Goal: Task Accomplishment & Management: Use online tool/utility

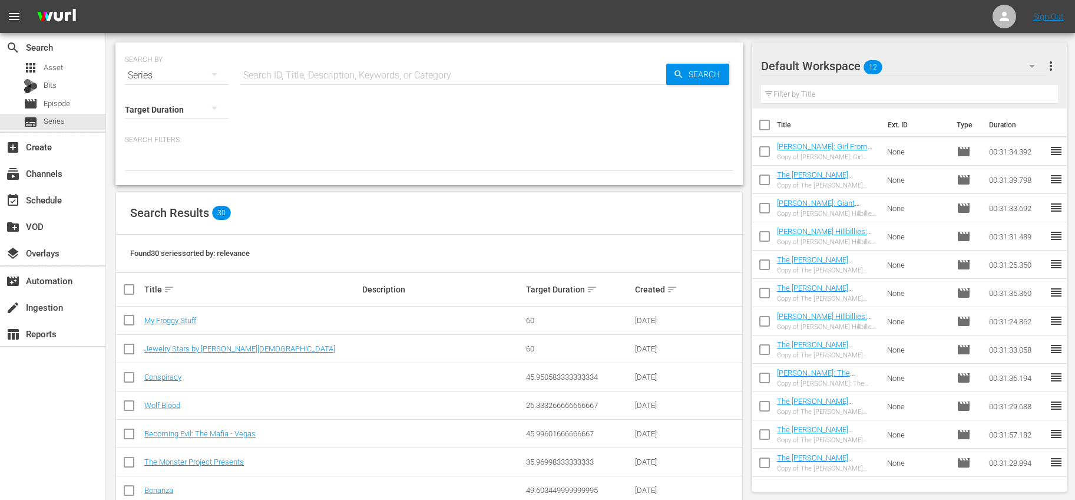
click at [343, 63] on input "text" at bounding box center [453, 75] width 426 height 28
type input "bonanza"
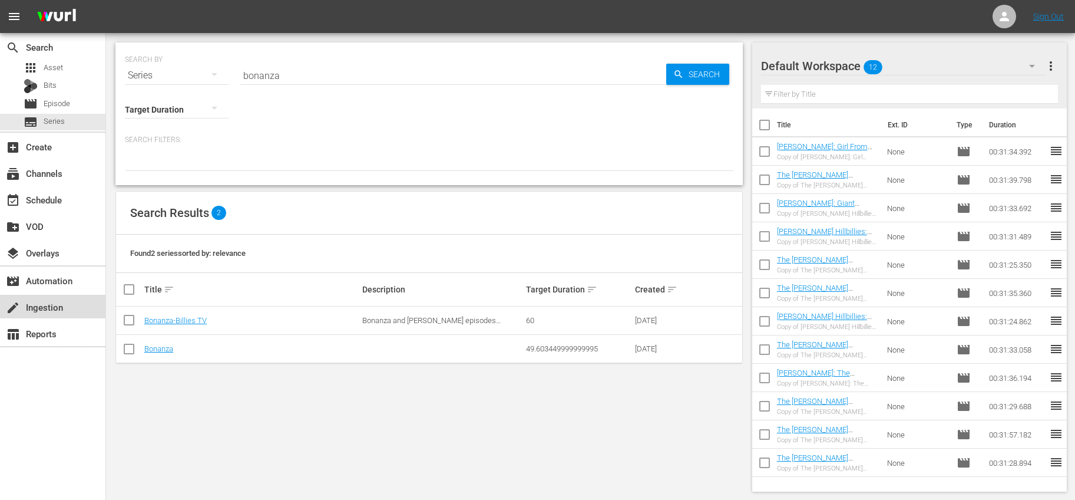
click at [67, 307] on div "create Ingestion" at bounding box center [52, 307] width 105 height 24
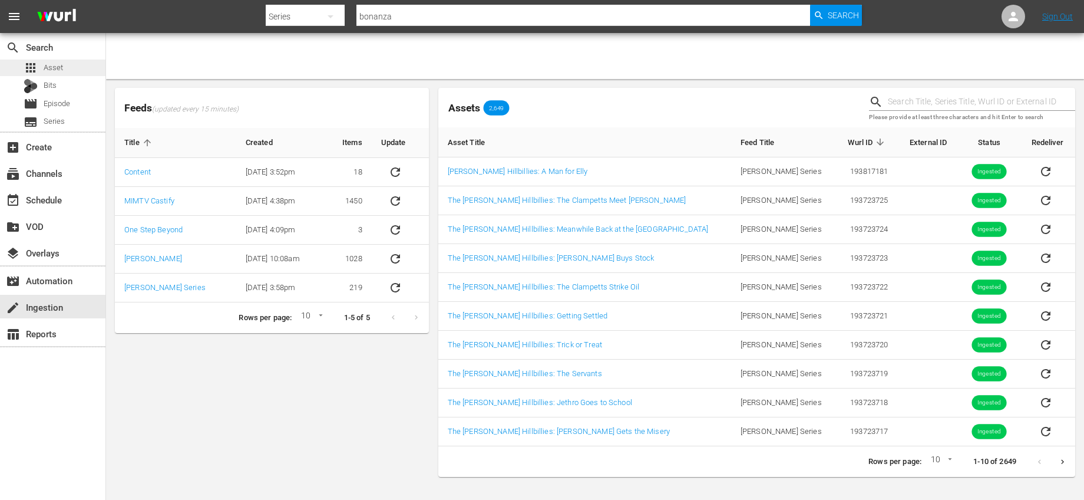
click at [82, 64] on div "apps Asset" at bounding box center [52, 67] width 105 height 16
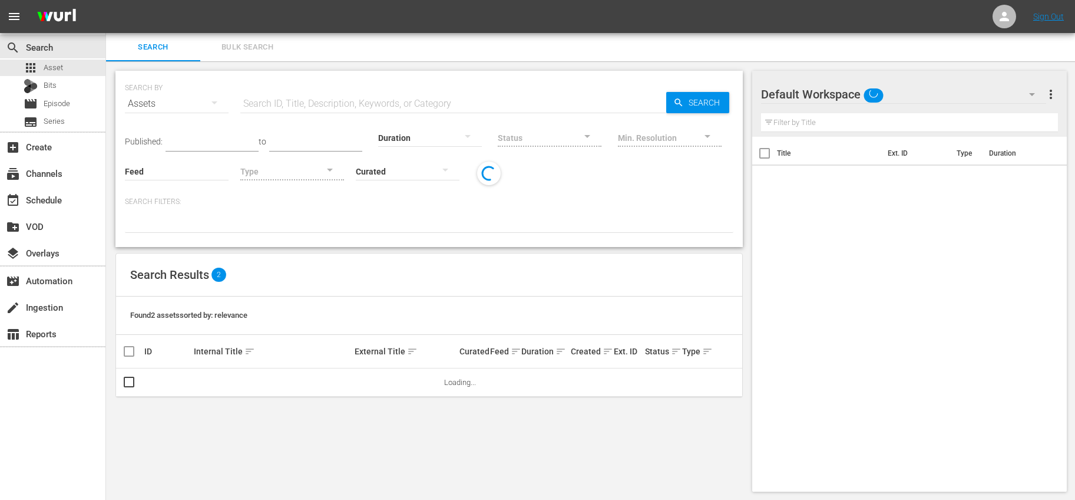
click at [301, 107] on input "text" at bounding box center [453, 104] width 426 height 28
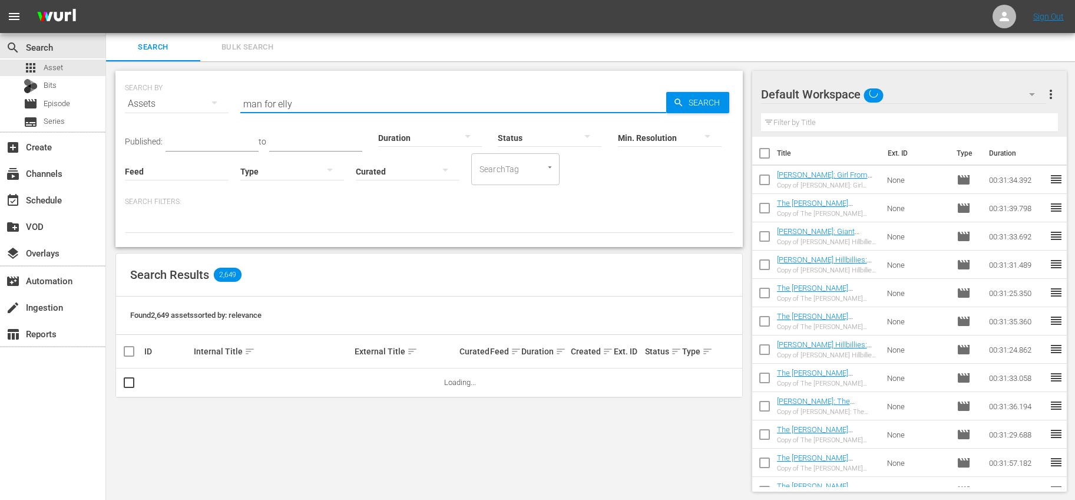
type input "man for elly"
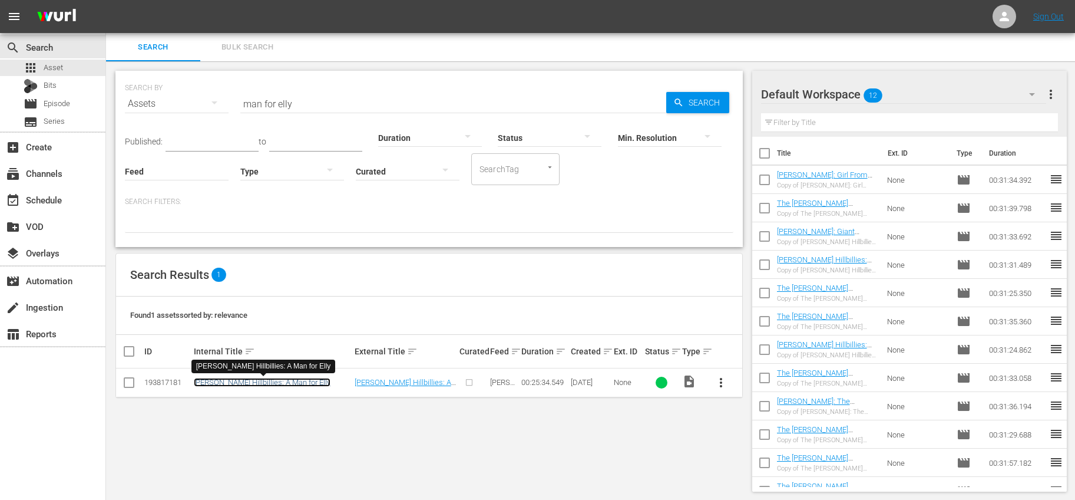
click at [242, 383] on link "[PERSON_NAME] Hillbillies: A Man for Elly" at bounding box center [262, 382] width 137 height 9
click at [717, 379] on span "more_vert" at bounding box center [721, 382] width 14 height 14
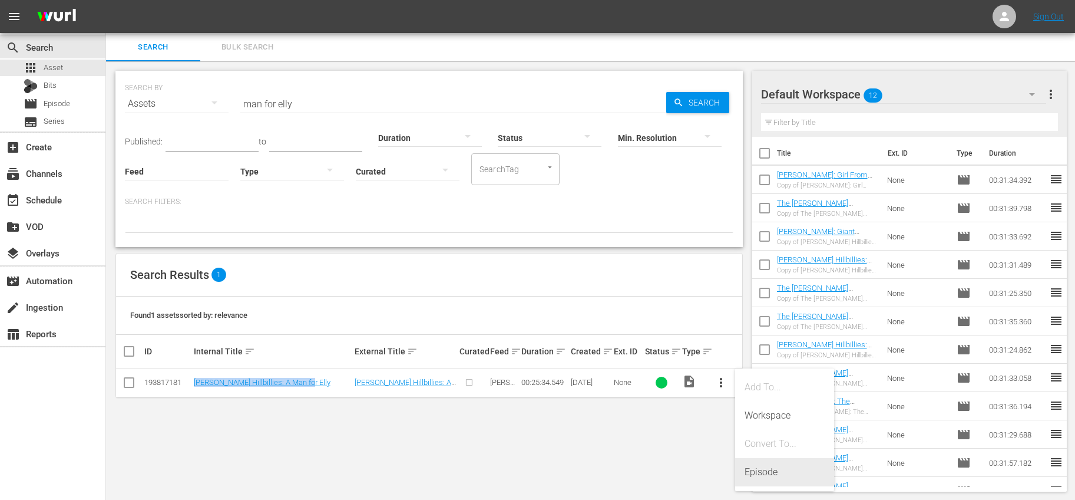
click at [760, 467] on div "Episode" at bounding box center [785, 472] width 80 height 28
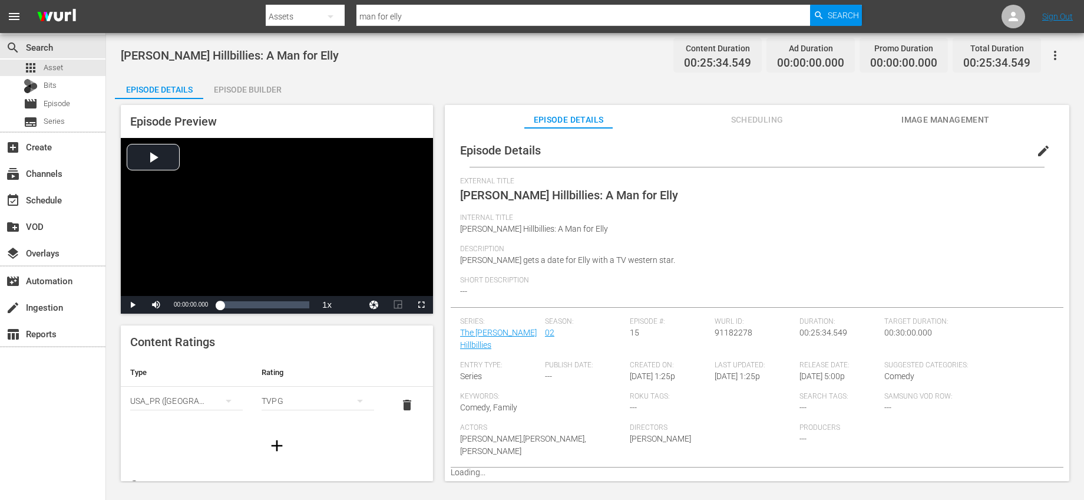
click at [257, 92] on div "Episode Builder" at bounding box center [247, 89] width 88 height 28
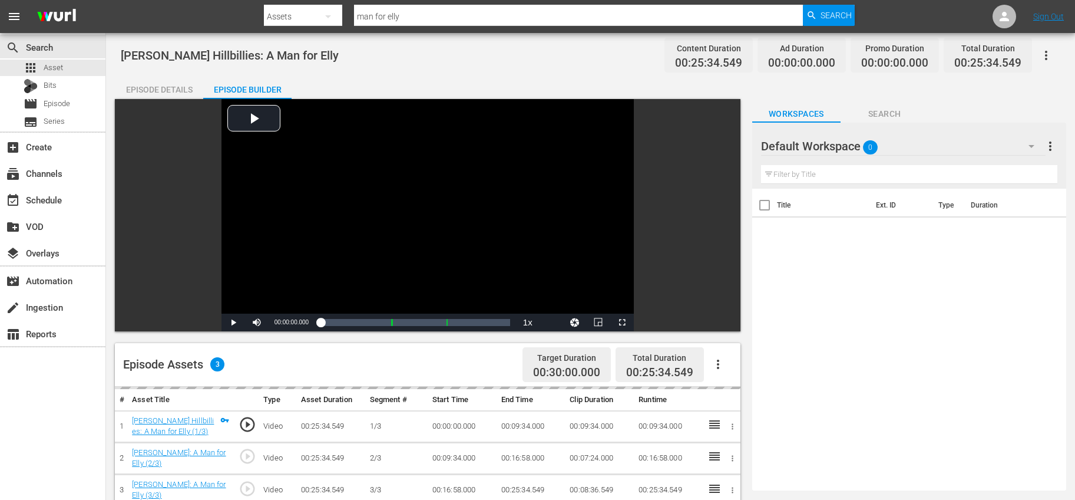
click at [713, 358] on icon "button" at bounding box center [718, 364] width 14 height 14
click at [730, 365] on div "Fill with Ads" at bounding box center [753, 369] width 80 height 28
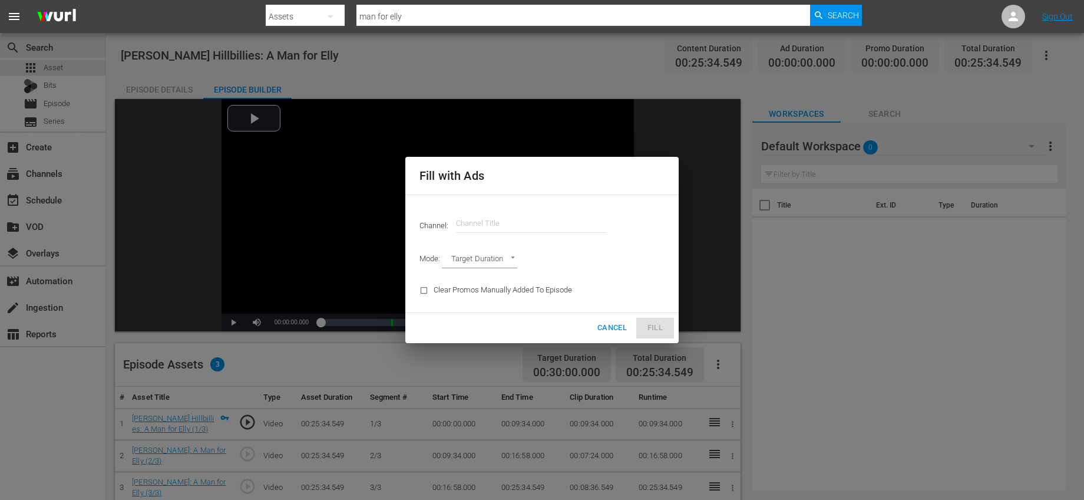
click at [522, 220] on input "text" at bounding box center [531, 223] width 151 height 28
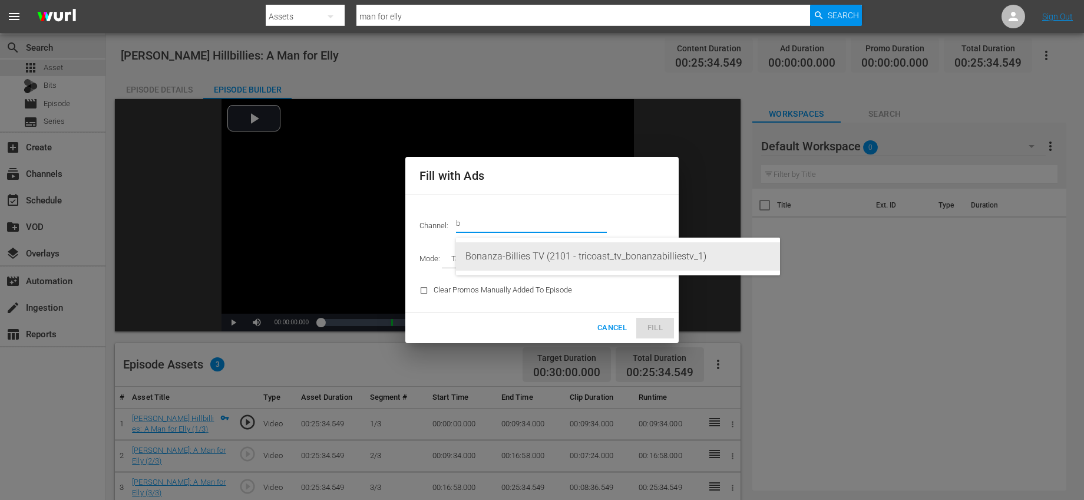
click at [507, 251] on div "Bonanza-Billies TV (2101 - tricoast_tv_bonanzabilliestv_1)" at bounding box center [617, 256] width 305 height 28
type input "Bonanza-Billies TV (2101)"
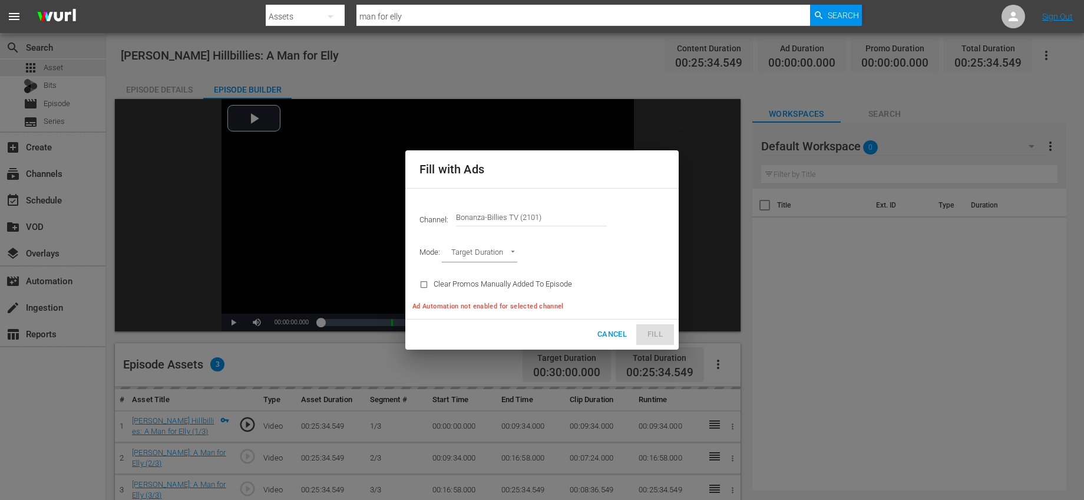
type input "AD_BREAK_DURATION"
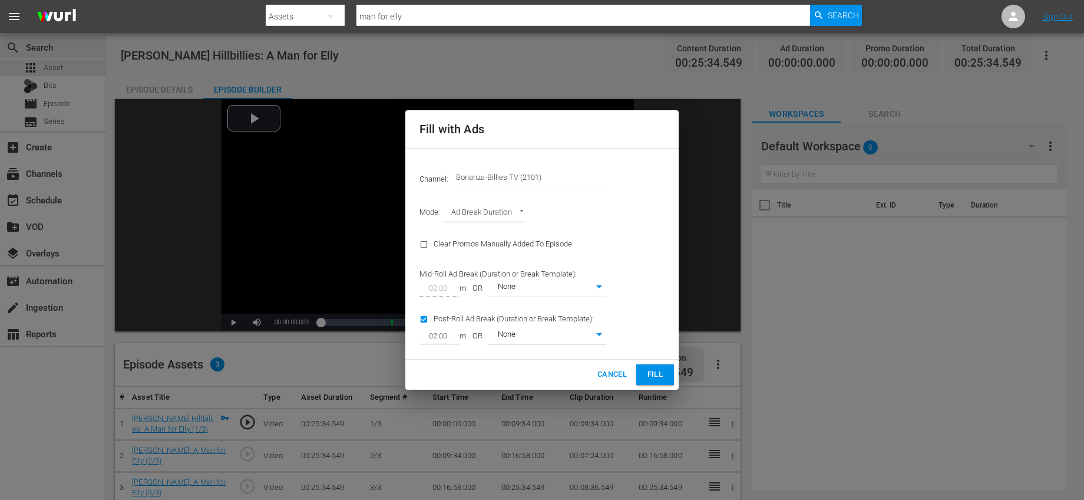
type input "0"
click at [649, 378] on span "Fill" at bounding box center [655, 375] width 19 height 14
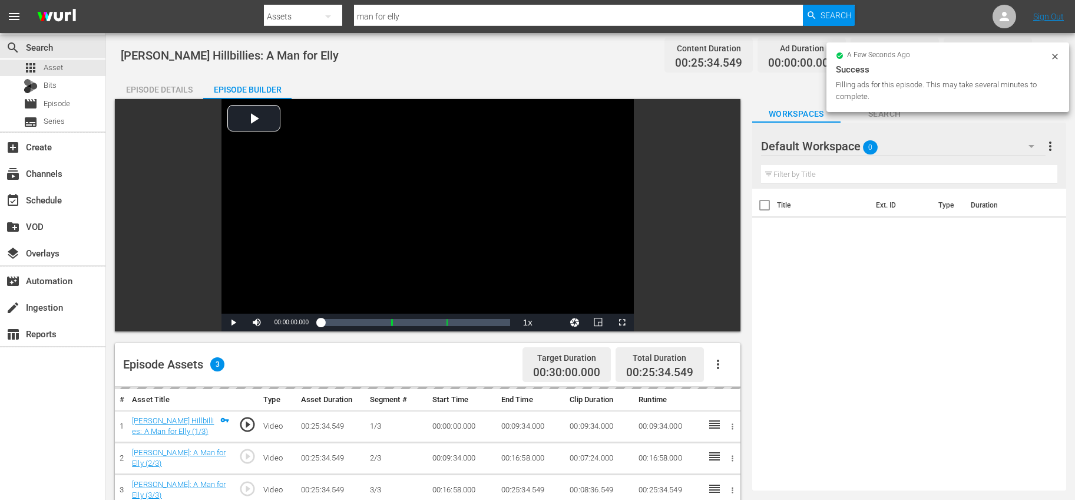
scroll to position [200, 0]
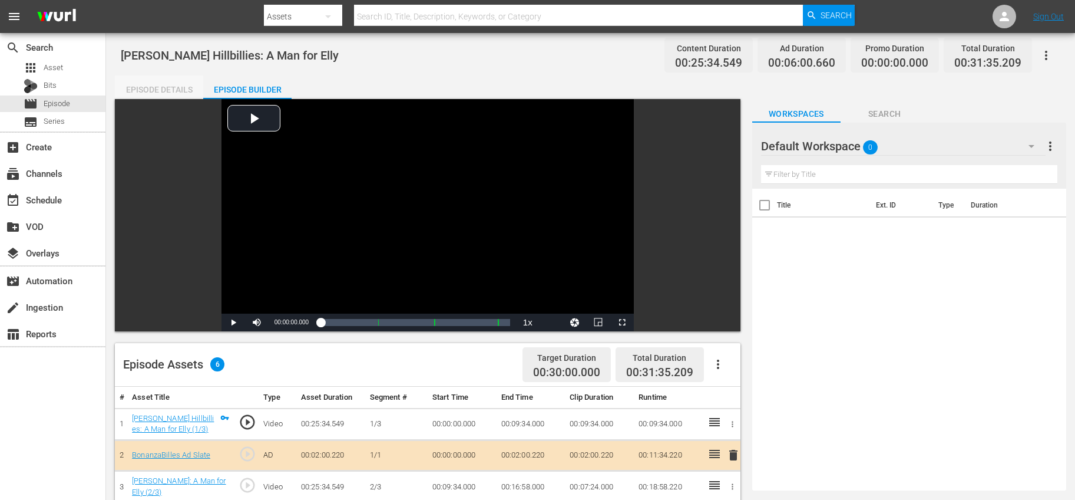
click at [165, 85] on div "Episode Details" at bounding box center [159, 89] width 88 height 28
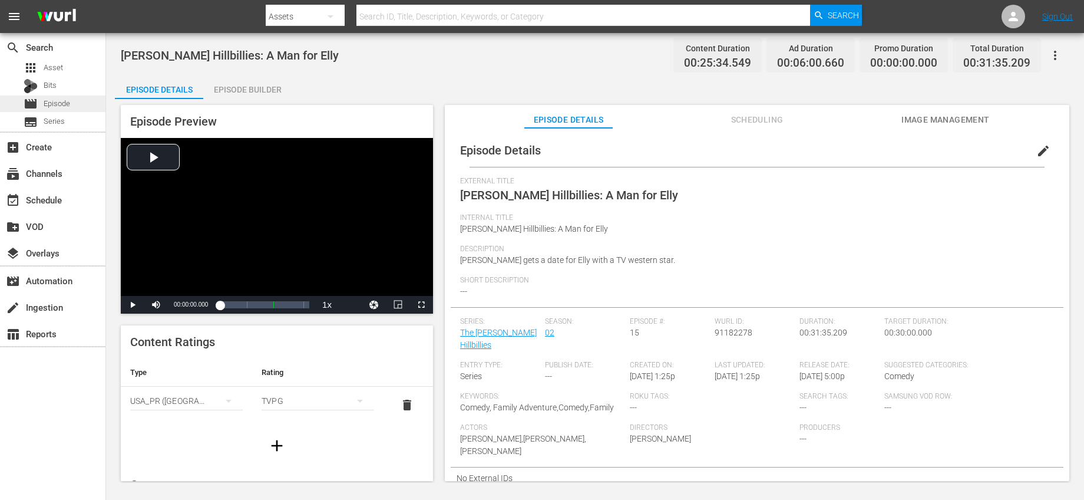
click at [66, 100] on span "Episode" at bounding box center [57, 104] width 27 height 12
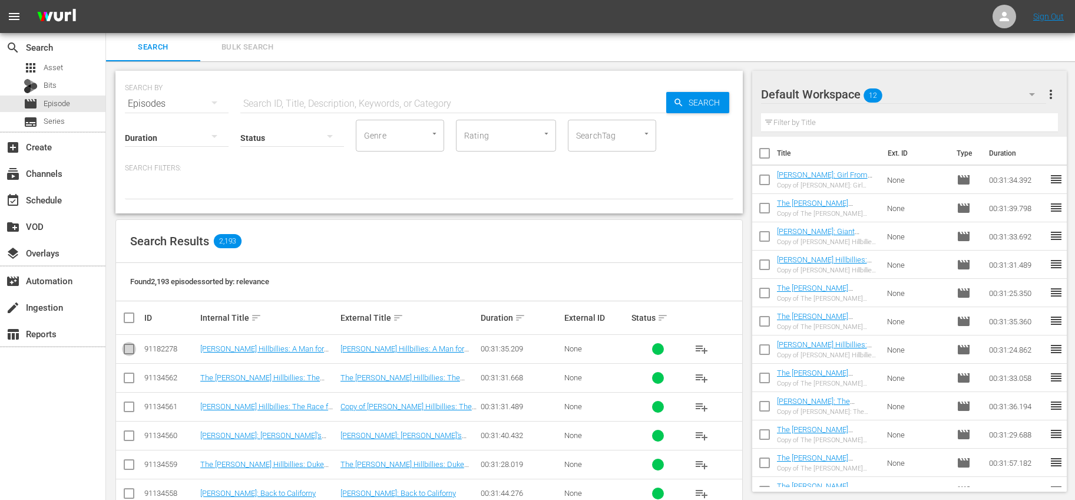
click at [125, 345] on input "checkbox" at bounding box center [129, 351] width 14 height 14
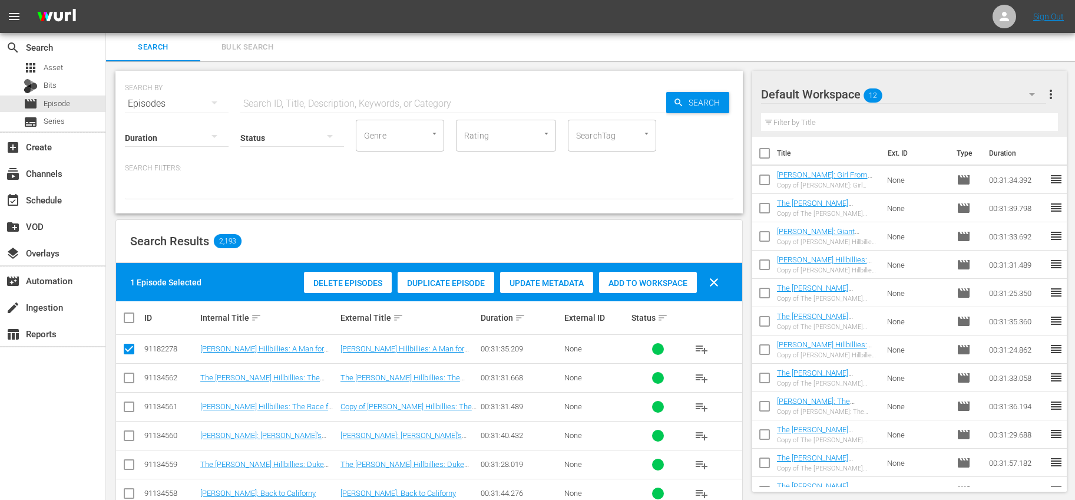
click at [466, 281] on span "Duplicate Episode" at bounding box center [446, 282] width 97 height 9
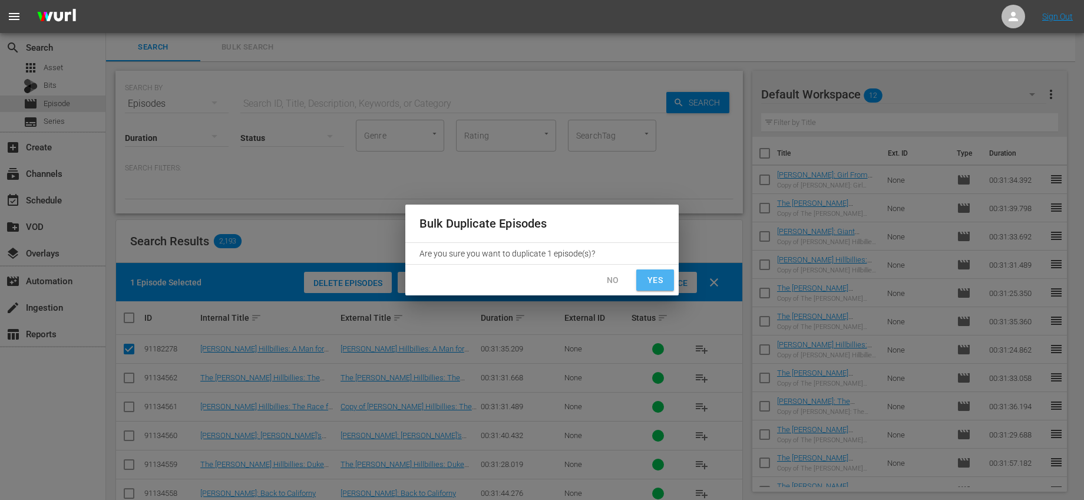
click at [664, 279] on button "Yes" at bounding box center [655, 280] width 38 height 22
checkbox input "false"
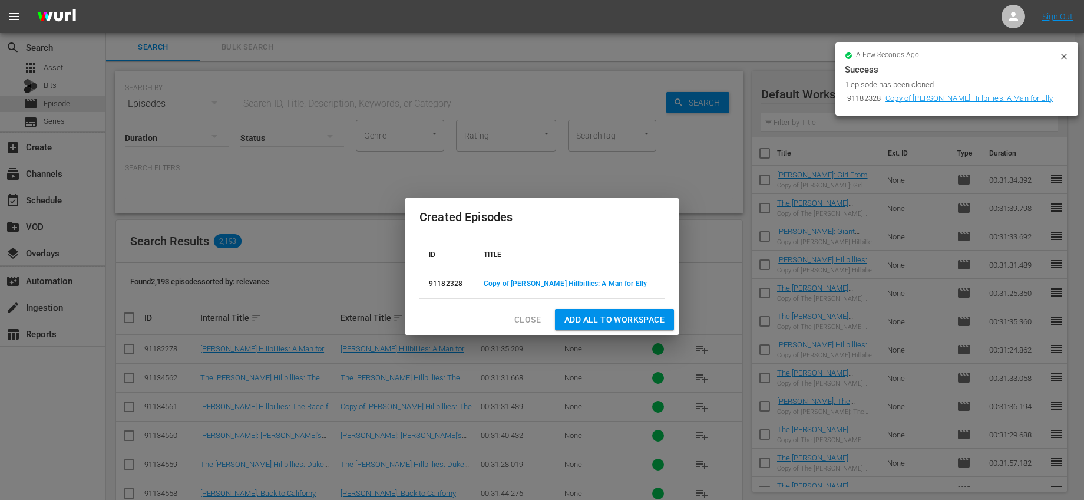
click at [611, 314] on span "Add all to Workspace" at bounding box center [614, 319] width 100 height 15
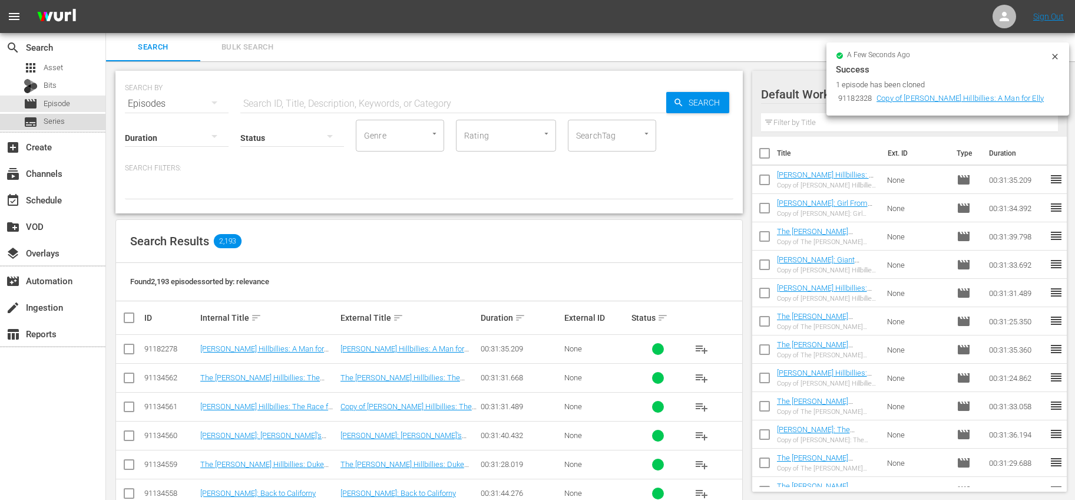
click at [70, 127] on div "subtitles Series" at bounding box center [52, 122] width 105 height 16
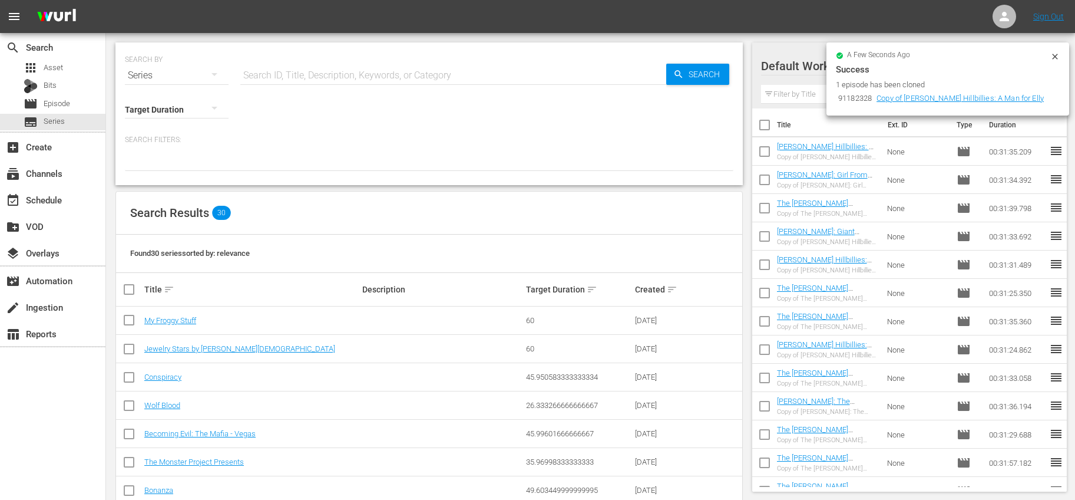
click at [325, 84] on hr at bounding box center [453, 84] width 426 height 1
click at [326, 81] on input "text" at bounding box center [453, 75] width 426 height 28
type input "bonanza"
click at [687, 93] on div "Target Duration" at bounding box center [429, 107] width 608 height 34
click at [682, 74] on icon "button" at bounding box center [678, 74] width 11 height 11
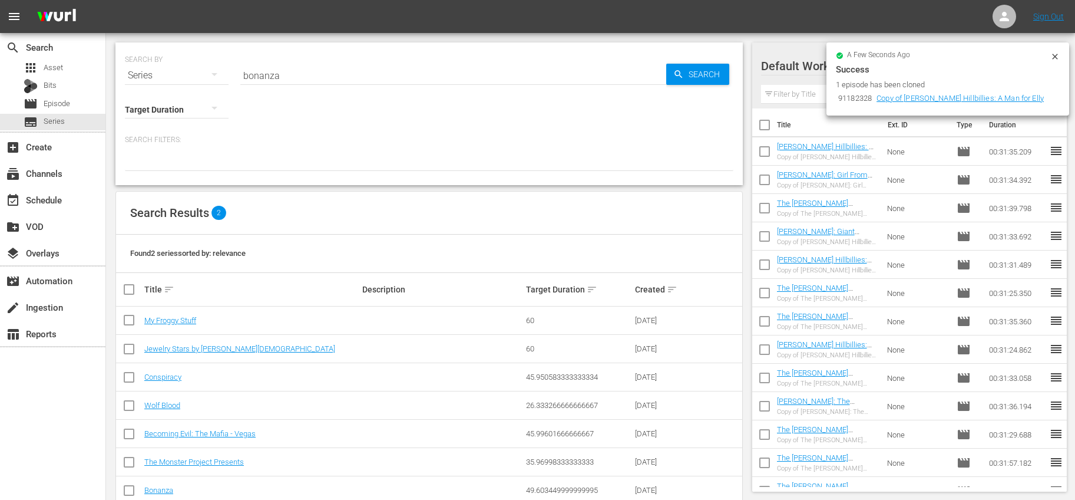
click at [1056, 57] on icon at bounding box center [1054, 56] width 5 height 5
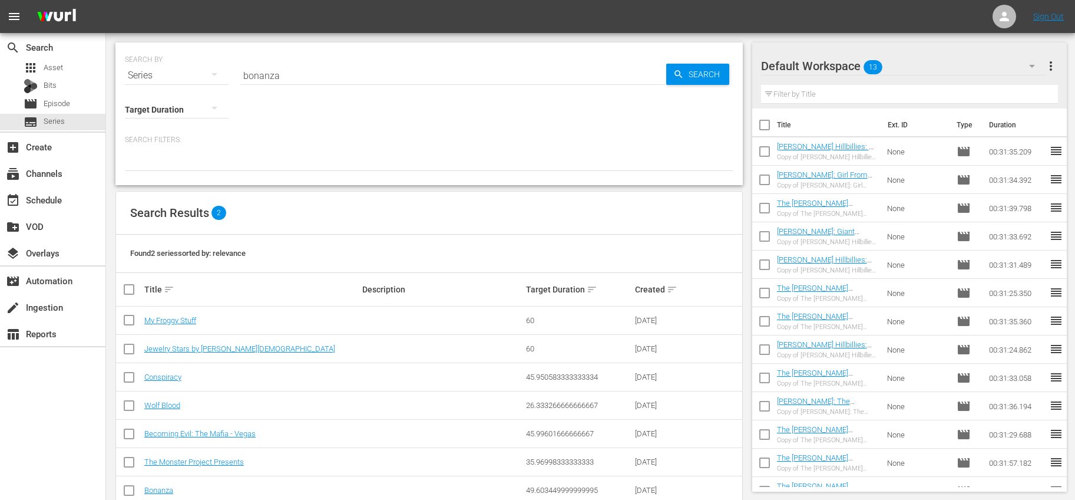
click at [340, 67] on input "bonanza" at bounding box center [453, 75] width 426 height 28
click at [339, 70] on input "bonanza" at bounding box center [453, 75] width 426 height 28
click at [485, 62] on input "text" at bounding box center [453, 75] width 426 height 28
type input "bonanza"
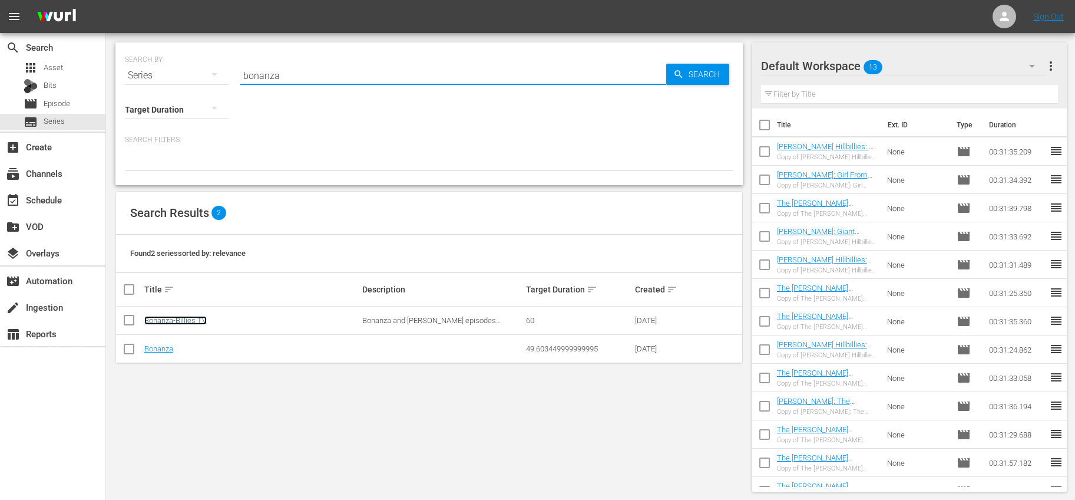
click at [174, 319] on link "Bonanza-Billies TV" at bounding box center [175, 320] width 62 height 9
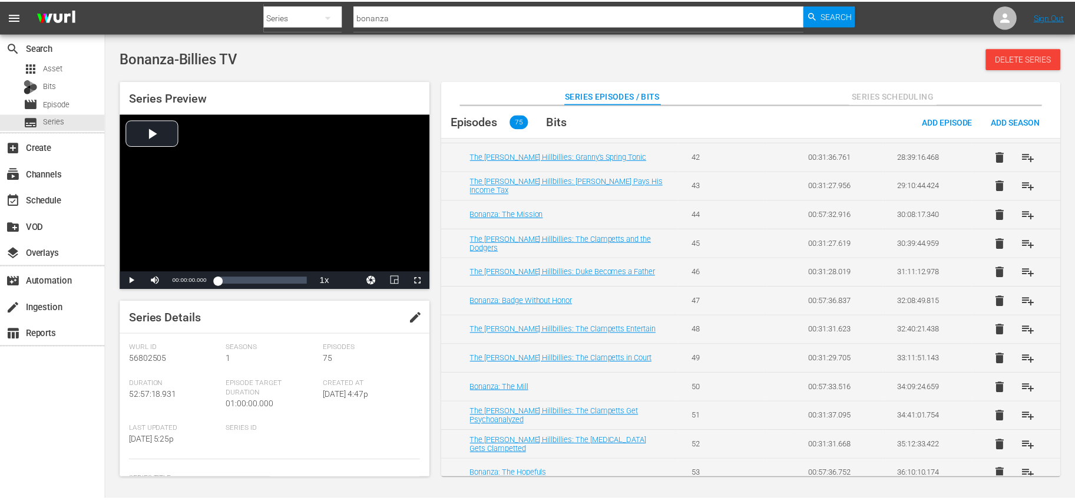
scroll to position [1887, 0]
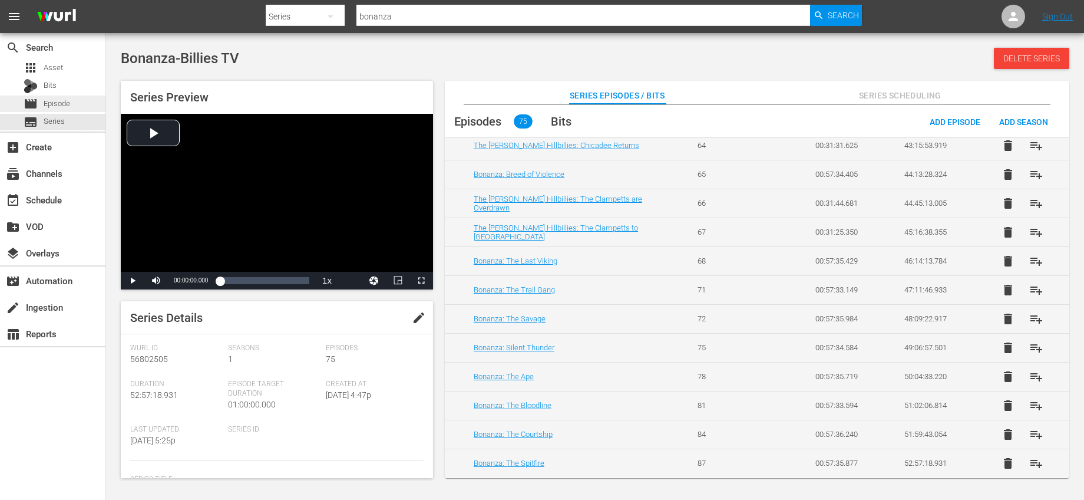
click at [66, 101] on span "Episode" at bounding box center [57, 104] width 27 height 12
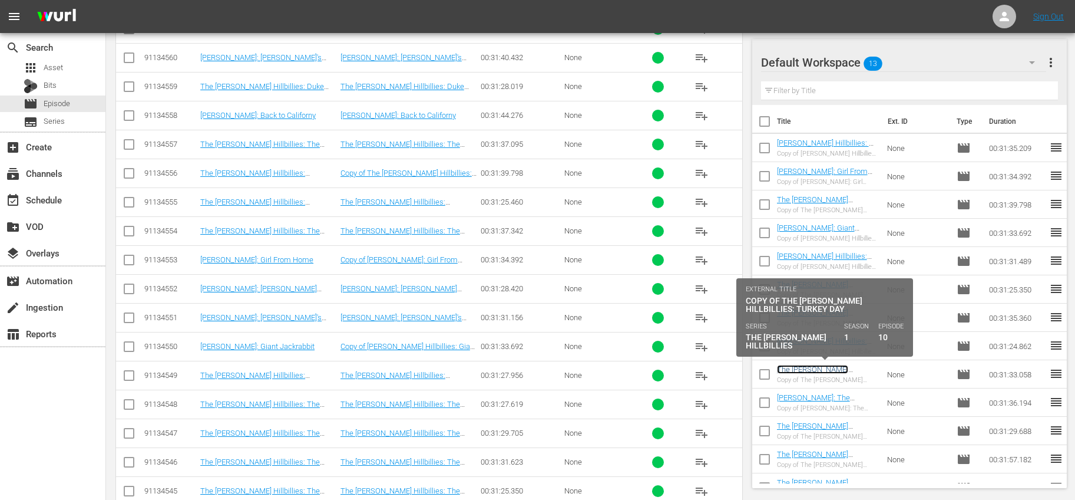
click at [848, 371] on link "The [PERSON_NAME] Hillbillies: Turkey Day" at bounding box center [812, 374] width 71 height 18
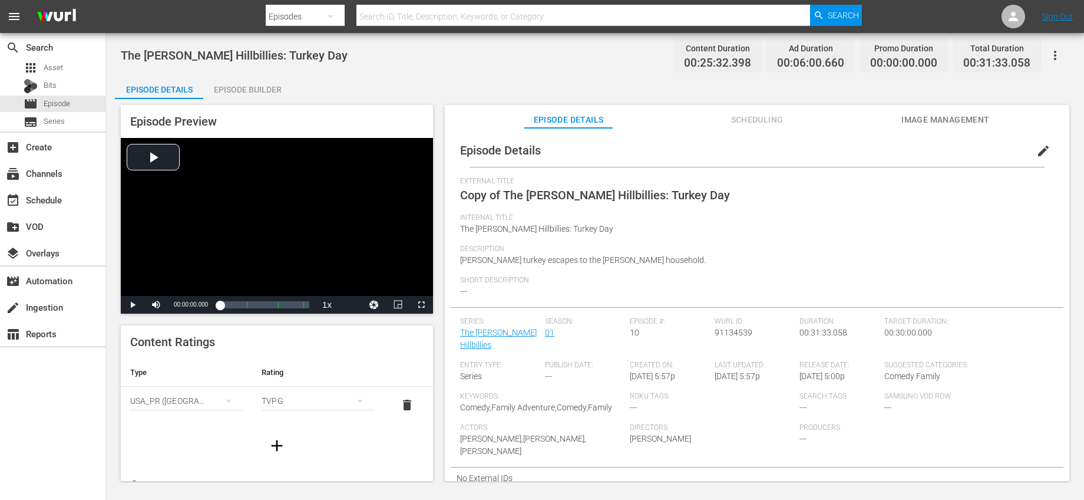
click at [1036, 147] on span "edit" at bounding box center [1043, 151] width 14 height 14
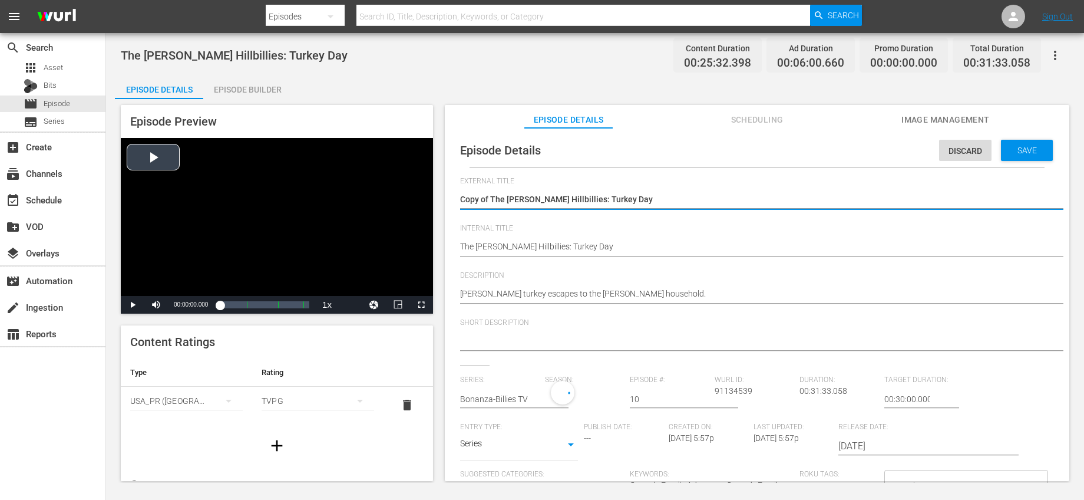
drag, startPoint x: 491, startPoint y: 200, endPoint x: 413, endPoint y: 190, distance: 79.0
click at [413, 190] on div "Episode Preview Video Player is loading. Play Video Play Mute Current Time 00:0…" at bounding box center [595, 294] width 960 height 391
type textarea "The [PERSON_NAME] Hillbillies: Turkey Day"
click at [508, 393] on input "text" at bounding box center [499, 399] width 79 height 28
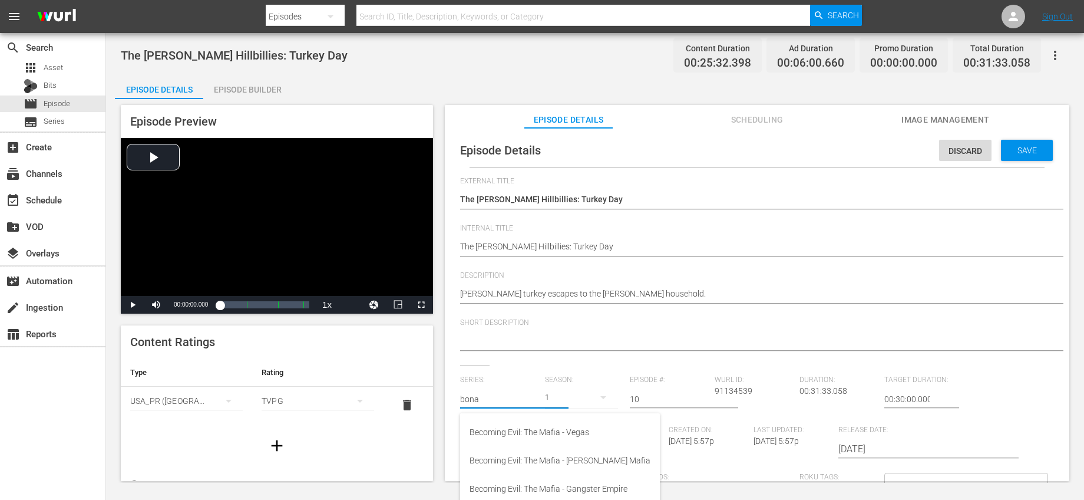
scroll to position [11, 0]
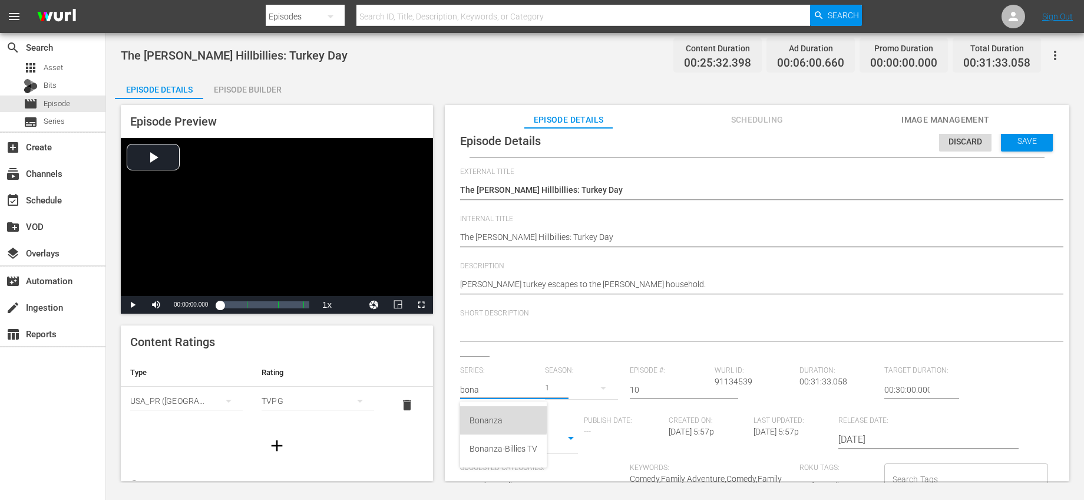
click at [503, 415] on div "Bonanza" at bounding box center [503, 420] width 68 height 28
type input "Bonanza"
click at [516, 391] on input "text" at bounding box center [499, 389] width 79 height 28
click at [507, 442] on div "Bonanza-Billies TV" at bounding box center [503, 448] width 68 height 28
type input "Bonanza-Billies TV"
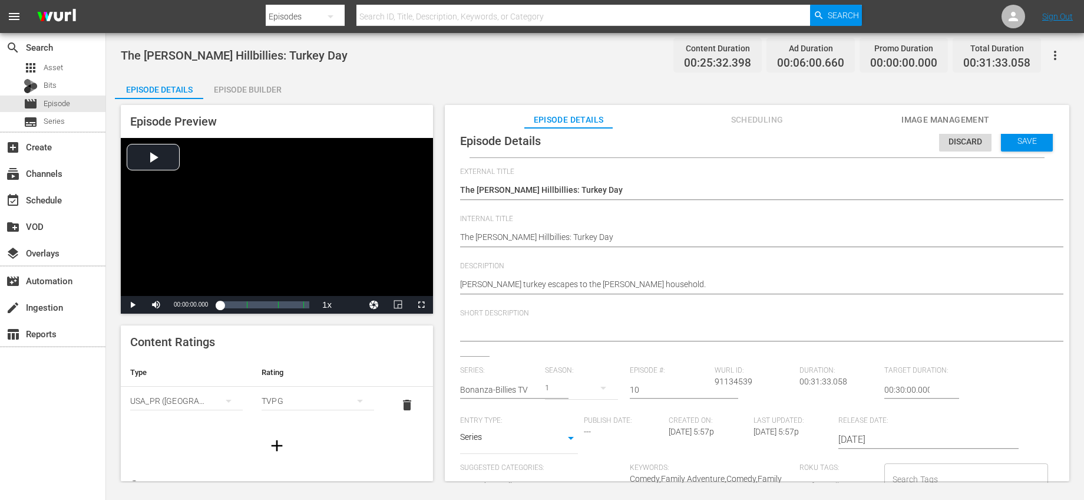
click at [652, 391] on input "10" at bounding box center [669, 389] width 79 height 28
drag, startPoint x: 650, startPoint y: 389, endPoint x: 566, endPoint y: 382, distance: 84.0
click at [566, 382] on div "Series: Bonanza-Billies TV Season: 1 Episode #: 10 Wurl ID: 91134539 Duration: …" at bounding box center [757, 475] width 594 height 219
type input "69"
click at [644, 345] on div "Short Description" at bounding box center [757, 332] width 594 height 47
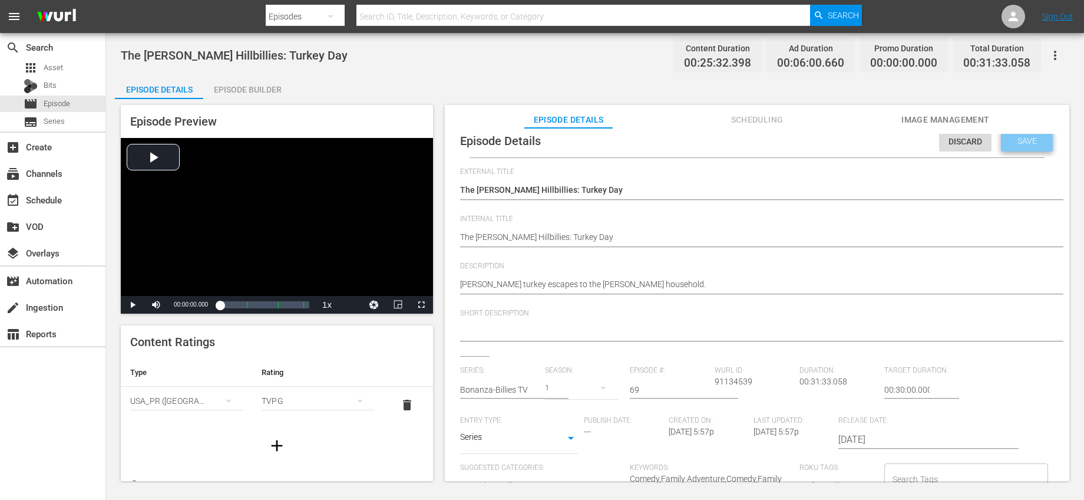
click at [1013, 136] on span "Save" at bounding box center [1027, 140] width 38 height 9
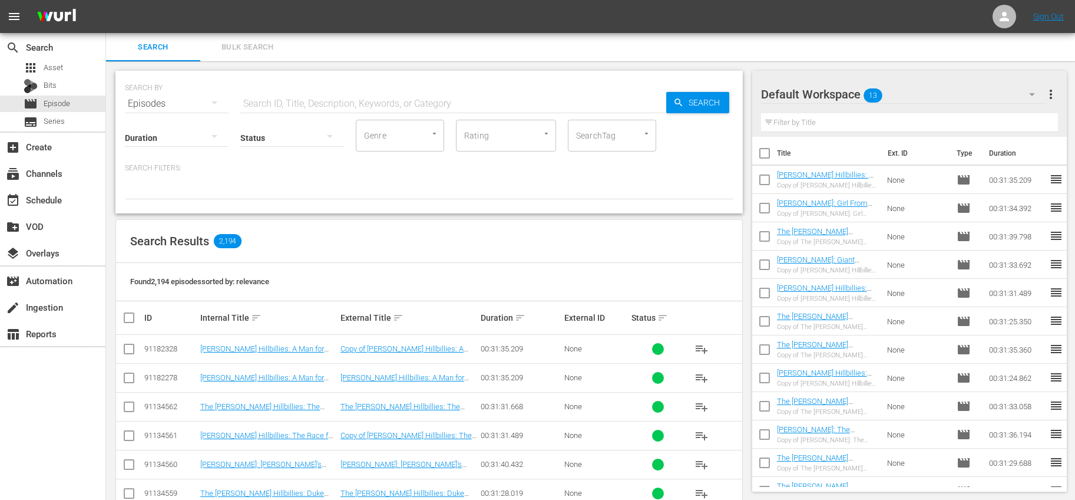
scroll to position [47, 0]
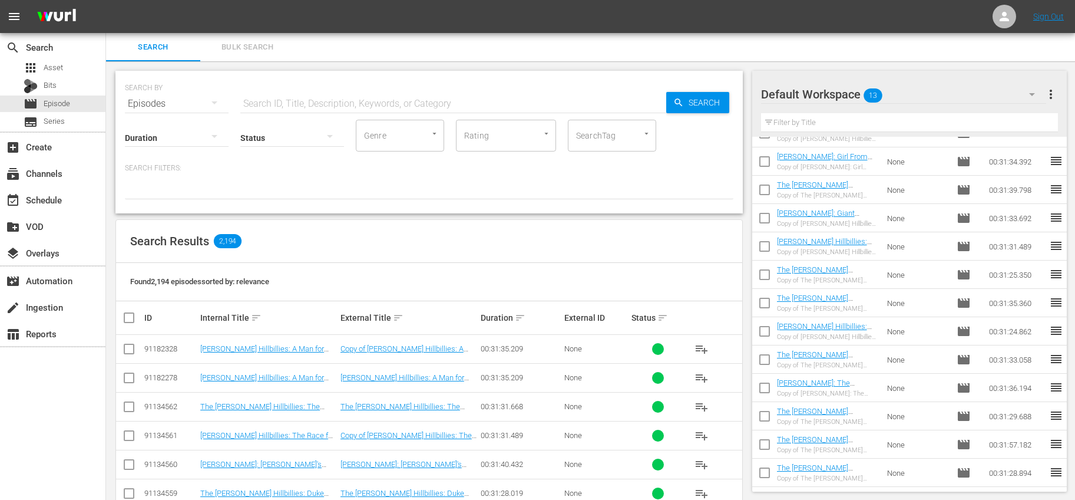
click at [767, 356] on input "checkbox" at bounding box center [764, 361] width 25 height 25
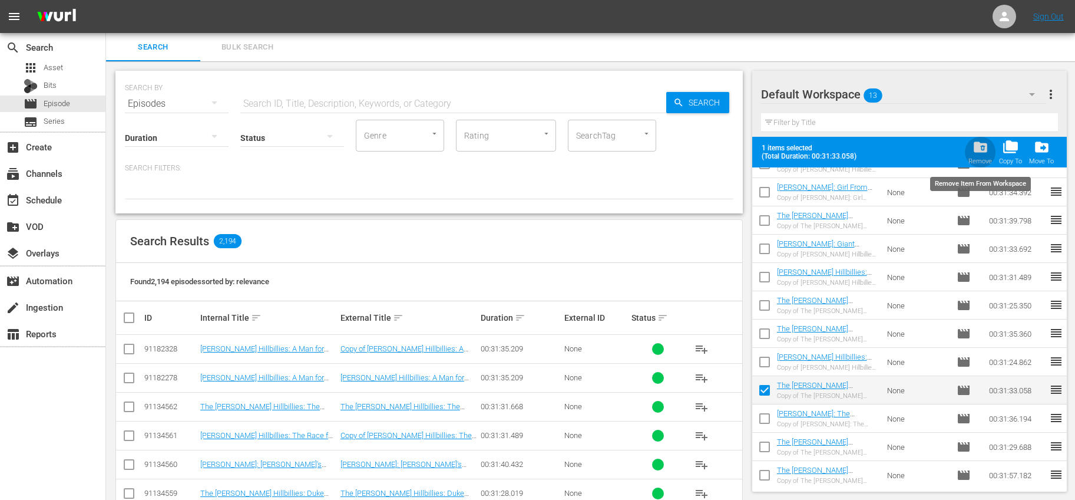
click at [982, 142] on span "folder_delete" at bounding box center [980, 147] width 16 height 16
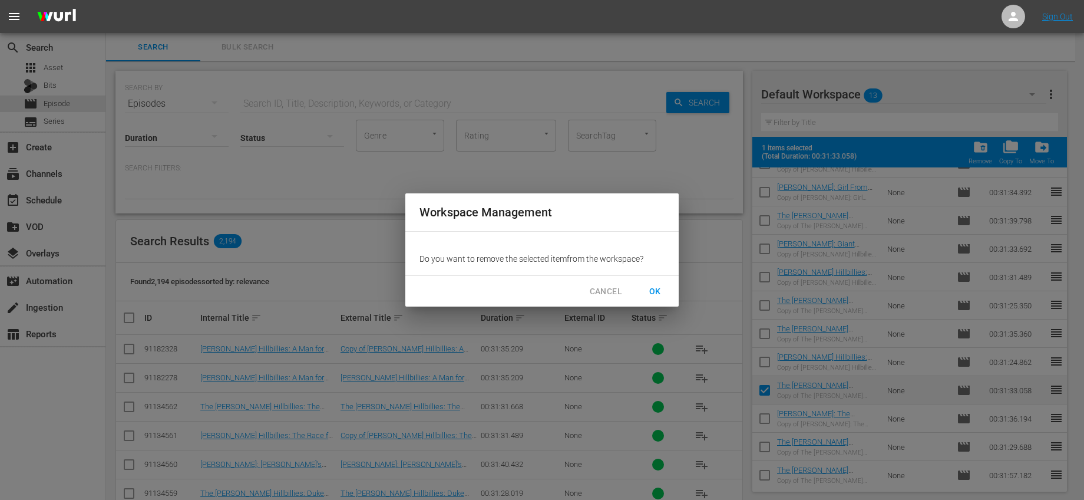
click at [657, 286] on span "OK" at bounding box center [655, 291] width 19 height 15
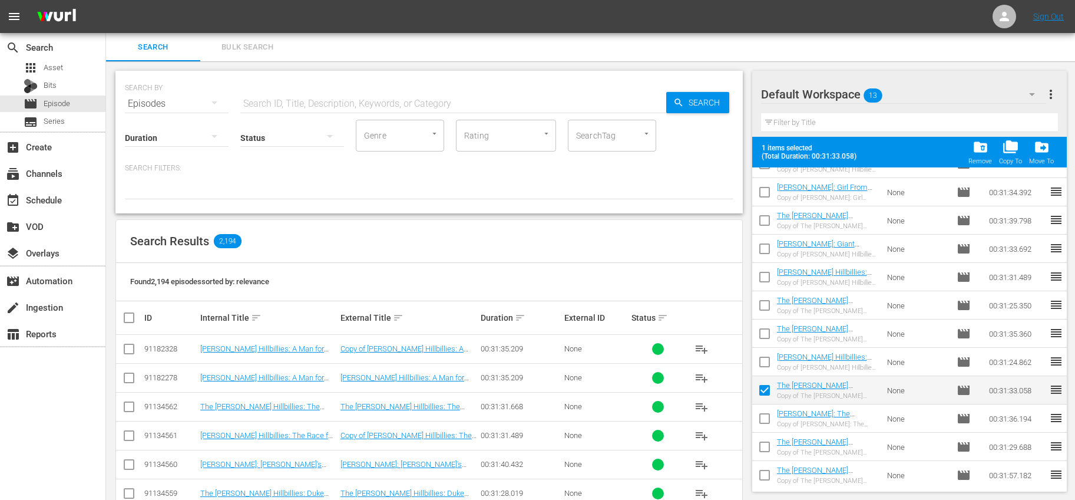
checkbox input "false"
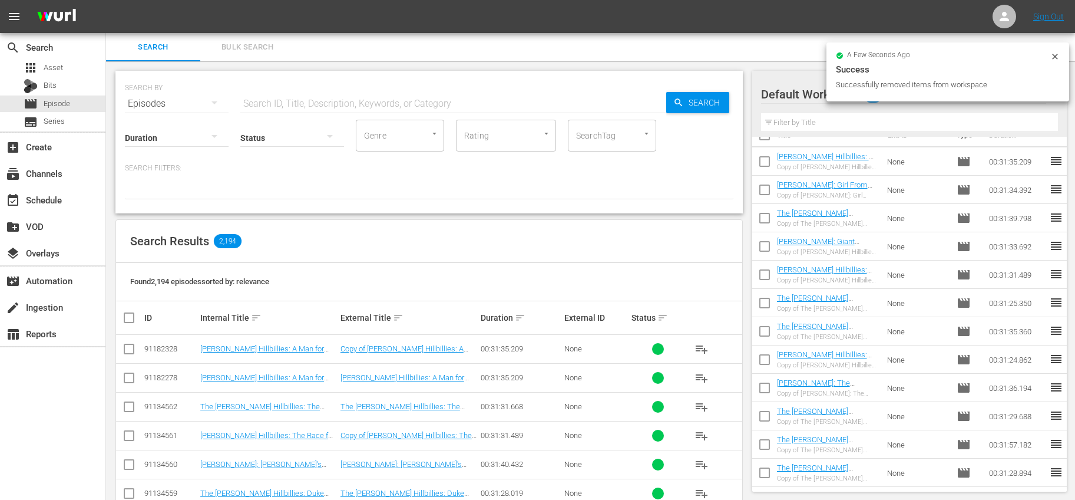
scroll to position [18, 0]
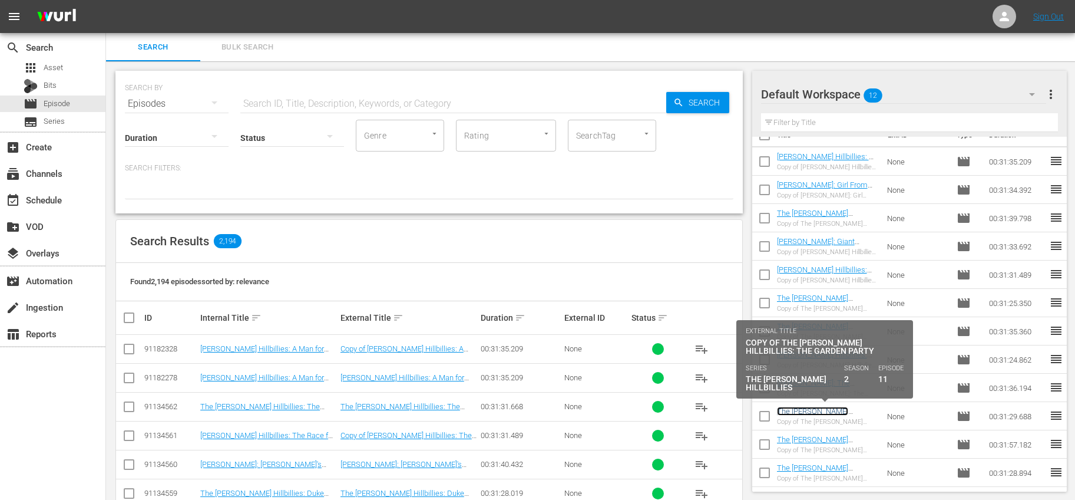
click at [786, 411] on link "The [PERSON_NAME] Hillbillies: The Garden Party" at bounding box center [822, 415] width 91 height 18
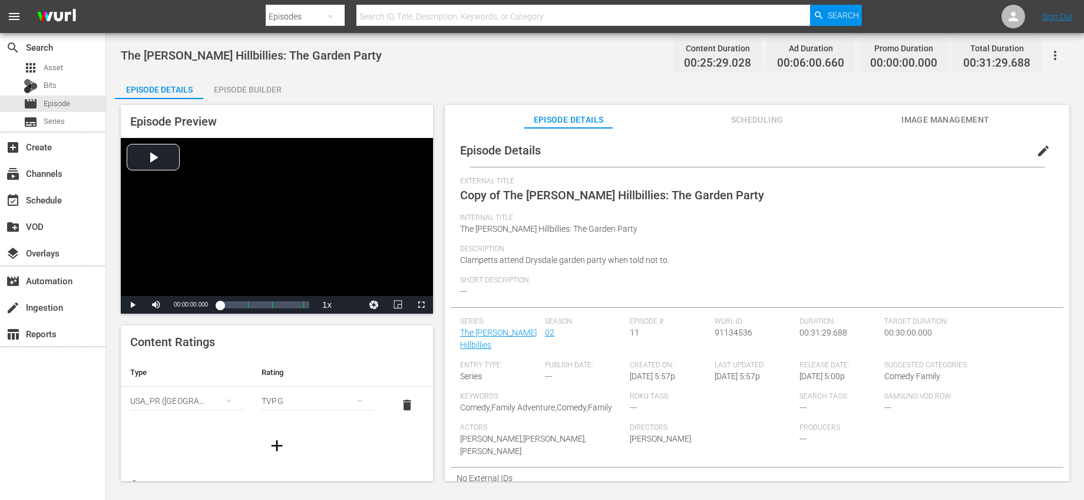
click at [1029, 154] on button "edit" at bounding box center [1043, 151] width 28 height 28
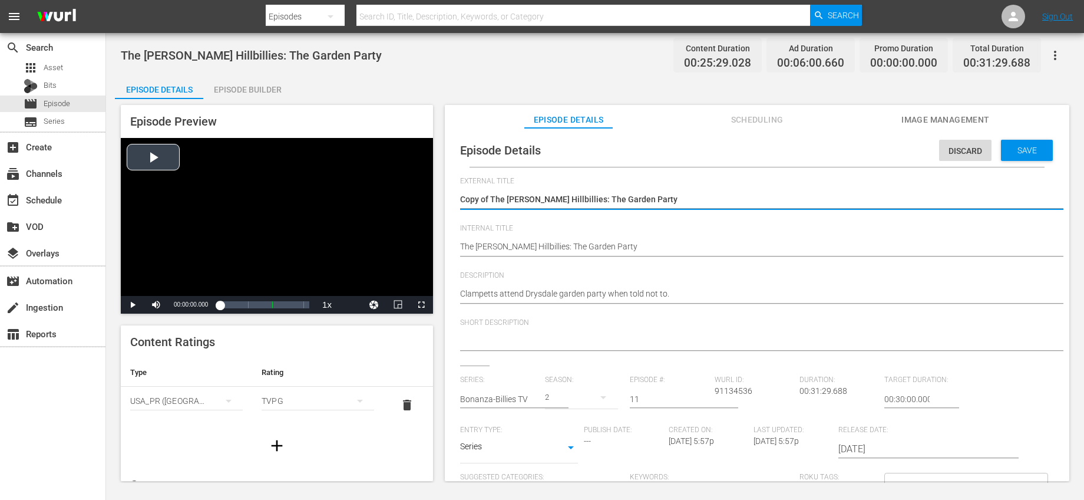
drag, startPoint x: 491, startPoint y: 200, endPoint x: 374, endPoint y: 193, distance: 116.8
click at [375, 193] on div "Episode Preview Video Player is loading. Play Video Play Mute Current Time 00:0…" at bounding box center [595, 294] width 960 height 391
type textarea "The Beverly Hillbillies: The Garden Party"
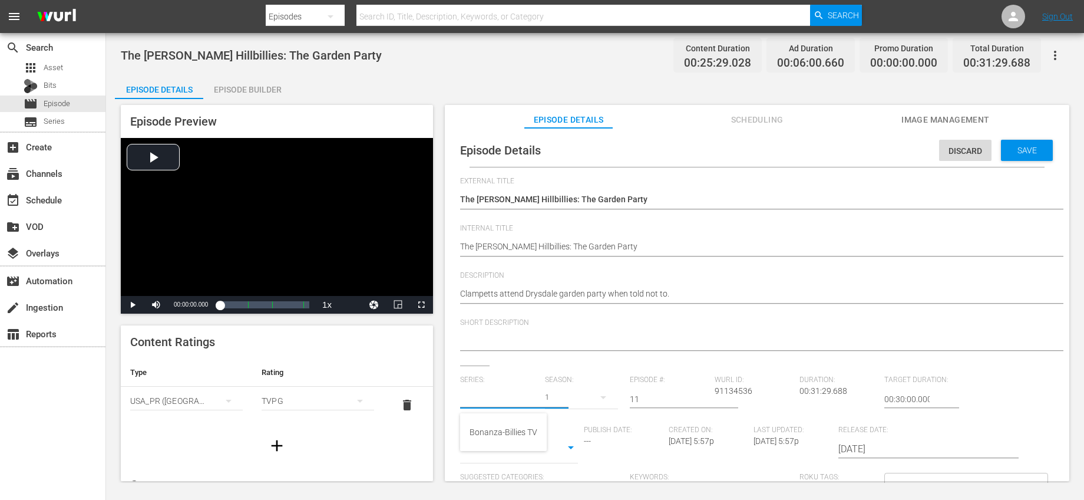
click at [524, 403] on input "text" at bounding box center [499, 399] width 79 height 28
click at [512, 427] on div "Bonanza-Billies TV" at bounding box center [503, 432] width 68 height 28
type input "Bonanza-Billies TV"
drag, startPoint x: 654, startPoint y: 392, endPoint x: 679, endPoint y: 395, distance: 25.5
click at [679, 395] on input "11" at bounding box center [669, 399] width 79 height 28
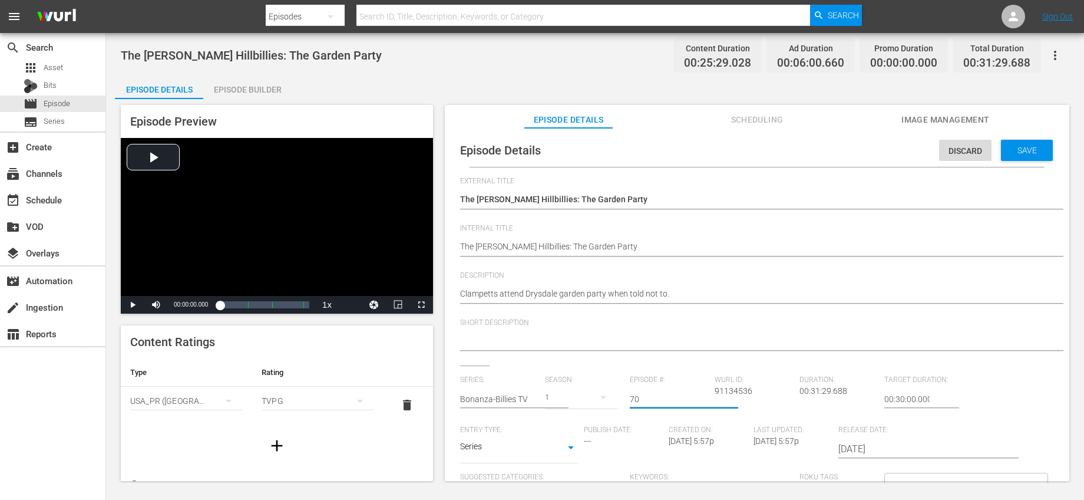
type input "70"
click at [1008, 150] on span "Save" at bounding box center [1027, 149] width 38 height 9
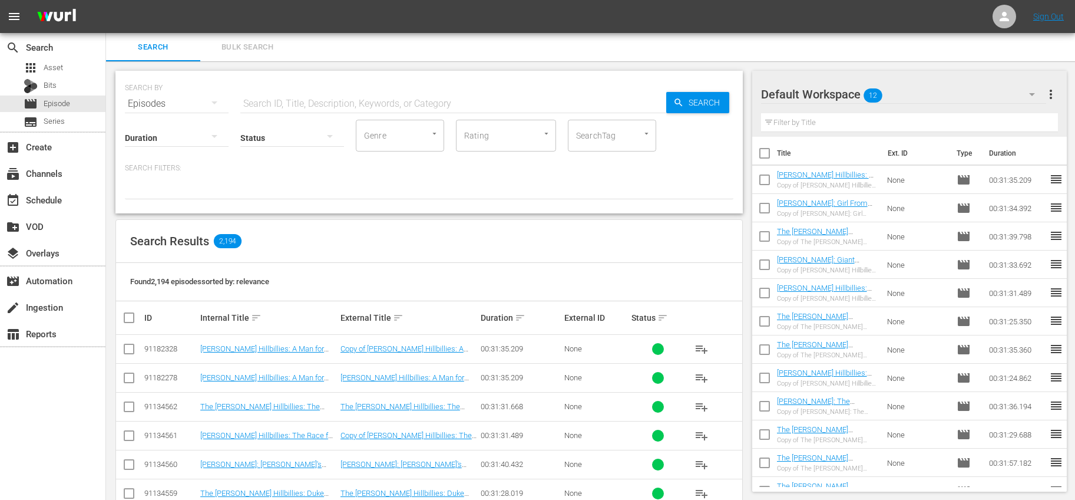
scroll to position [18, 0]
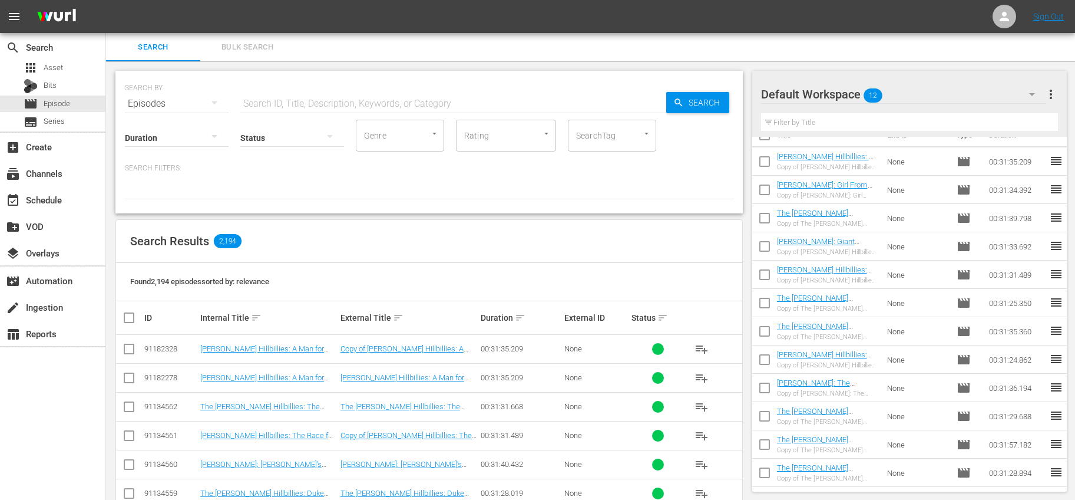
click at [768, 414] on input "checkbox" at bounding box center [764, 418] width 25 height 25
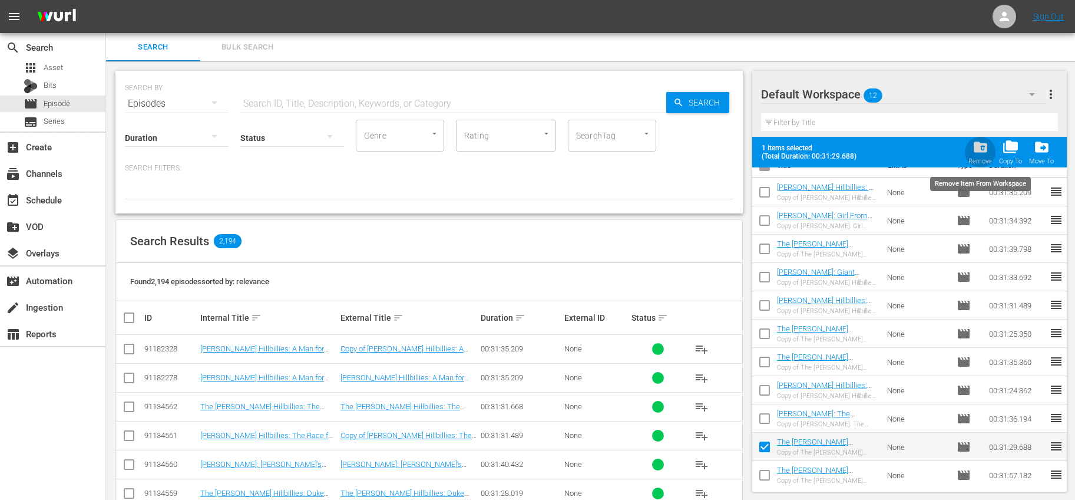
click at [983, 151] on span "folder_delete" at bounding box center [980, 147] width 16 height 16
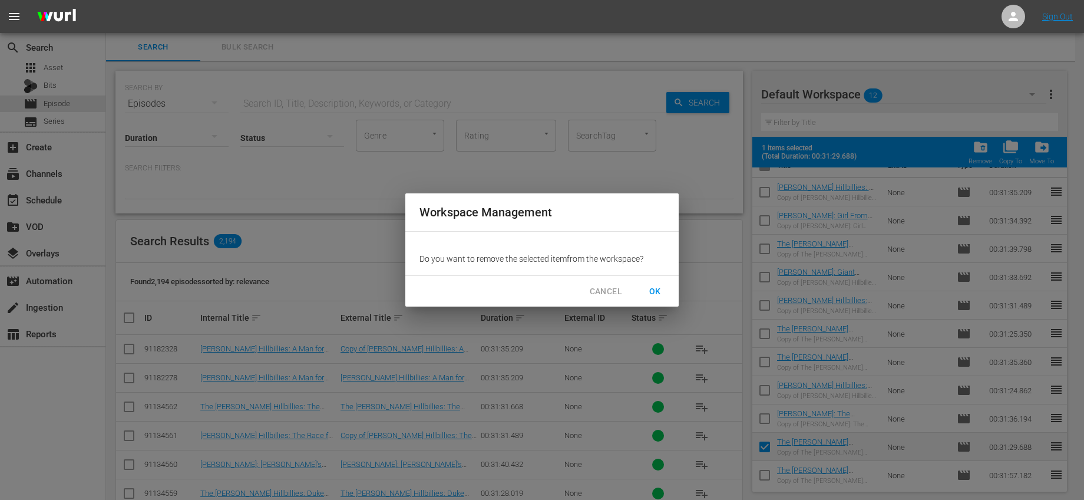
click at [666, 286] on button "OK" at bounding box center [655, 291] width 38 height 22
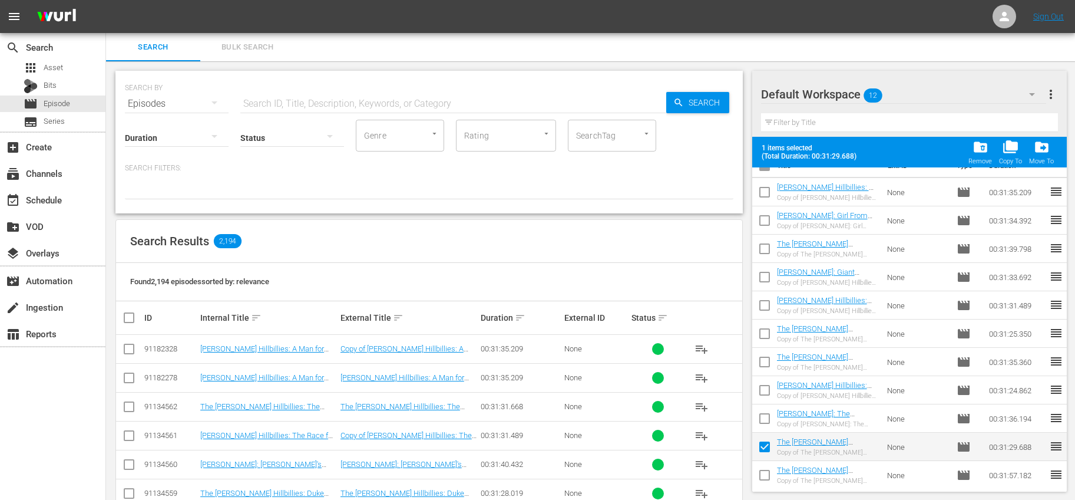
checkbox input "false"
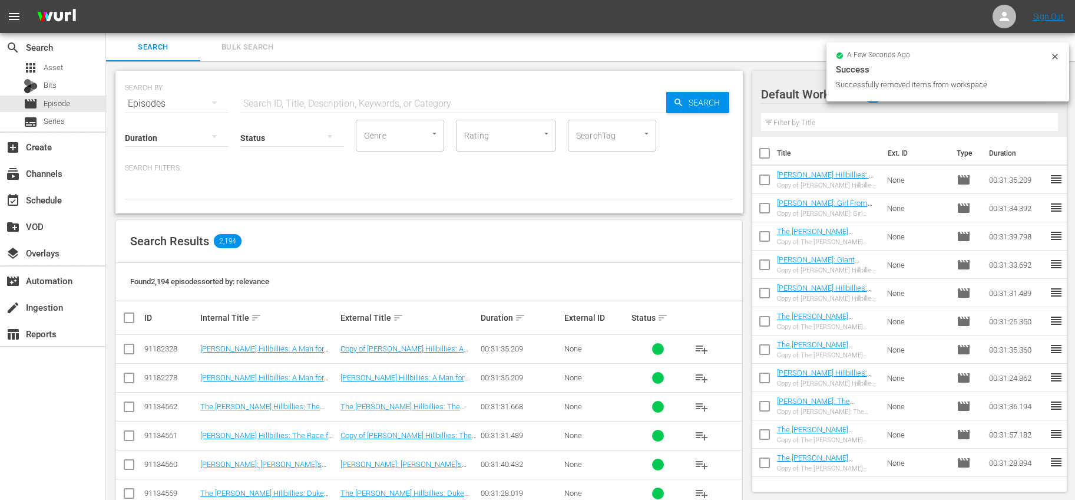
scroll to position [0, 0]
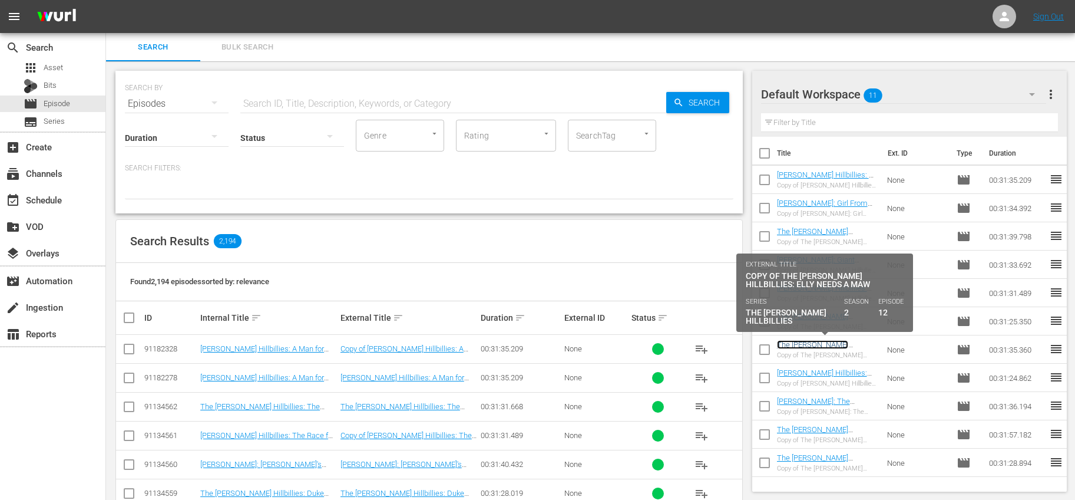
click at [858, 345] on link "The Beverly Hillbillies: Elly Needs a Maw" at bounding box center [823, 349] width 92 height 18
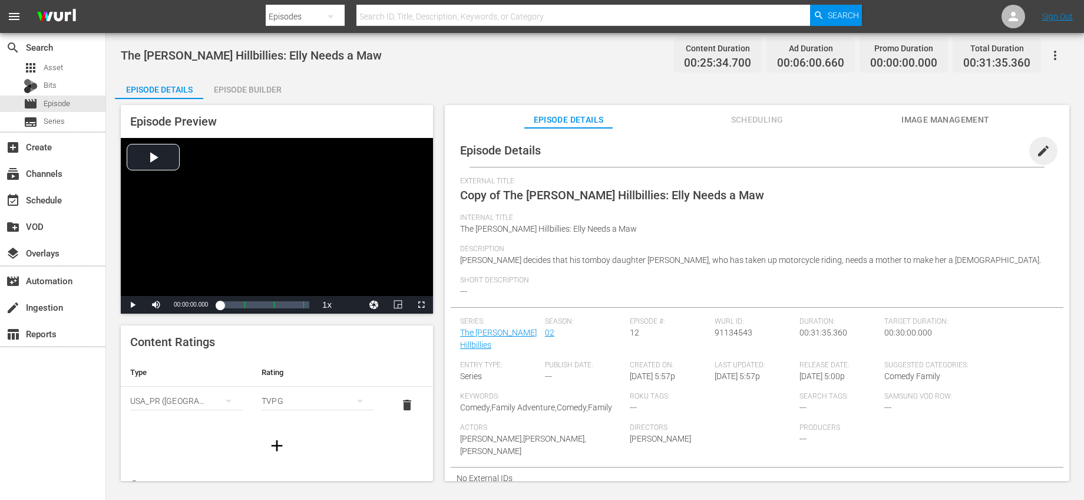
click at [1036, 151] on span "edit" at bounding box center [1043, 151] width 14 height 14
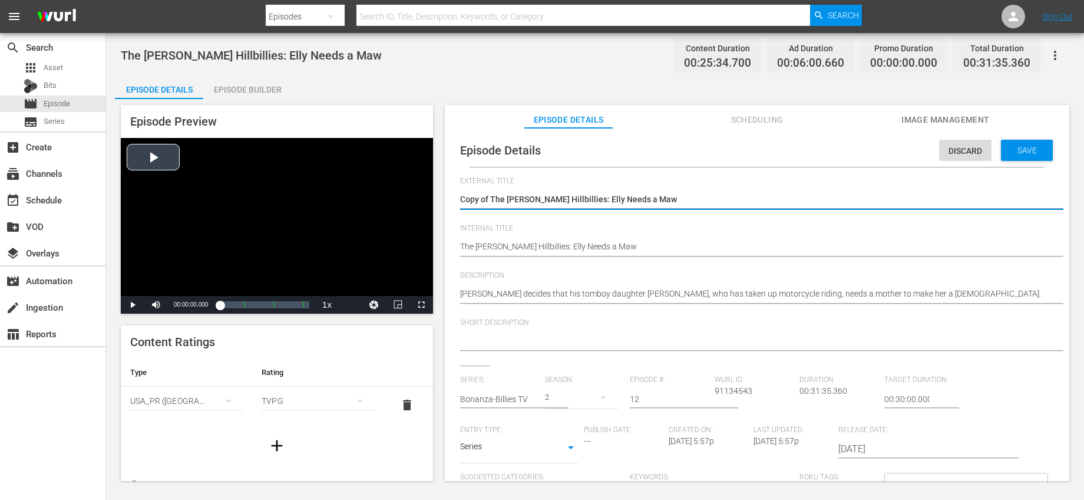
drag, startPoint x: 492, startPoint y: 199, endPoint x: 425, endPoint y: 199, distance: 67.2
click at [425, 199] on div "Episode Preview Video Player is loading. Play Video Play Mute Current Time 00:0…" at bounding box center [595, 294] width 960 height 391
type textarea "The Beverly Hillbillies: Elly Needs a Maw"
click at [510, 395] on input "text" at bounding box center [499, 399] width 79 height 28
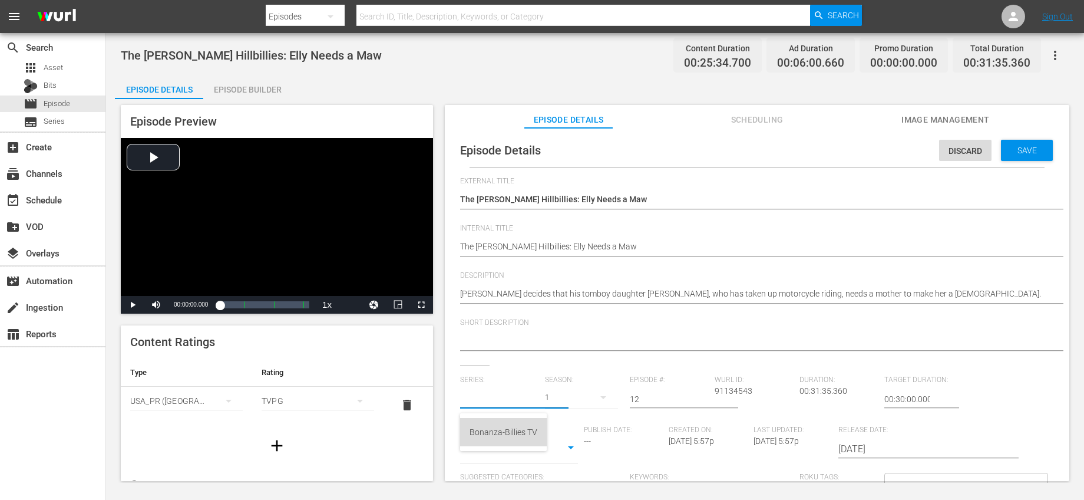
click at [505, 428] on div "Bonanza-Billies TV" at bounding box center [503, 432] width 68 height 28
type input "Bonanza-Billies TV"
click at [663, 402] on input "12" at bounding box center [669, 399] width 79 height 28
drag, startPoint x: 654, startPoint y: 401, endPoint x: 573, endPoint y: 392, distance: 82.3
click at [573, 392] on div "Series: Bonanza-Billies TV Season: 1 Episode #: 12 Wurl ID: 91134543 Duration: …" at bounding box center [757, 484] width 594 height 219
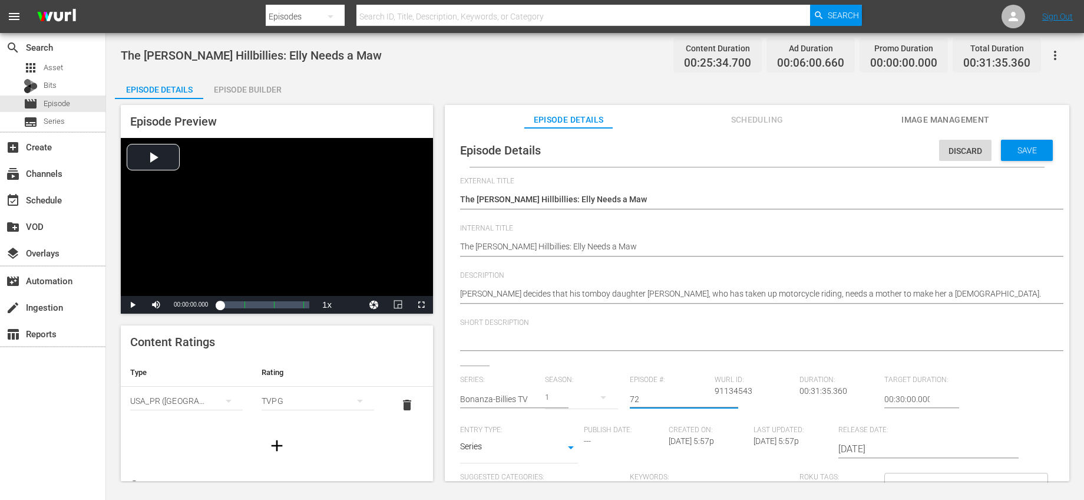
type input "72"
click at [639, 356] on div "Short Description" at bounding box center [757, 341] width 594 height 47
click at [1008, 154] on span "Save" at bounding box center [1027, 149] width 38 height 9
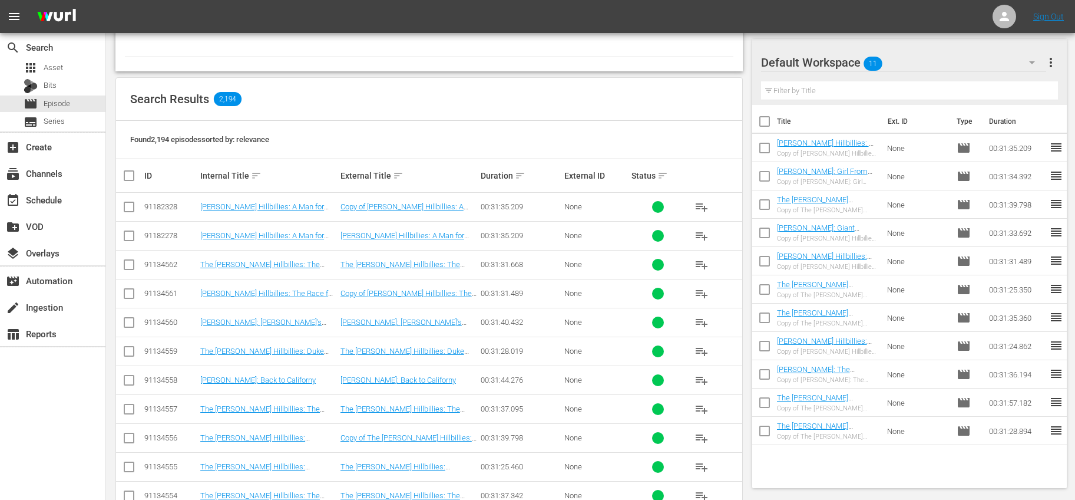
scroll to position [340, 0]
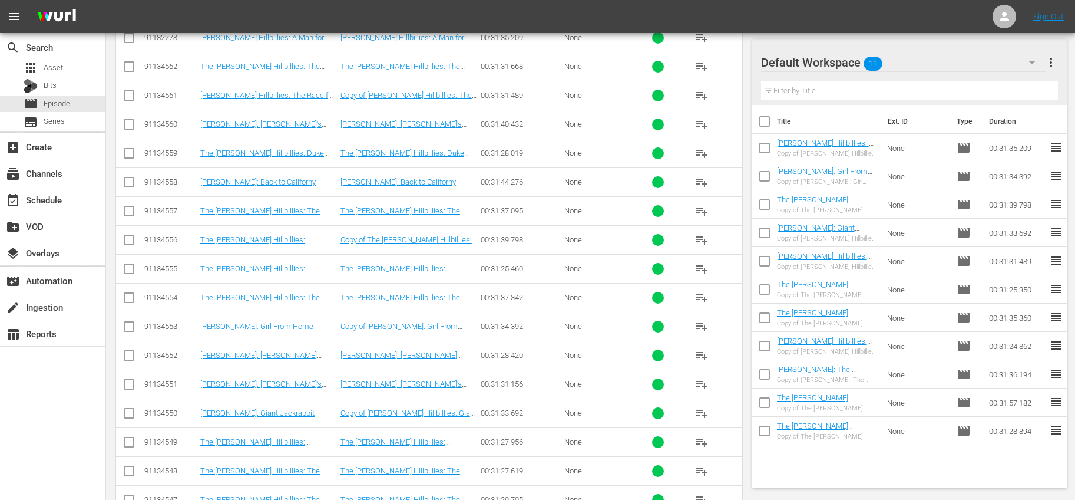
click at [766, 314] on input "checkbox" at bounding box center [764, 319] width 25 height 25
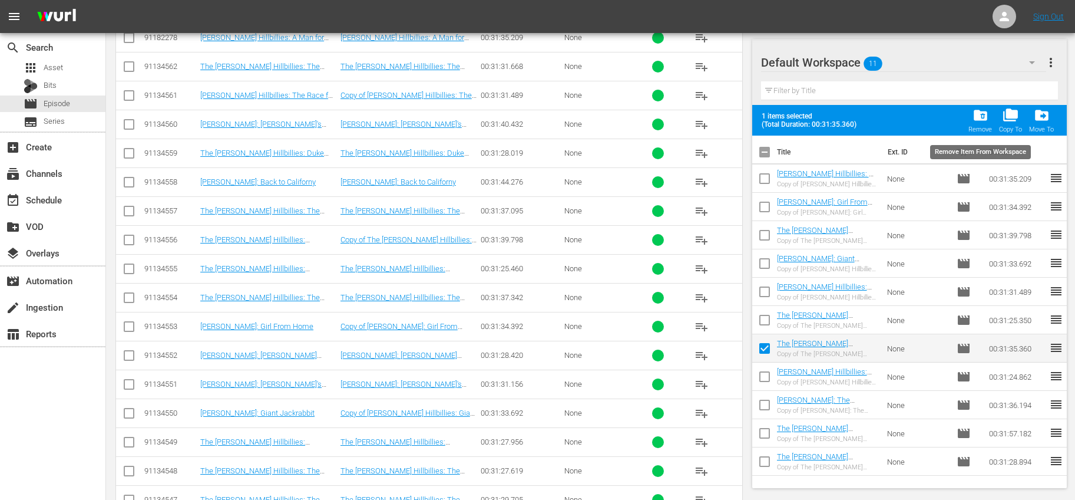
click at [972, 116] on div "folder_delete Remove" at bounding box center [980, 120] width 24 height 26
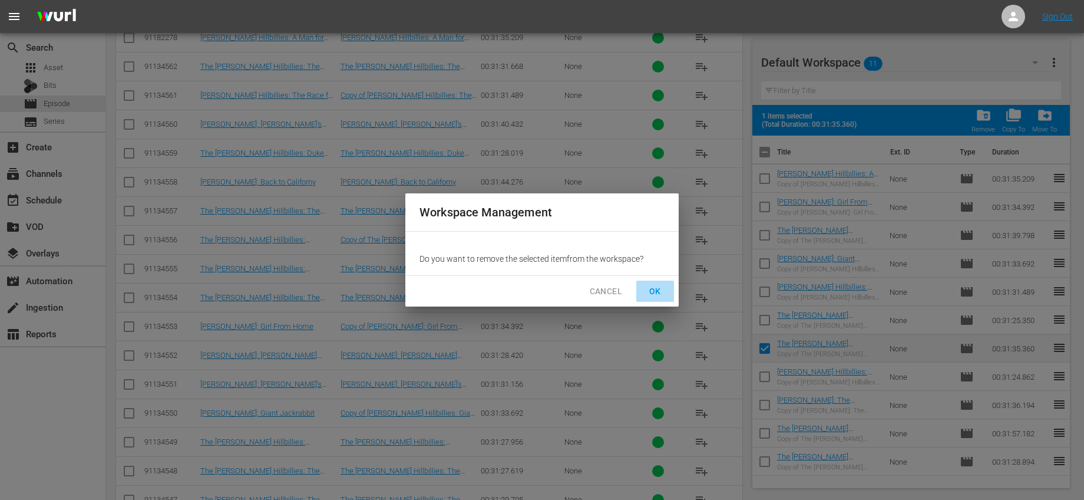
click at [660, 286] on span "OK" at bounding box center [655, 291] width 19 height 15
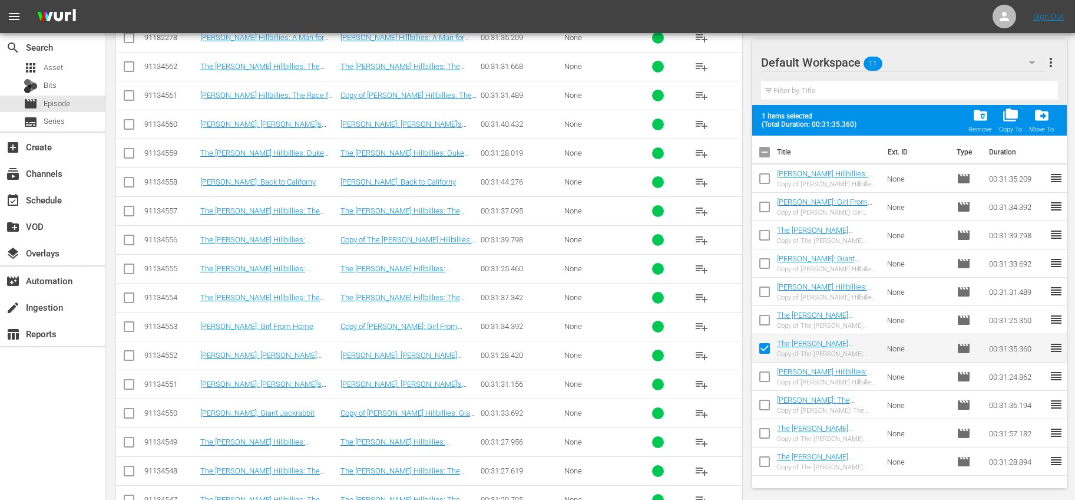
checkbox input "false"
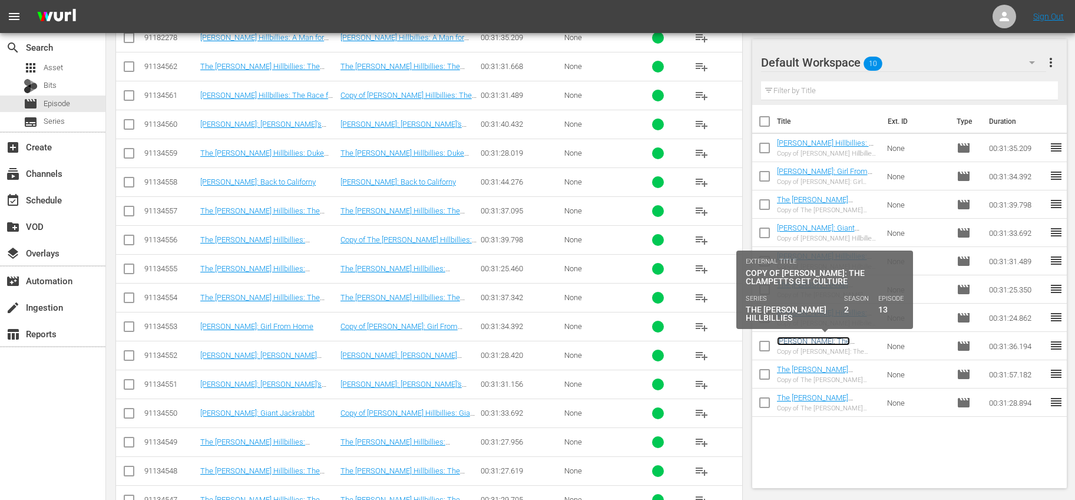
click at [844, 342] on link "Beverly Hillbillies: The Clampetts Get Culture" at bounding box center [814, 345] width 74 height 18
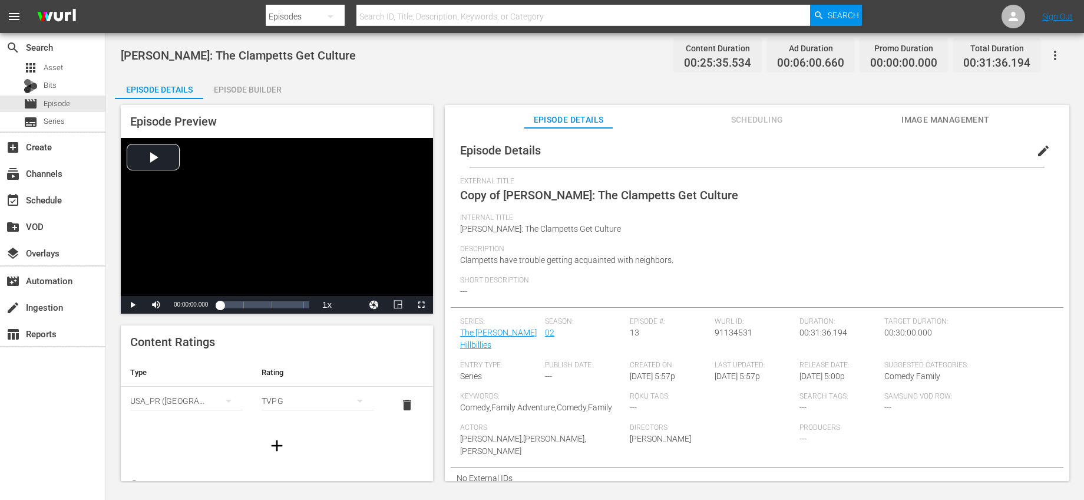
click at [1029, 146] on button "edit" at bounding box center [1043, 151] width 28 height 28
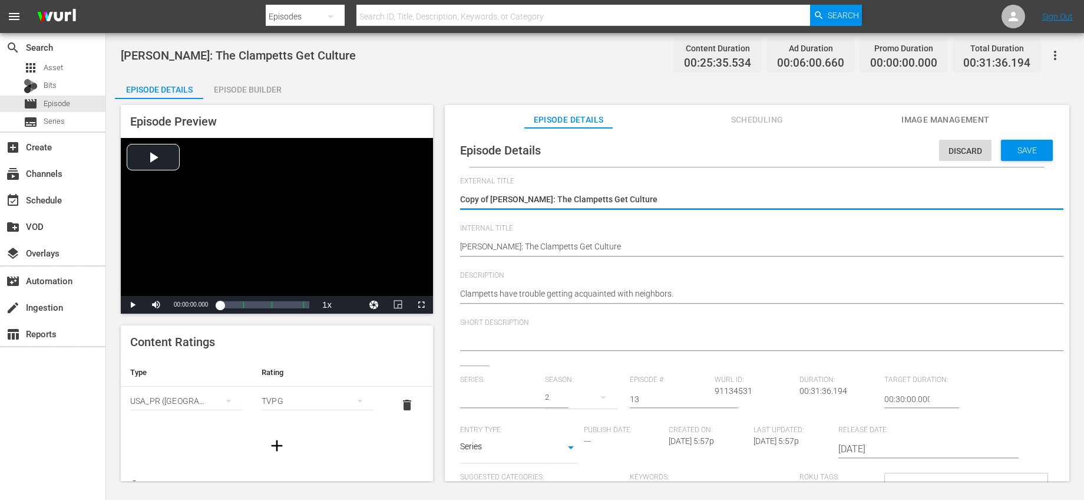
click at [509, 391] on input "text" at bounding box center [499, 399] width 79 height 28
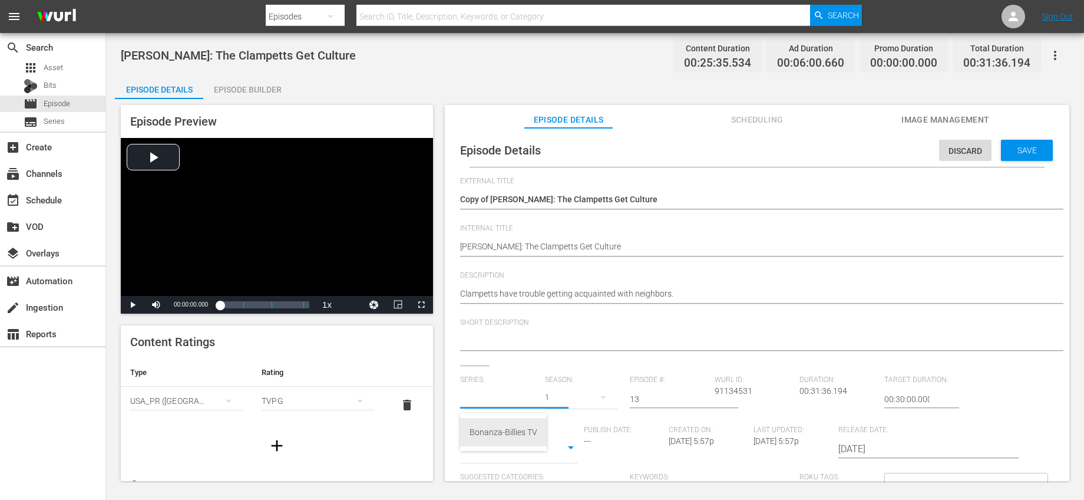
click at [512, 424] on div "Bonanza-Billies TV" at bounding box center [503, 432] width 68 height 28
type input "Bonanza-Billies TV"
drag, startPoint x: 644, startPoint y: 401, endPoint x: 561, endPoint y: 389, distance: 83.8
click at [561, 389] on div "Series: Bonanza-Billies TV Season: 1 Episode #: 13 Wurl ID: 91134531 Duration: …" at bounding box center [757, 484] width 594 height 219
type input "73"
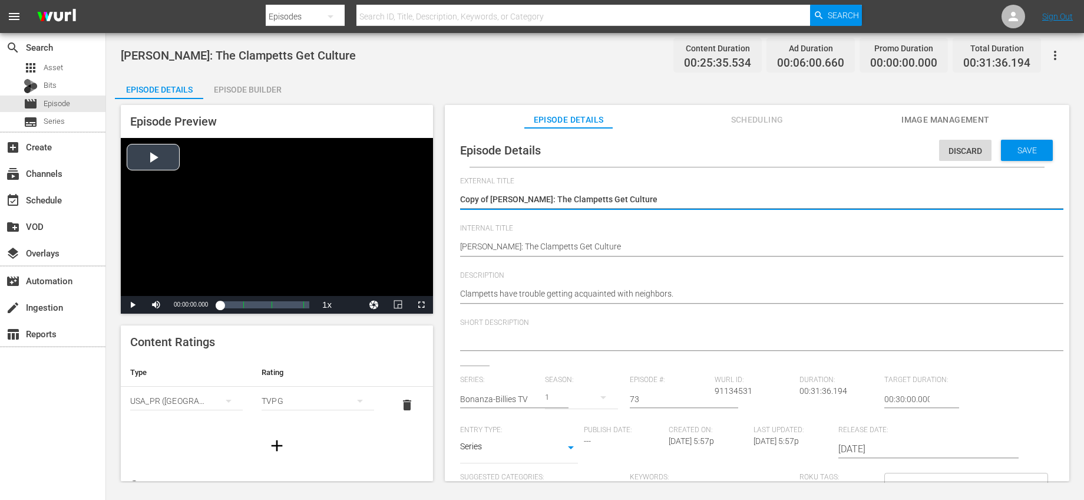
drag, startPoint x: 490, startPoint y: 193, endPoint x: 411, endPoint y: 174, distance: 81.7
type textarea "Beverly Hillbillies: The Clampetts Get Culture"
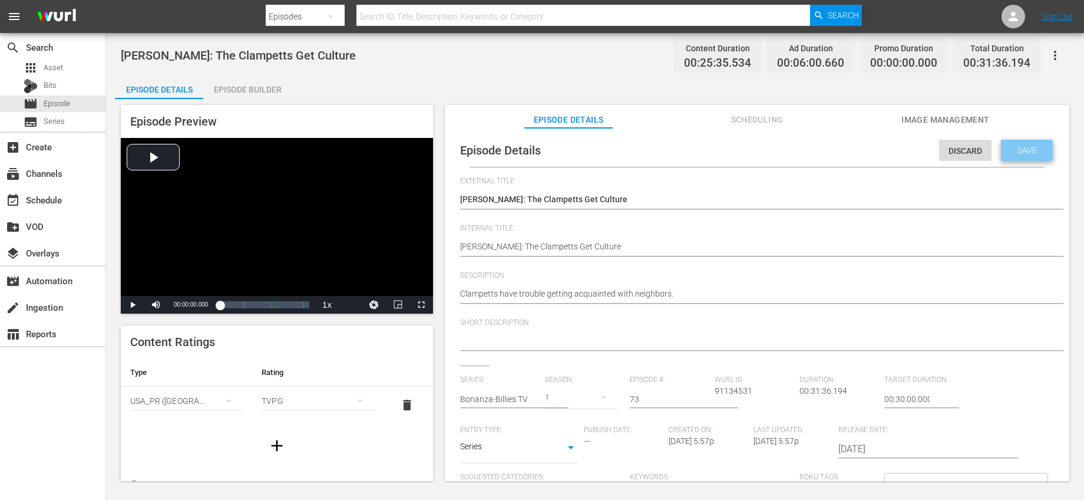
click at [1023, 142] on div "Save" at bounding box center [1027, 150] width 52 height 21
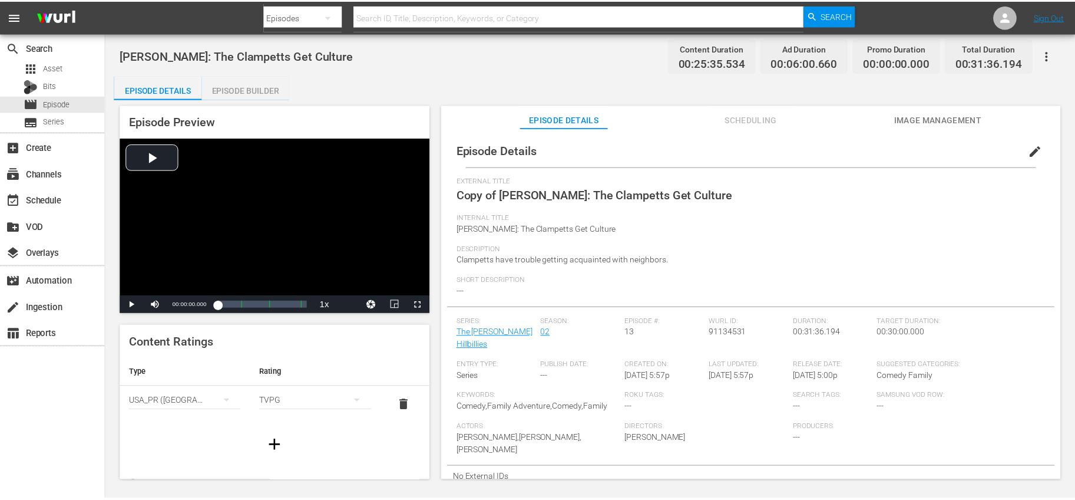
scroll to position [1, 0]
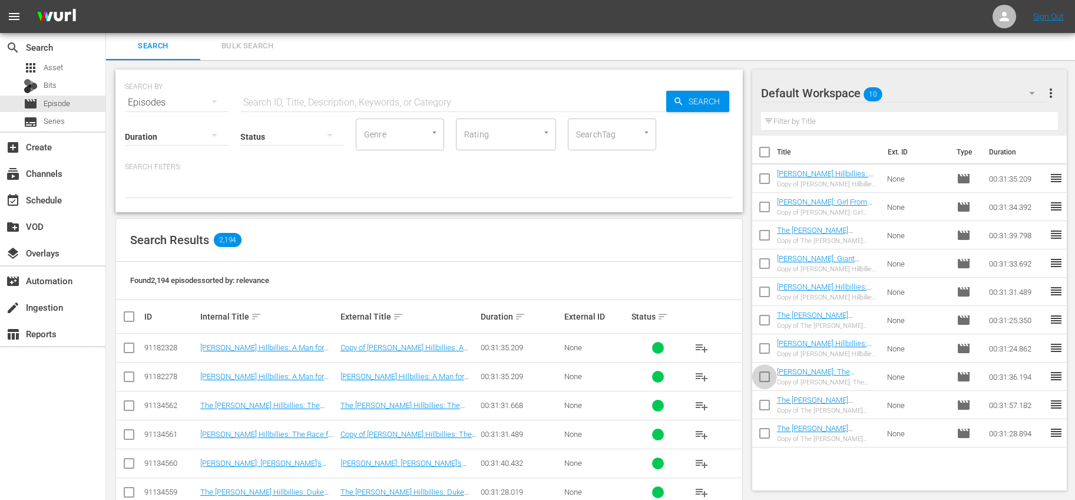
click at [762, 374] on input "checkbox" at bounding box center [764, 378] width 25 height 25
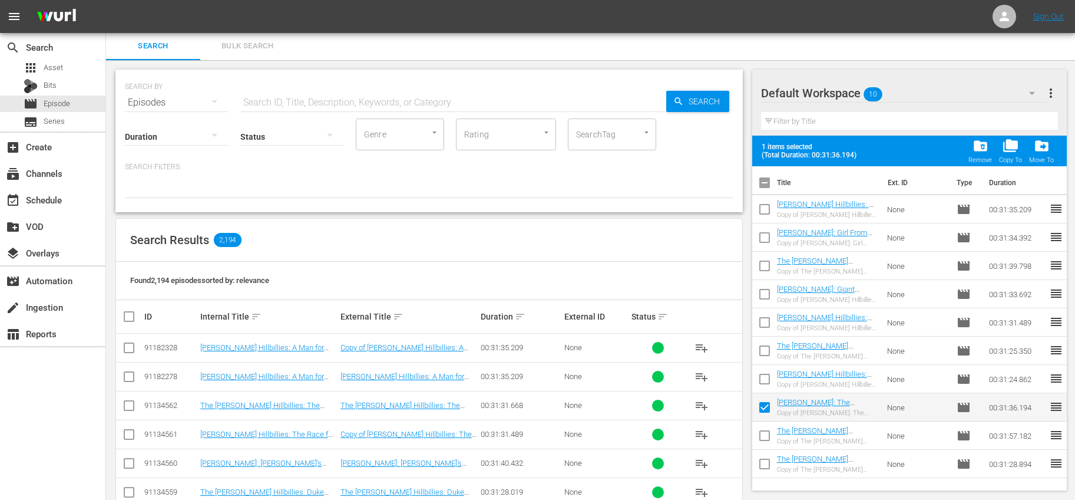
click at [978, 144] on span "folder_delete" at bounding box center [980, 146] width 16 height 16
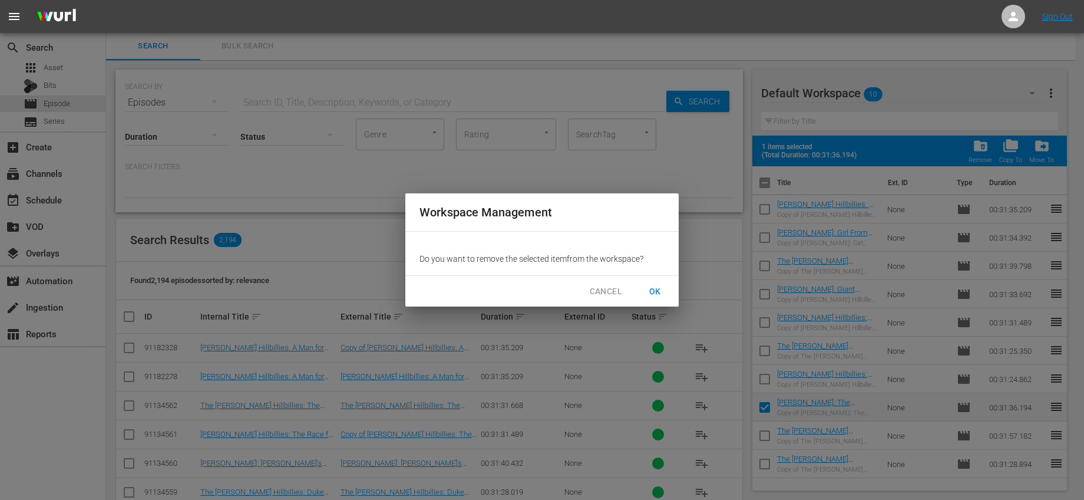
click at [651, 294] on span "OK" at bounding box center [655, 291] width 19 height 15
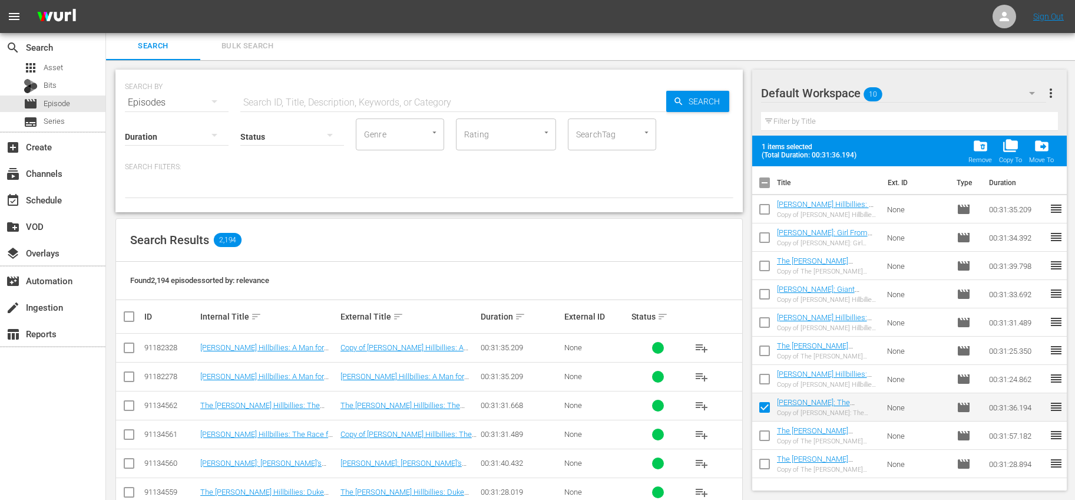
checkbox input "false"
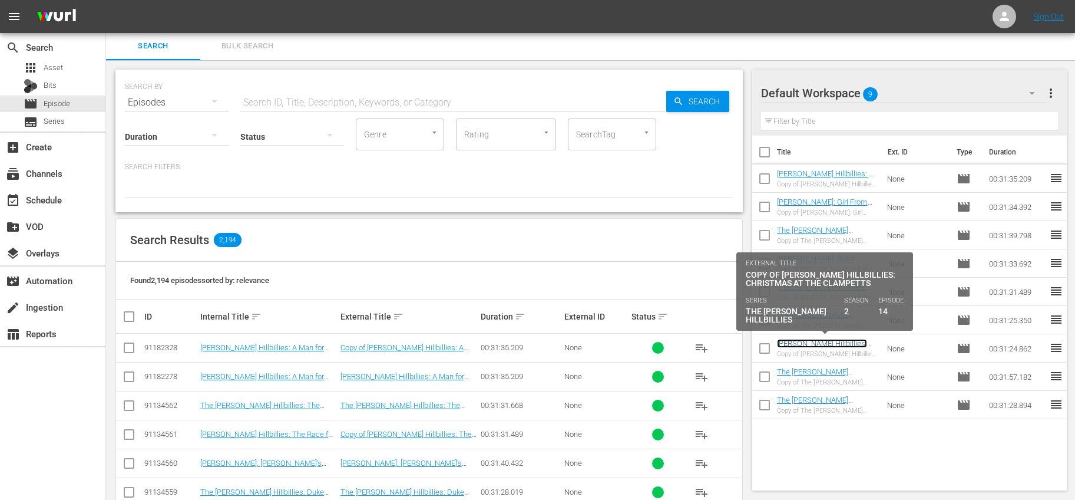
click at [831, 342] on link "Beverly Hillbillies: Christmas at the Clampetts" at bounding box center [823, 348] width 92 height 18
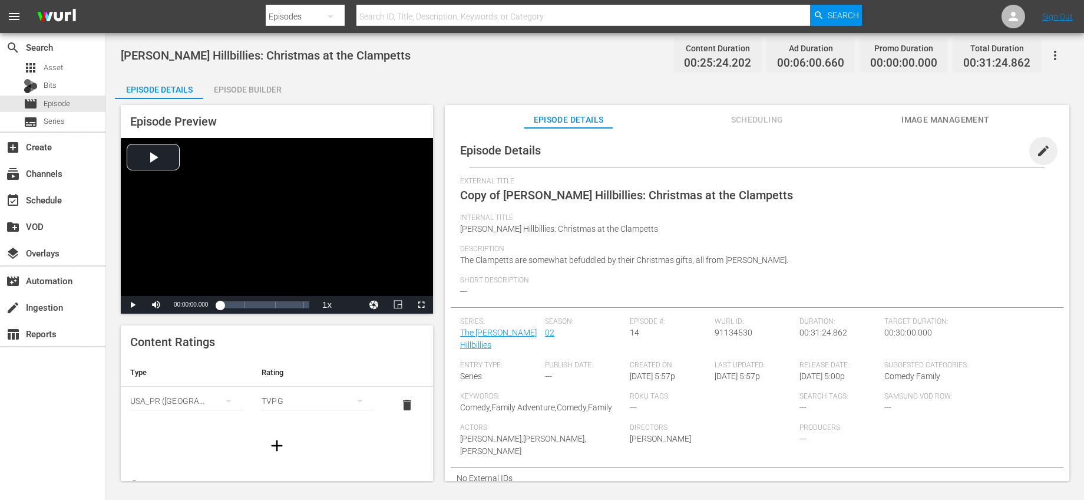
click at [1040, 152] on span "edit" at bounding box center [1043, 151] width 14 height 14
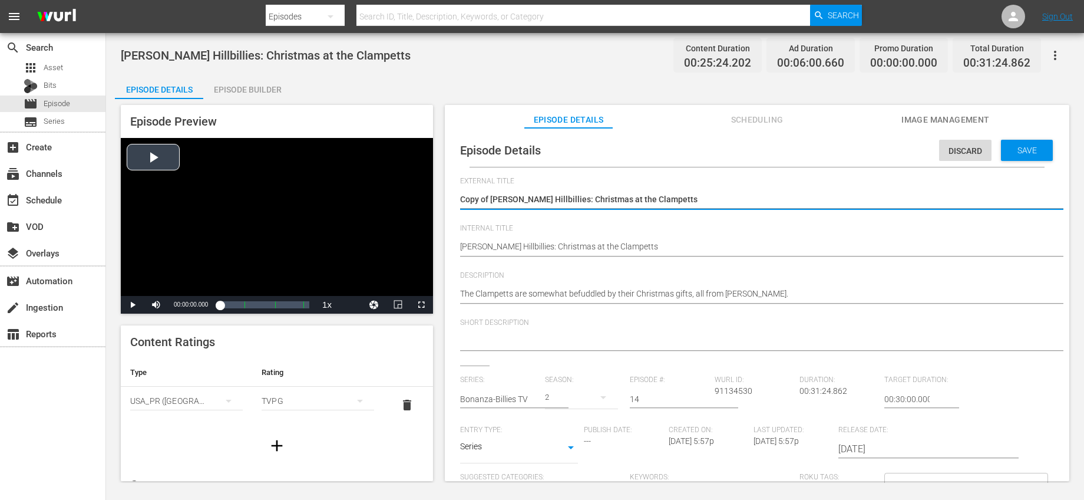
drag, startPoint x: 491, startPoint y: 196, endPoint x: 423, endPoint y: 180, distance: 70.3
type textarea "Beverly Hillbillies: Christmas at the Clampetts"
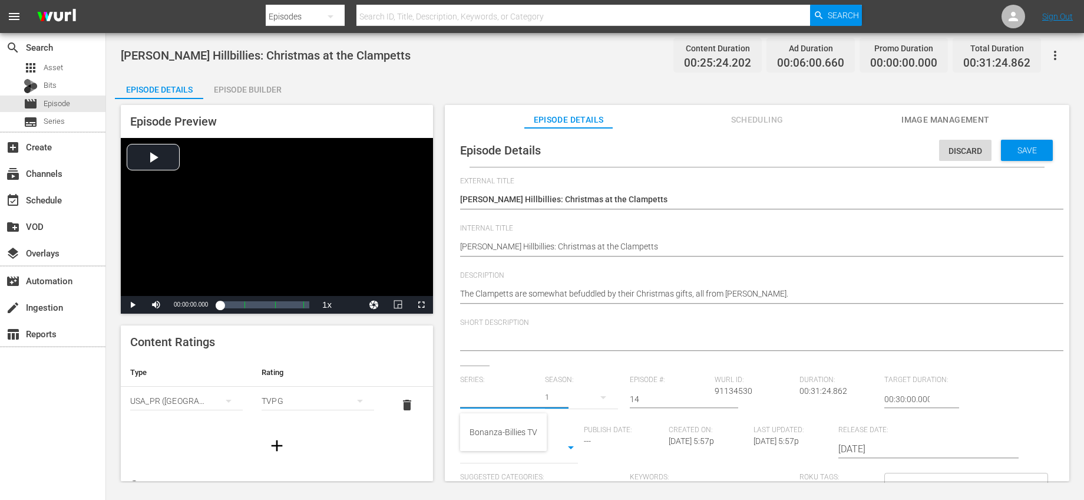
click at [524, 392] on input "text" at bounding box center [499, 399] width 79 height 28
click at [507, 431] on div "Bonanza-Billies TV" at bounding box center [503, 432] width 68 height 28
type input "Bonanza-Billies TV"
drag, startPoint x: 648, startPoint y: 400, endPoint x: 596, endPoint y: 390, distance: 52.8
click at [596, 390] on div "Series: Bonanza-Billies TV Season: 1 Episode #: 14 Wurl ID: 91134530 Duration: …" at bounding box center [757, 484] width 594 height 219
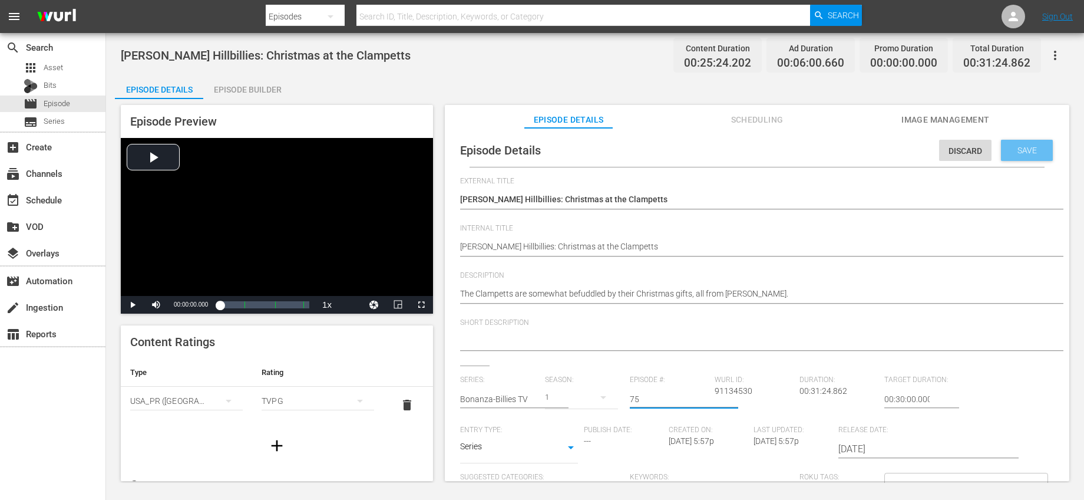
type input "75"
click at [1026, 154] on span "Save" at bounding box center [1027, 149] width 38 height 9
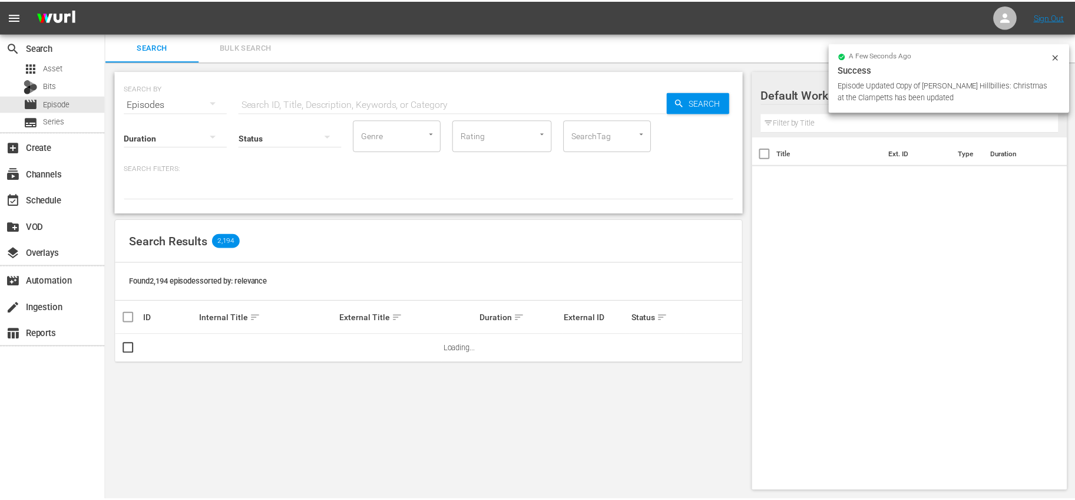
scroll to position [1, 0]
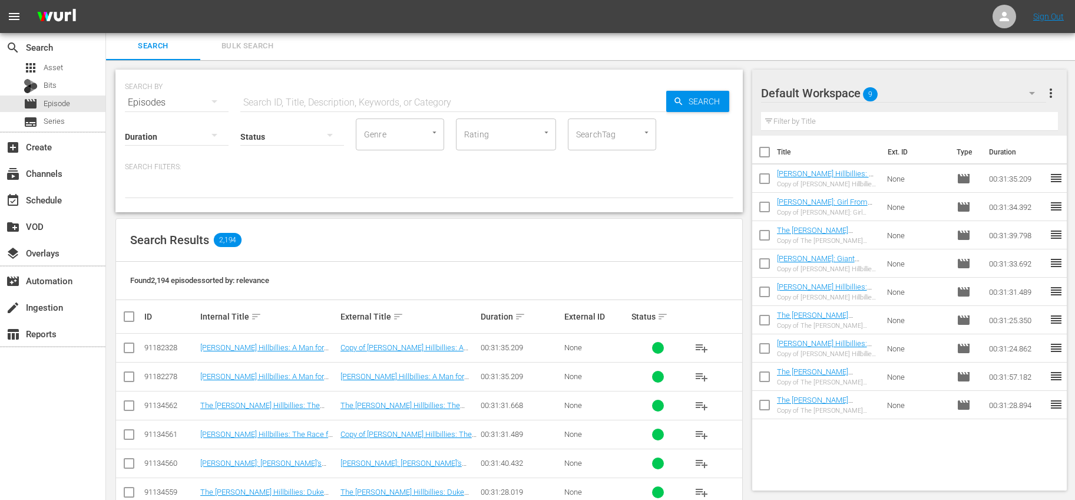
click at [765, 344] on input "checkbox" at bounding box center [764, 350] width 25 height 25
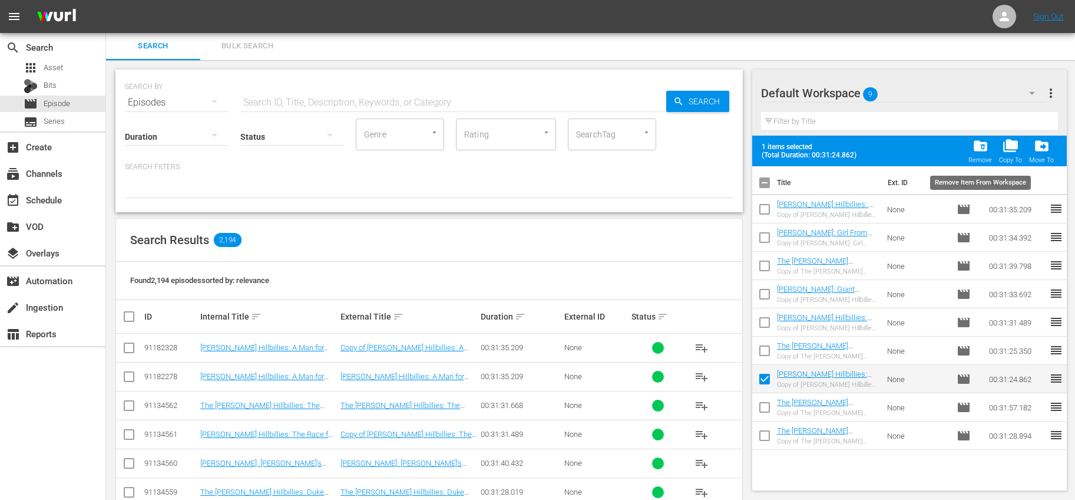
click at [984, 151] on span "folder_delete" at bounding box center [980, 146] width 16 height 16
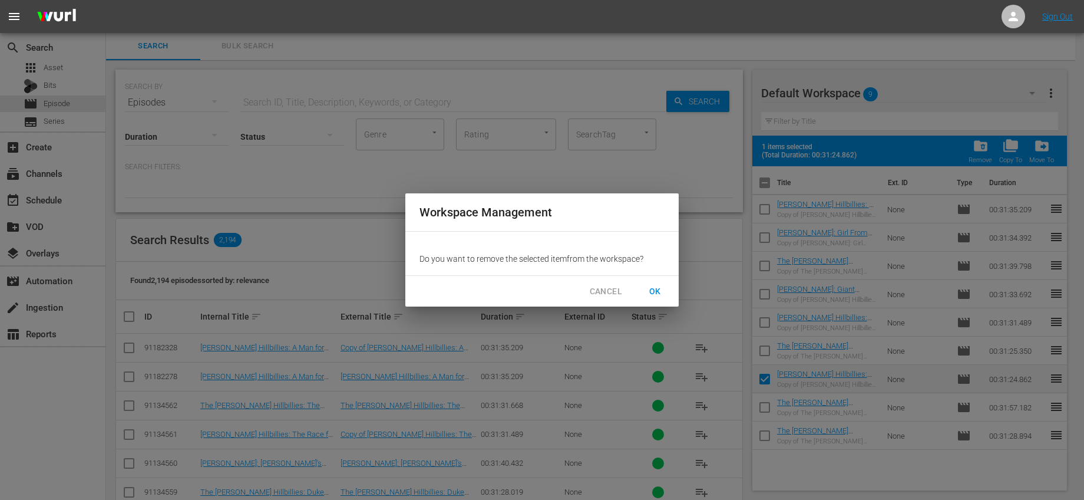
click at [652, 288] on span "OK" at bounding box center [655, 291] width 19 height 15
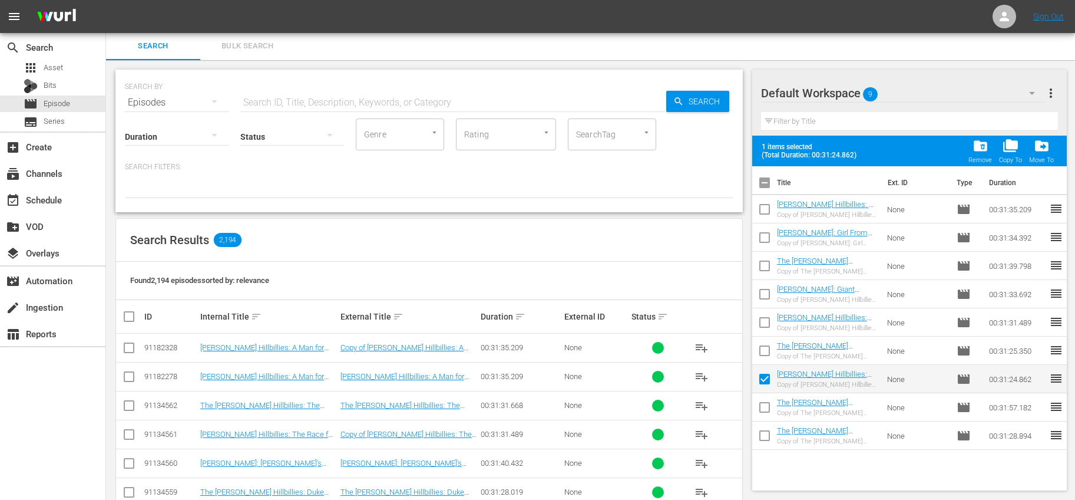
checkbox input "false"
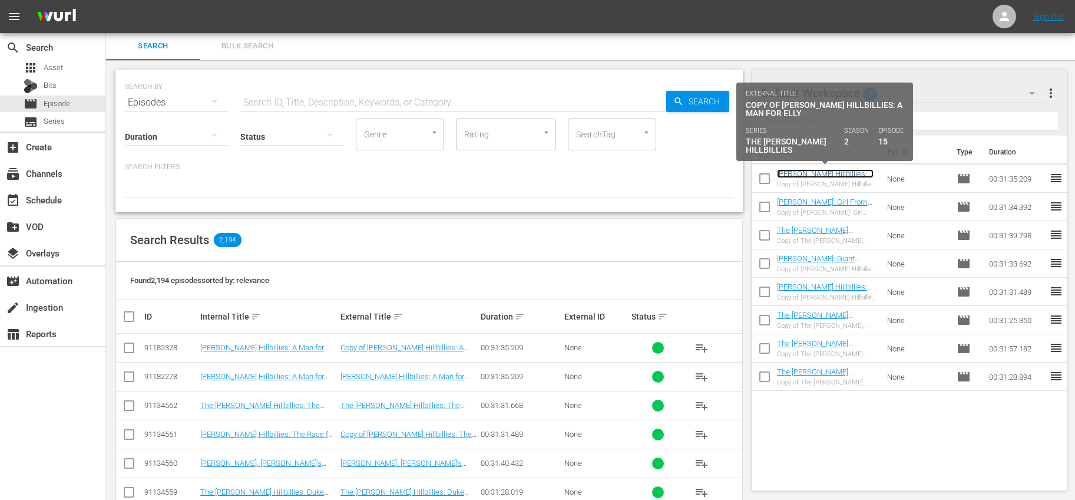
click at [851, 170] on link "Beverly Hillbillies: A Man for Elly" at bounding box center [825, 178] width 97 height 18
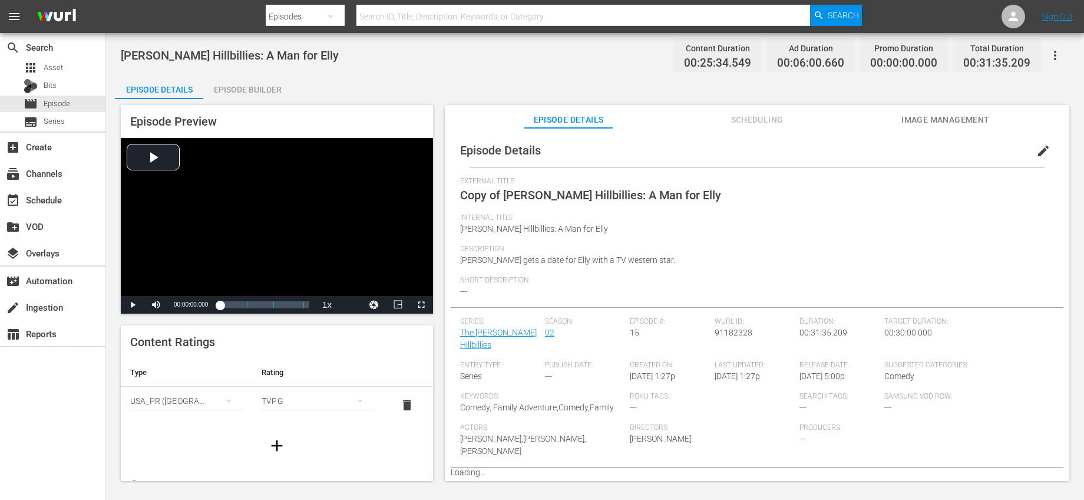
click at [1036, 144] on span "edit" at bounding box center [1043, 151] width 14 height 14
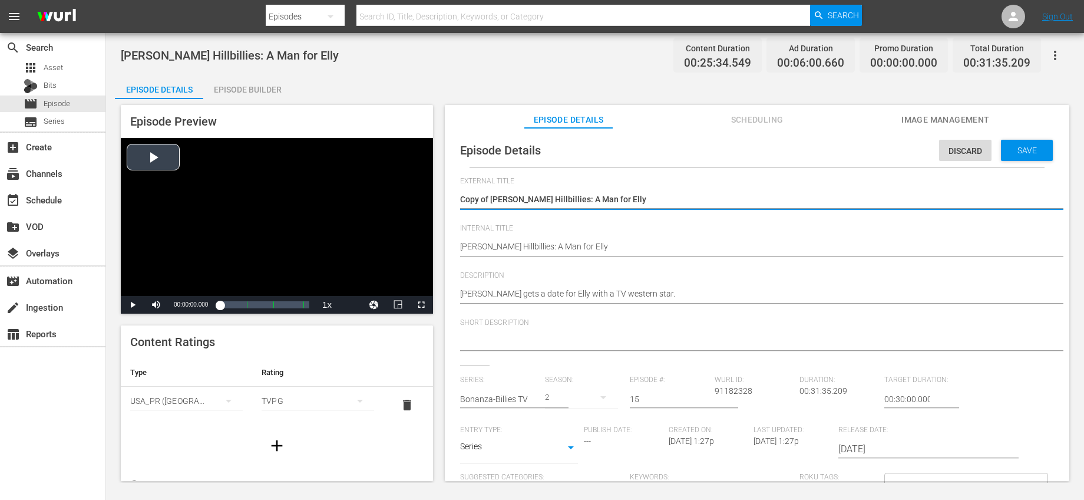
drag, startPoint x: 492, startPoint y: 197, endPoint x: 359, endPoint y: 193, distance: 133.8
click at [359, 193] on div "Episode Preview Video Player is loading. Play Video Play Mute Current Time 00:0…" at bounding box center [595, 294] width 960 height 391
type textarea "Beverly Hillbillies: A Man for Elly"
click at [531, 401] on input "text" at bounding box center [499, 399] width 79 height 28
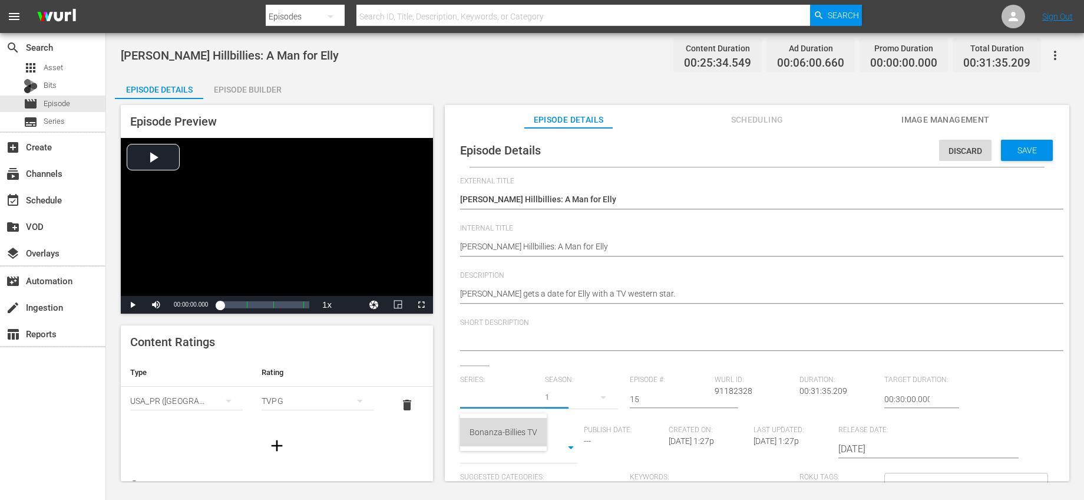
click at [510, 429] on div "Bonanza-Billies TV" at bounding box center [503, 432] width 68 height 28
type input "Bonanza-Billies TV"
drag, startPoint x: 663, startPoint y: 402, endPoint x: 582, endPoint y: 395, distance: 81.0
click at [582, 395] on div "Series: Bonanza-Billies TV Season: 1 Episode #: 15 Wurl ID: 91182328 Duration: …" at bounding box center [757, 484] width 594 height 219
type input "76"
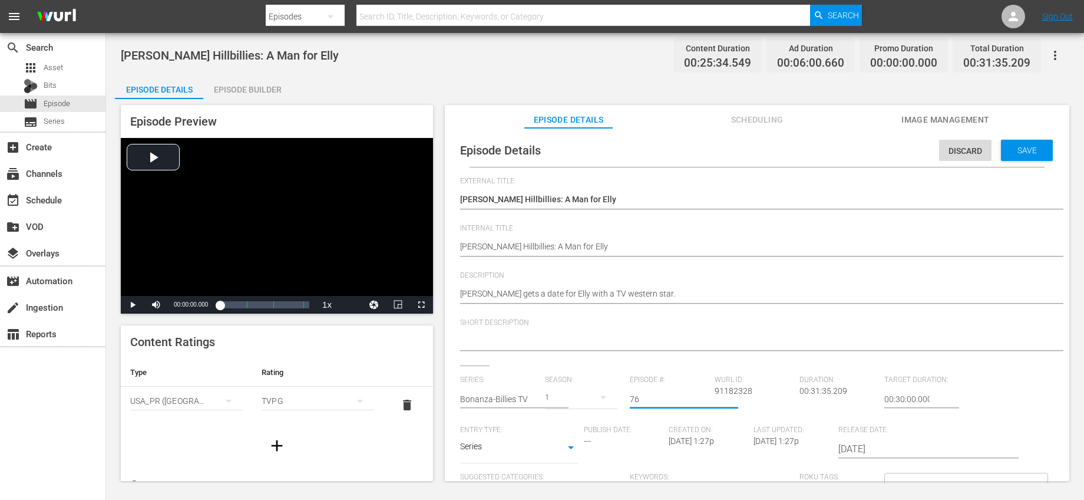
click at [796, 358] on div "Short Description" at bounding box center [757, 341] width 594 height 47
click at [1013, 160] on div "Save" at bounding box center [1027, 150] width 52 height 21
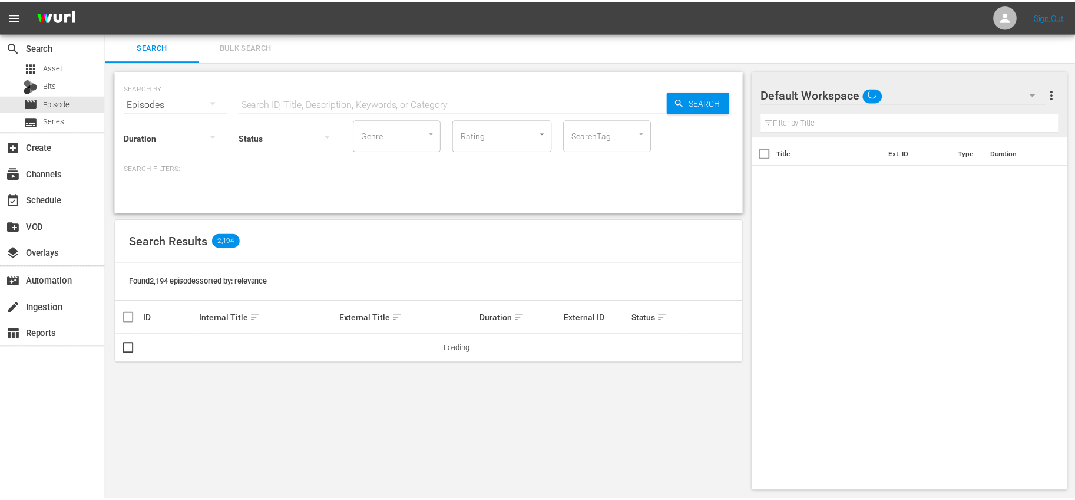
scroll to position [1, 0]
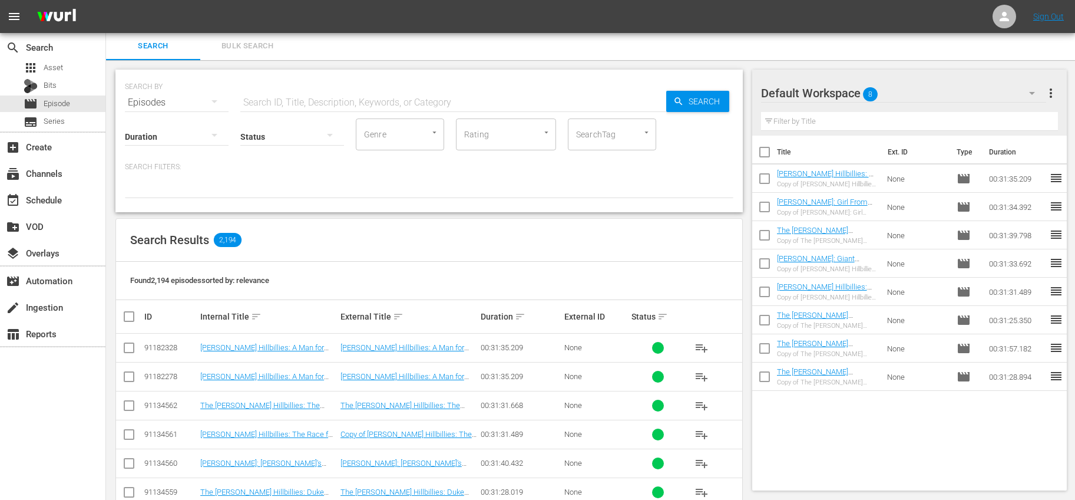
click at [769, 183] on input "checkbox" at bounding box center [764, 180] width 25 height 25
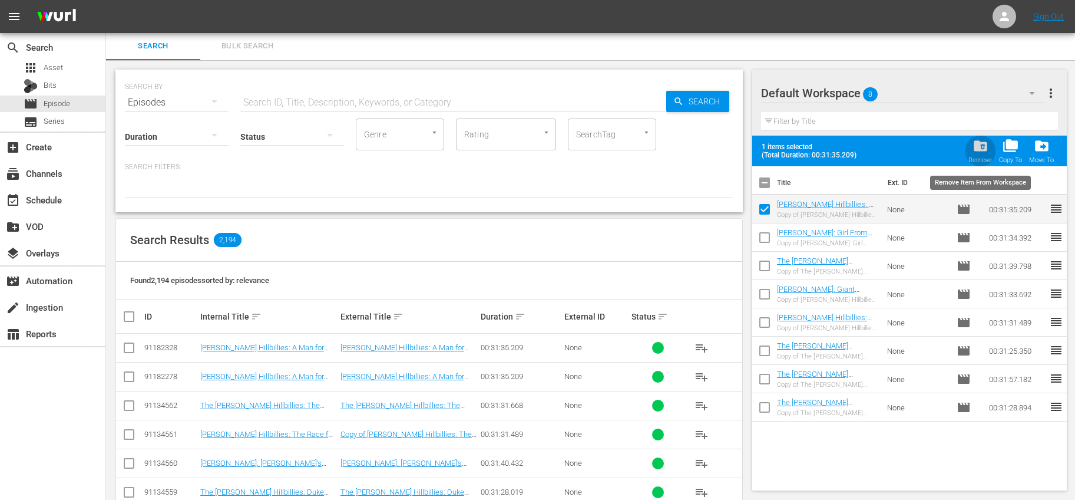
click at [985, 150] on span "folder_delete" at bounding box center [980, 146] width 16 height 16
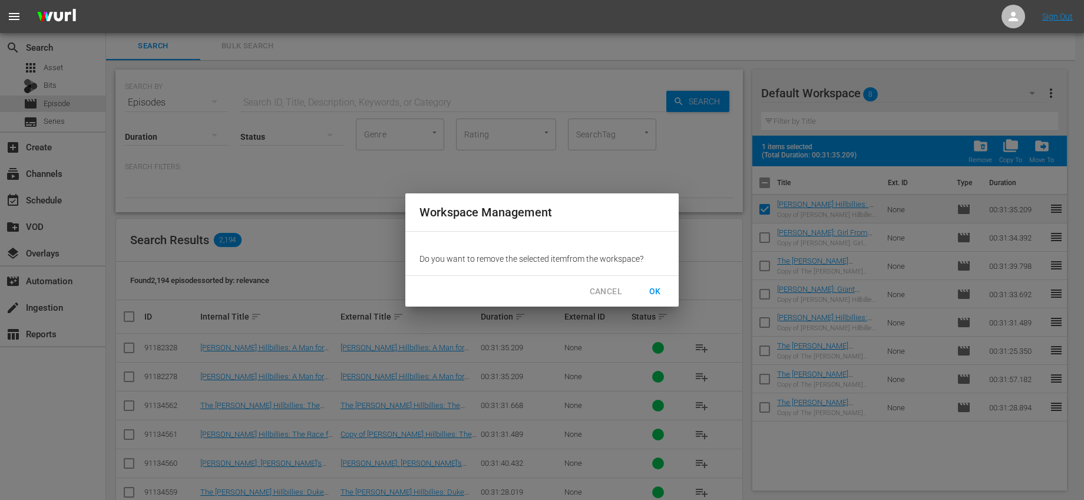
click at [657, 285] on span "OK" at bounding box center [655, 291] width 19 height 15
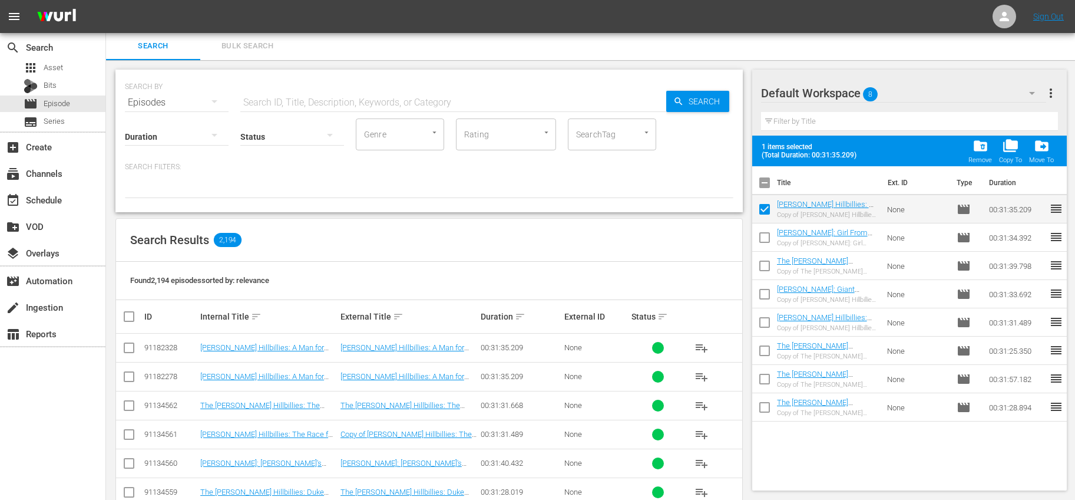
checkbox input "false"
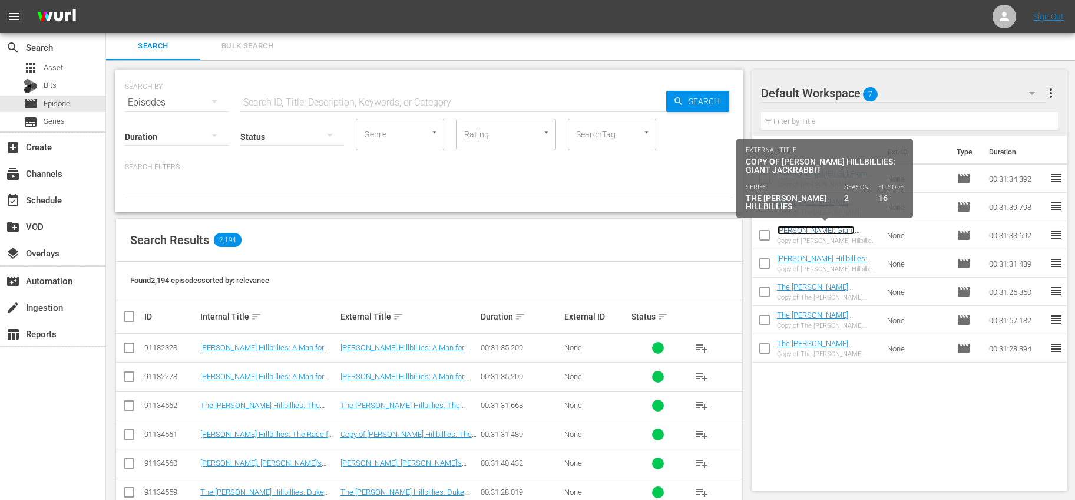
click at [839, 228] on link "Beverly Hillbillies: Giant Jackrabbit" at bounding box center [816, 235] width 78 height 18
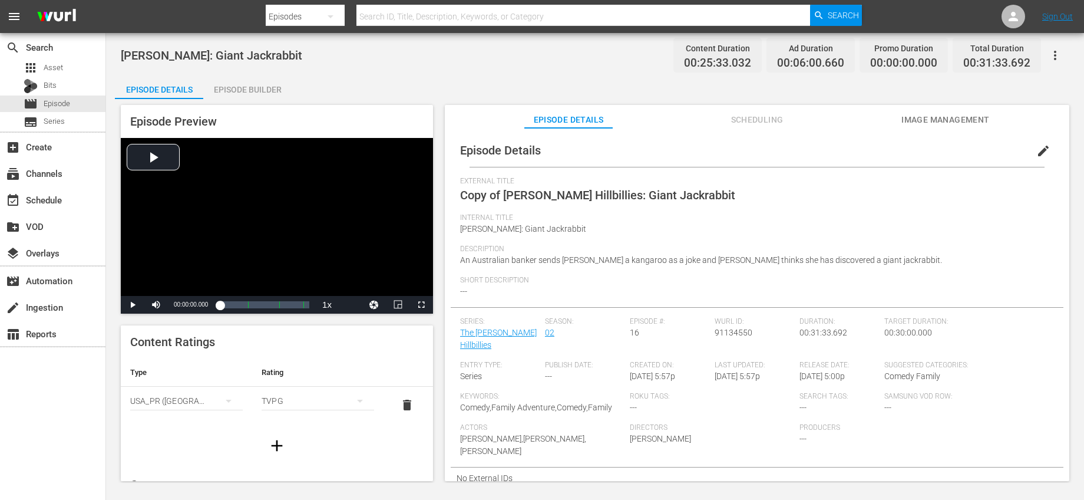
click at [1036, 150] on span "edit" at bounding box center [1043, 151] width 14 height 14
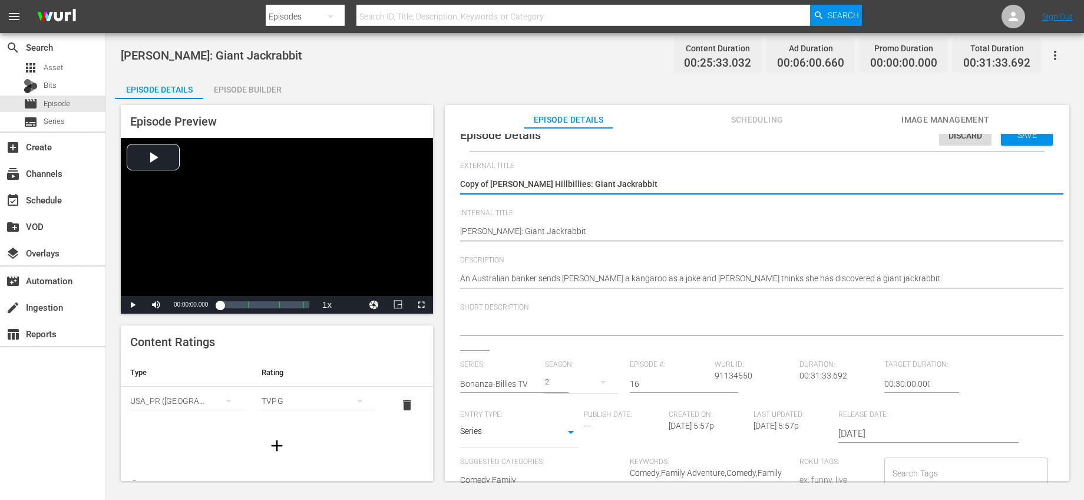
scroll to position [17, 0]
click at [508, 378] on input "text" at bounding box center [499, 383] width 79 height 28
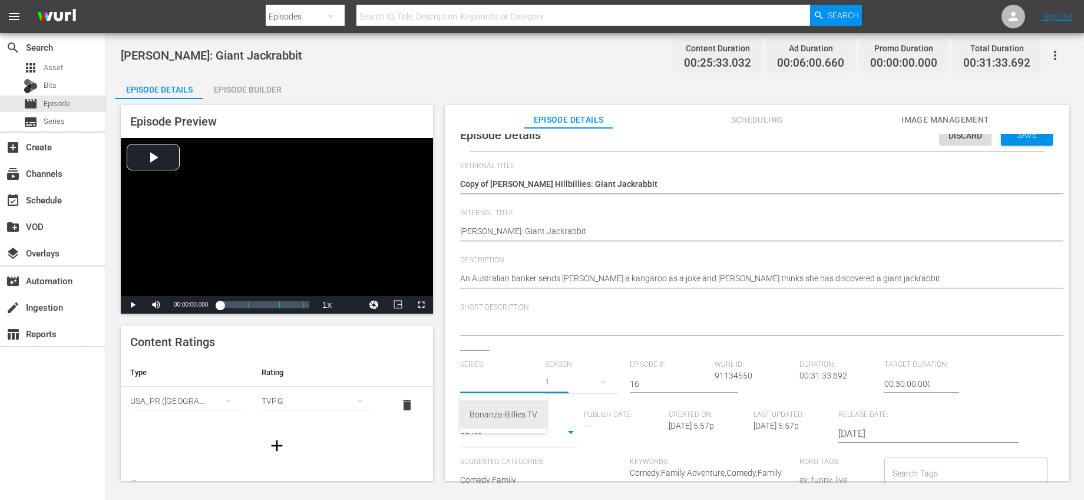
click at [498, 408] on div "Bonanza-Billies TV" at bounding box center [503, 414] width 68 height 28
type input "Bonanza-Billies TV"
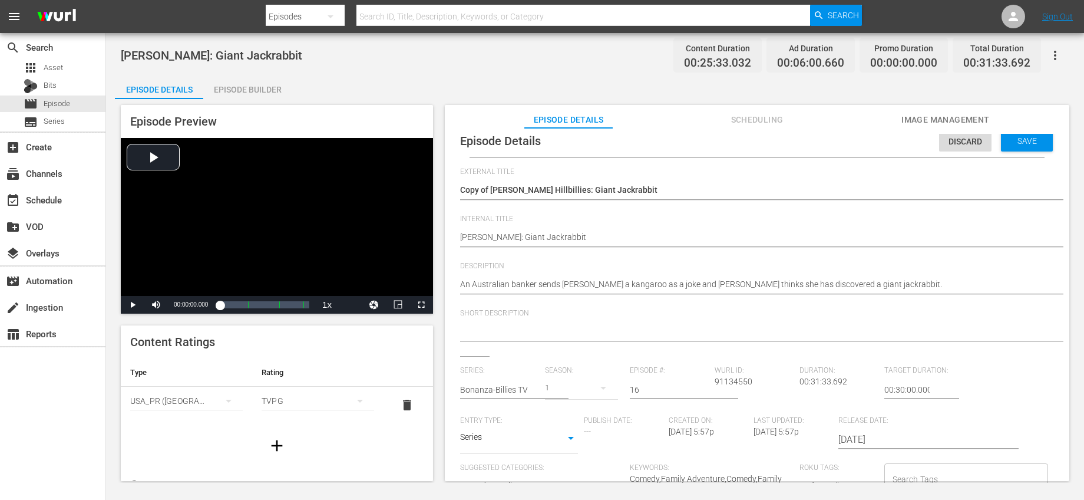
click at [560, 386] on div "1" at bounding box center [581, 387] width 73 height 33
click at [580, 409] on span "1" at bounding box center [571, 415] width 57 height 19
drag, startPoint x: 661, startPoint y: 391, endPoint x: 596, endPoint y: 382, distance: 65.9
click at [596, 382] on div "Series: Bonanza-Billies TV Season: 1 Episode #: 16 Wurl ID: 91134550 Duration: …" at bounding box center [757, 475] width 594 height 219
type input "78"
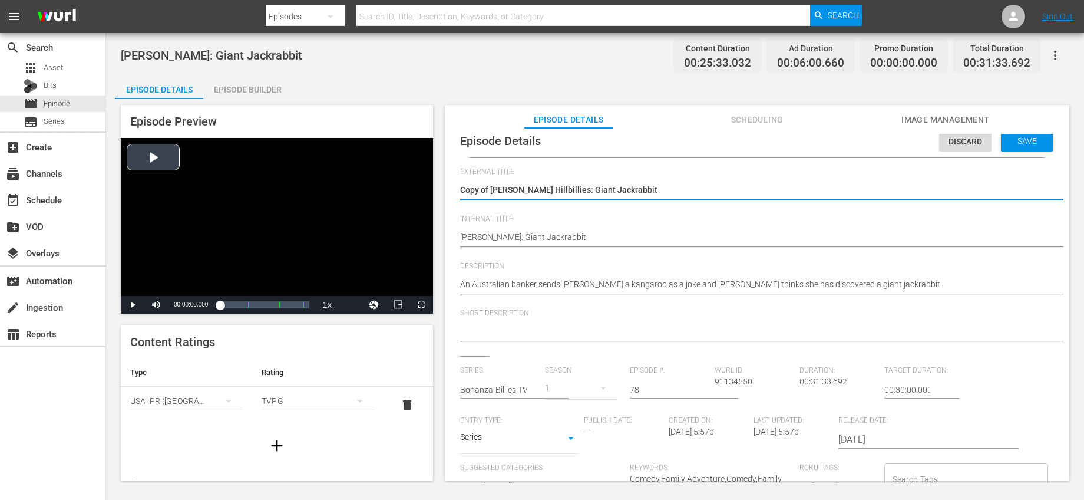
drag, startPoint x: 491, startPoint y: 183, endPoint x: 395, endPoint y: 186, distance: 95.5
type textarea "Beverly Hillbillies: Giant Jackrabbit"
click at [1020, 140] on span "Save" at bounding box center [1027, 140] width 38 height 9
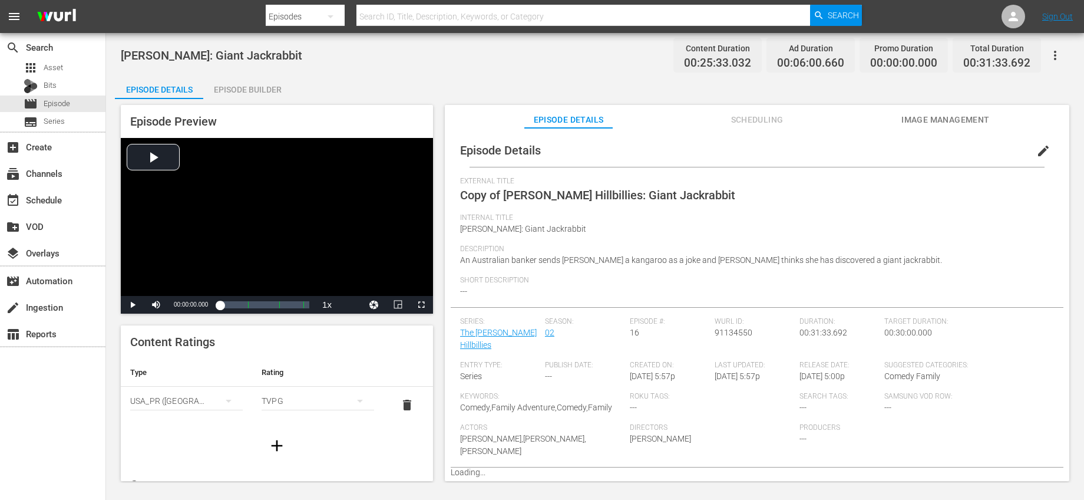
scroll to position [0, 0]
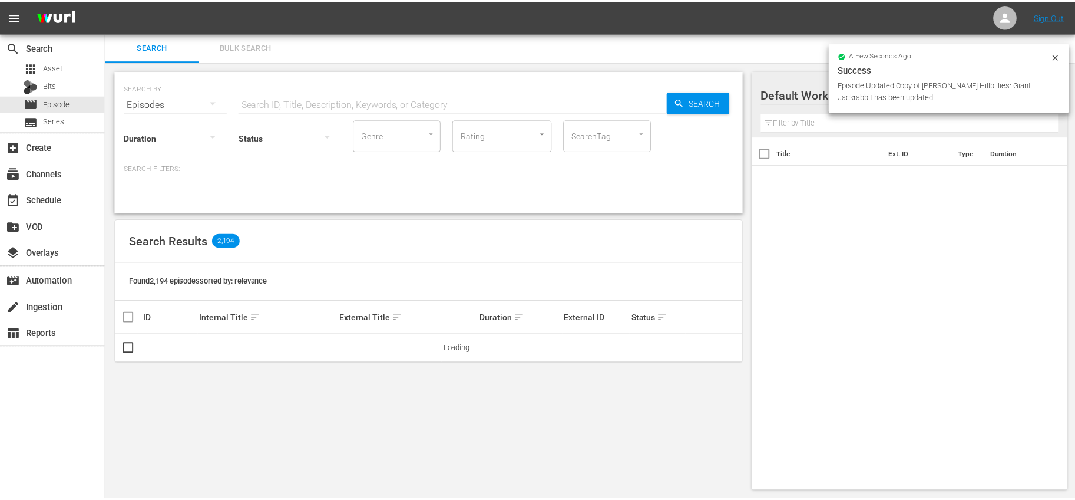
scroll to position [1, 0]
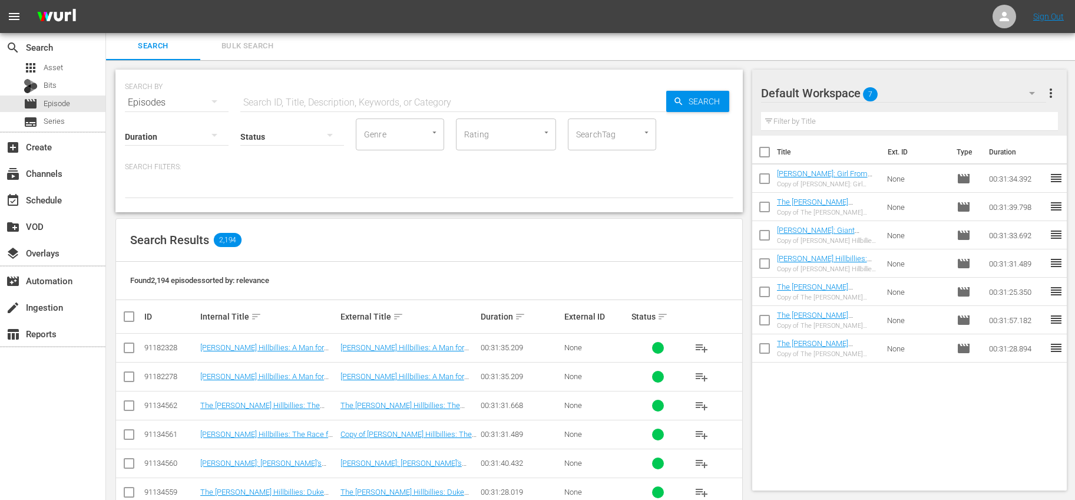
click at [768, 229] on input "checkbox" at bounding box center [764, 237] width 25 height 25
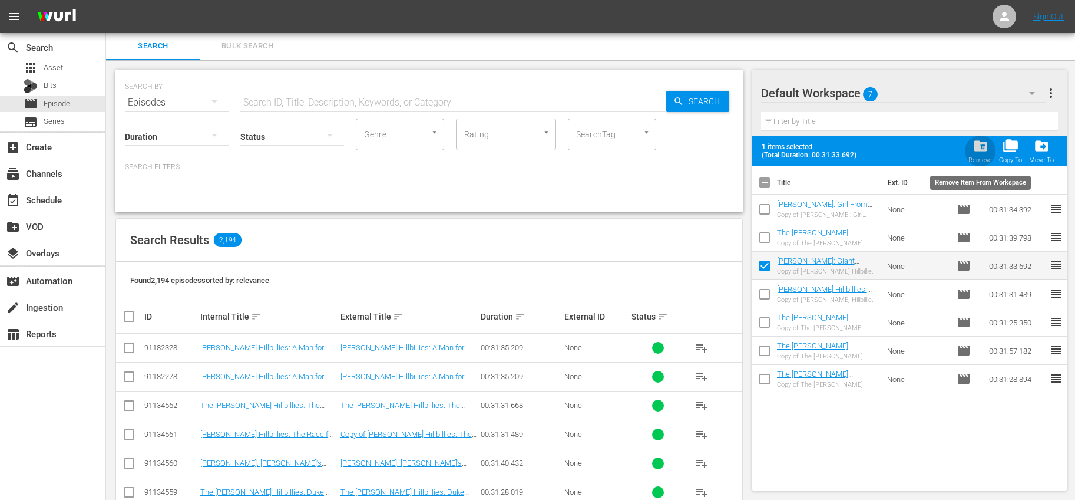
click at [980, 155] on div "folder_delete Remove" at bounding box center [980, 151] width 24 height 26
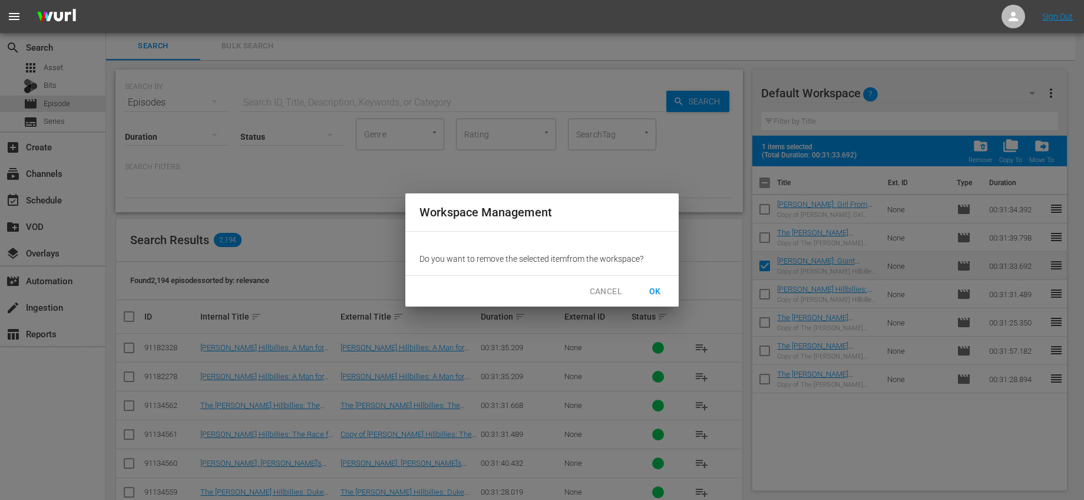
click at [654, 284] on span "OK" at bounding box center [655, 291] width 19 height 15
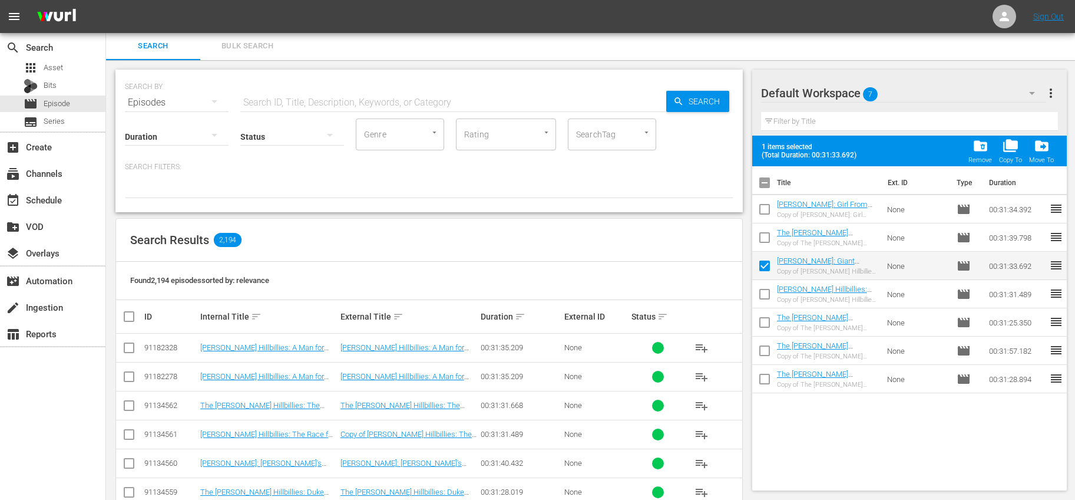
checkbox input "false"
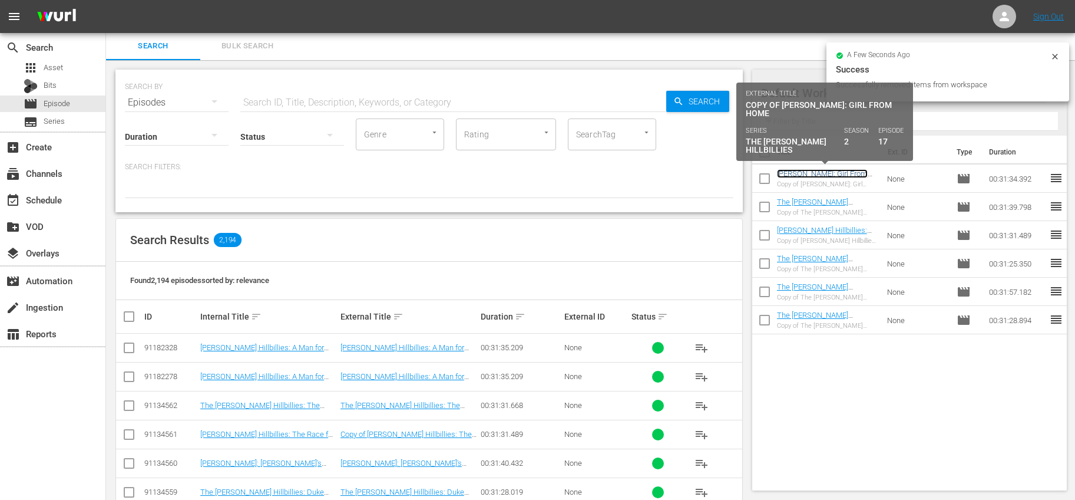
click at [857, 171] on link "Beverly Hillbillies: Girl From Home" at bounding box center [822, 178] width 91 height 18
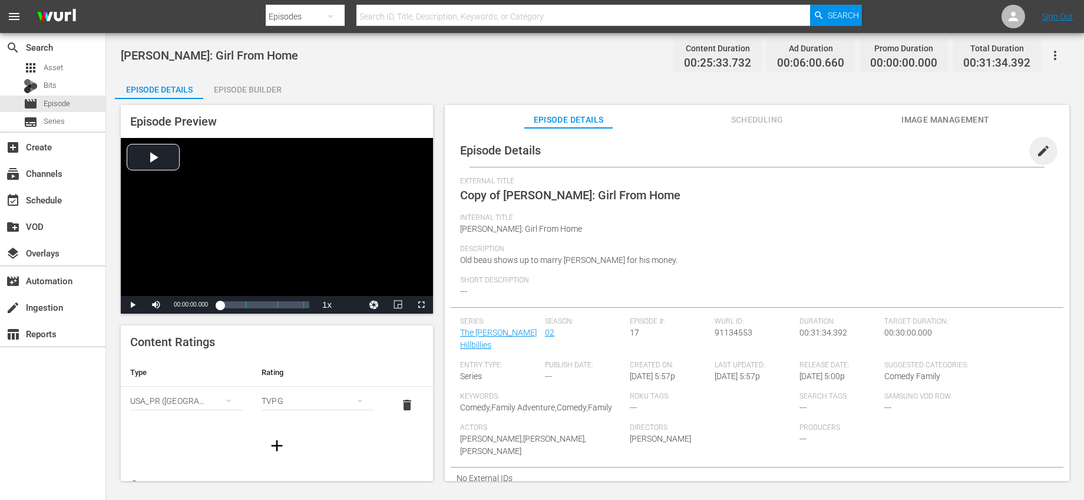
click at [1036, 144] on span "edit" at bounding box center [1043, 151] width 14 height 14
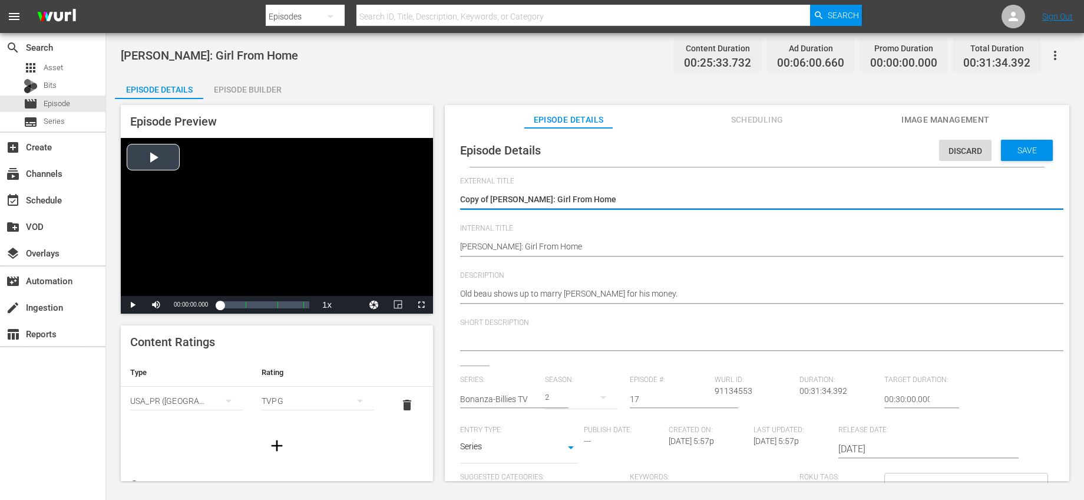
drag, startPoint x: 491, startPoint y: 196, endPoint x: 412, endPoint y: 196, distance: 78.3
click at [419, 196] on div "Episode Preview Video Player is loading. Play Video Play Mute Current Time 00:0…" at bounding box center [595, 294] width 960 height 391
type textarea "Beverly Hillbillies: Girl From Home"
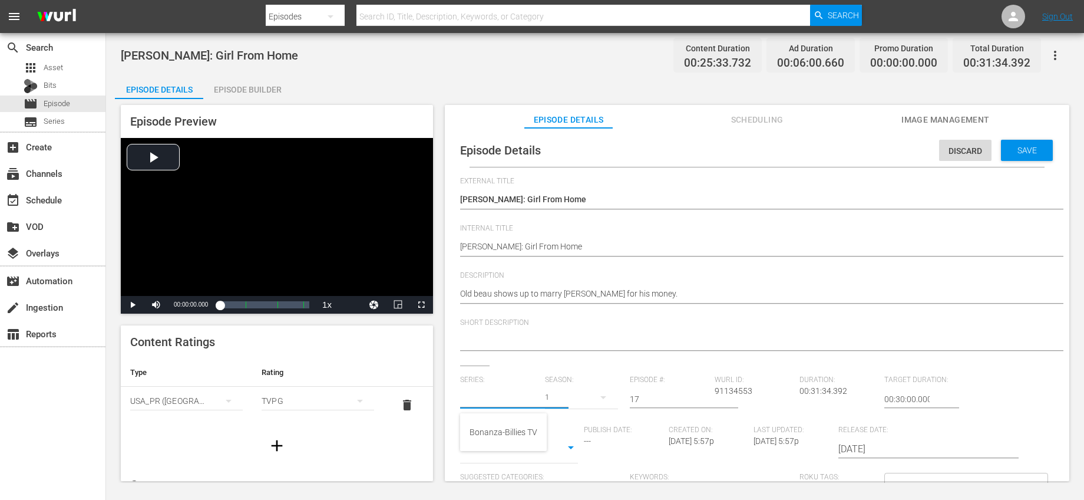
click at [508, 396] on input "text" at bounding box center [499, 399] width 79 height 28
drag, startPoint x: 497, startPoint y: 434, endPoint x: 588, endPoint y: 428, distance: 91.5
click at [497, 434] on div "Bonanza-Billies TV" at bounding box center [503, 432] width 68 height 28
type input "Bonanza-Billies TV"
drag, startPoint x: 650, startPoint y: 403, endPoint x: 583, endPoint y: 390, distance: 68.4
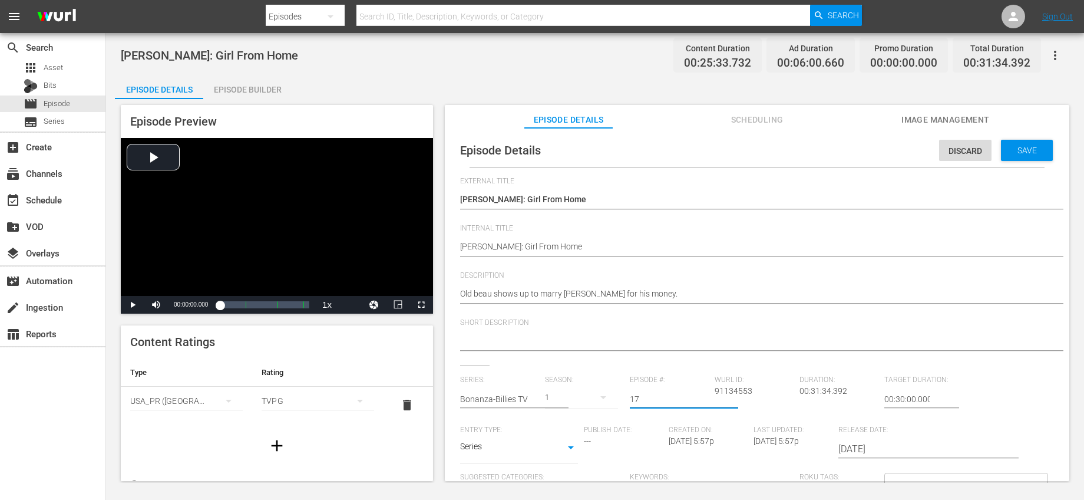
click at [583, 390] on div "Series: Bonanza-Billies TV Season: 1 Episode #: 17 Wurl ID: 91134553 Duration: …" at bounding box center [757, 484] width 594 height 219
type input "79"
click at [1030, 356] on div "Short Description" at bounding box center [757, 341] width 594 height 47
click at [1031, 156] on div "Save" at bounding box center [1027, 150] width 52 height 21
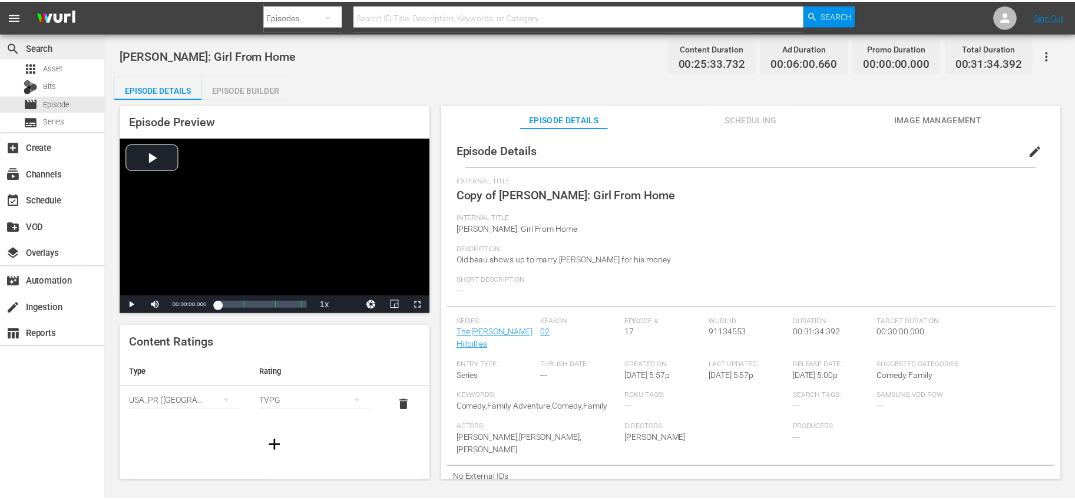
scroll to position [1, 0]
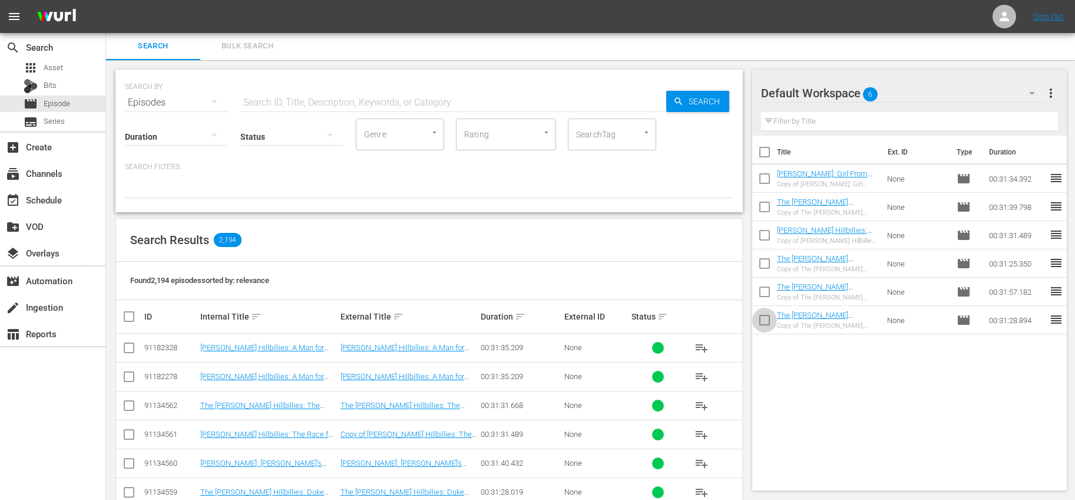
click at [766, 315] on input "checkbox" at bounding box center [764, 322] width 25 height 25
checkbox input "true"
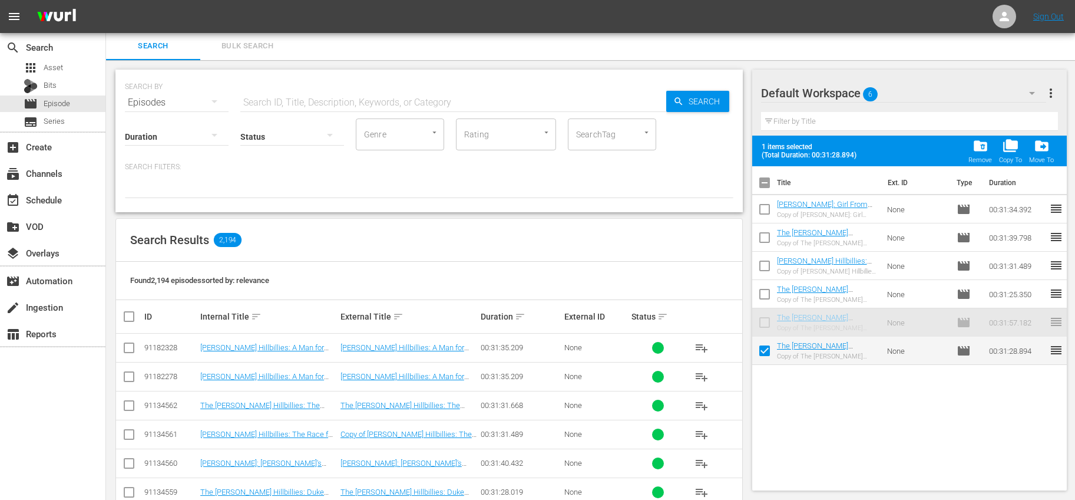
click at [762, 297] on input "checkbox" at bounding box center [764, 296] width 25 height 25
checkbox input "true"
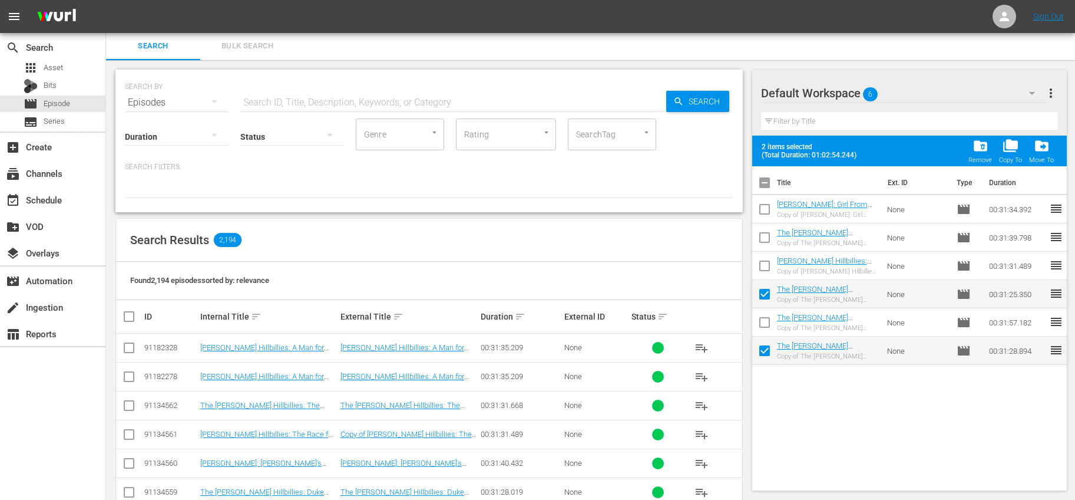
click at [766, 317] on input "checkbox" at bounding box center [764, 324] width 25 height 25
checkbox input "true"
click at [769, 207] on input "checkbox" at bounding box center [764, 211] width 25 height 25
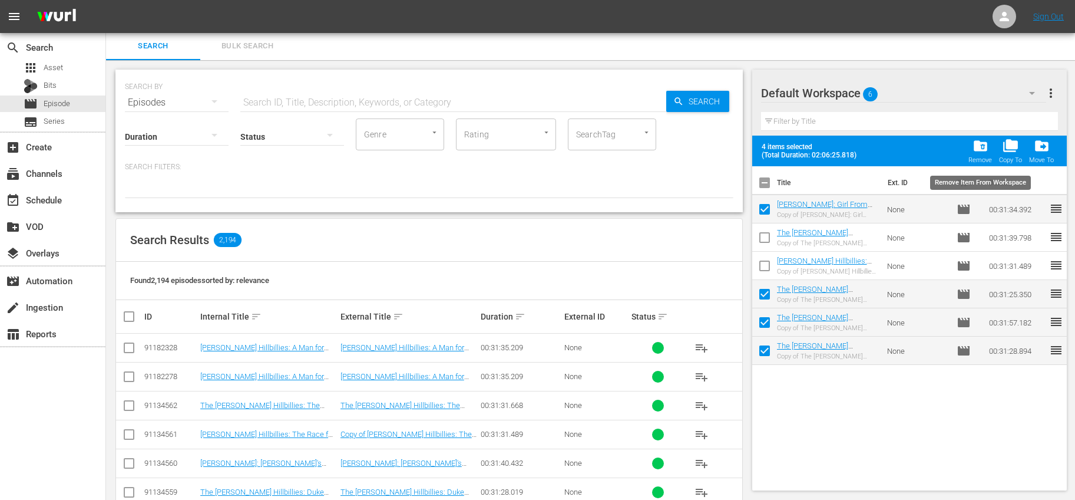
click at [983, 145] on span "folder_delete" at bounding box center [980, 146] width 16 height 16
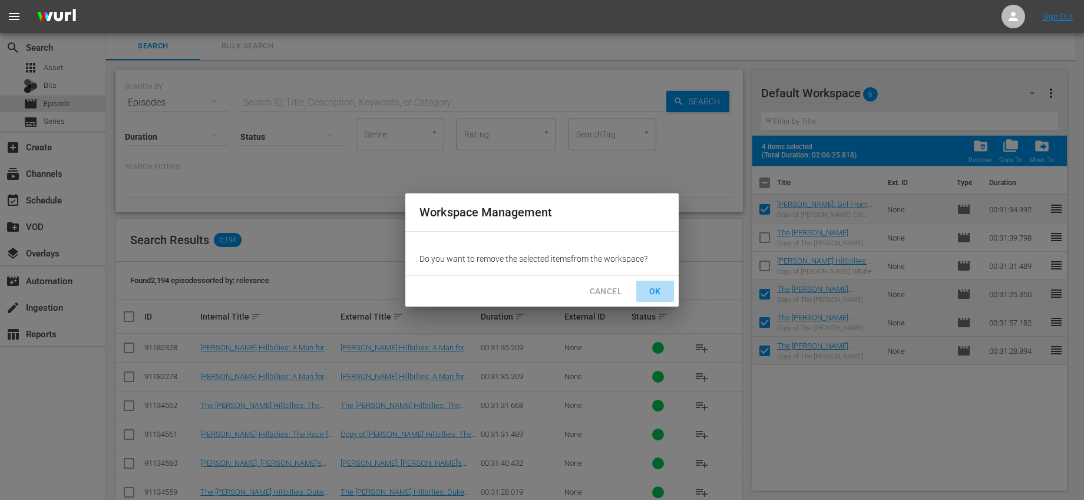
click at [669, 286] on button "OK" at bounding box center [655, 291] width 38 height 22
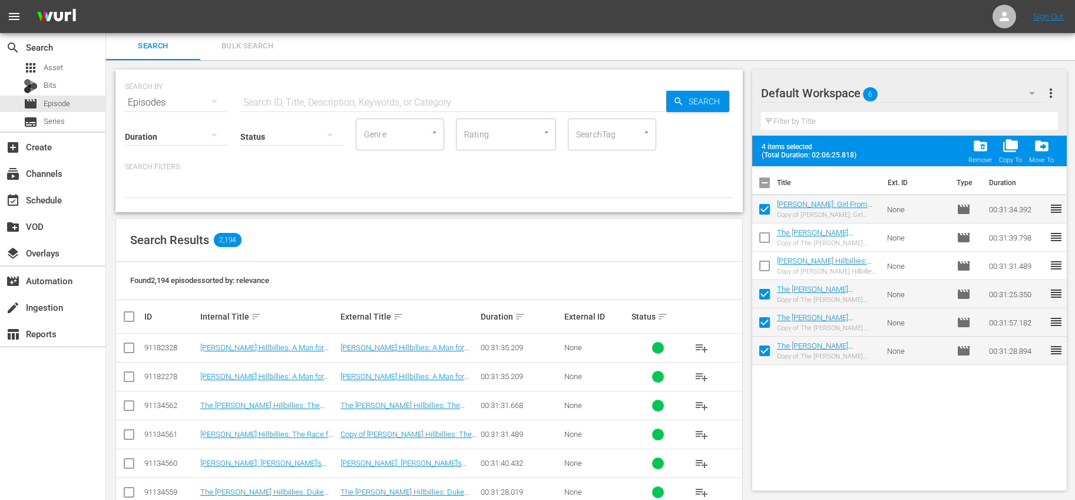
checkbox input "false"
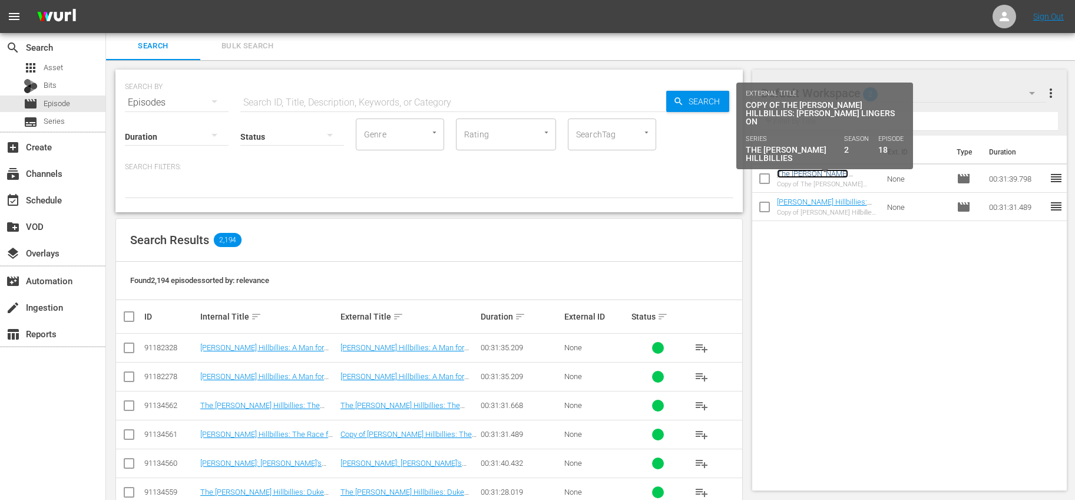
click at [855, 174] on link "The Beverly Hillbillies: Lafe Lingers On" at bounding box center [822, 182] width 90 height 27
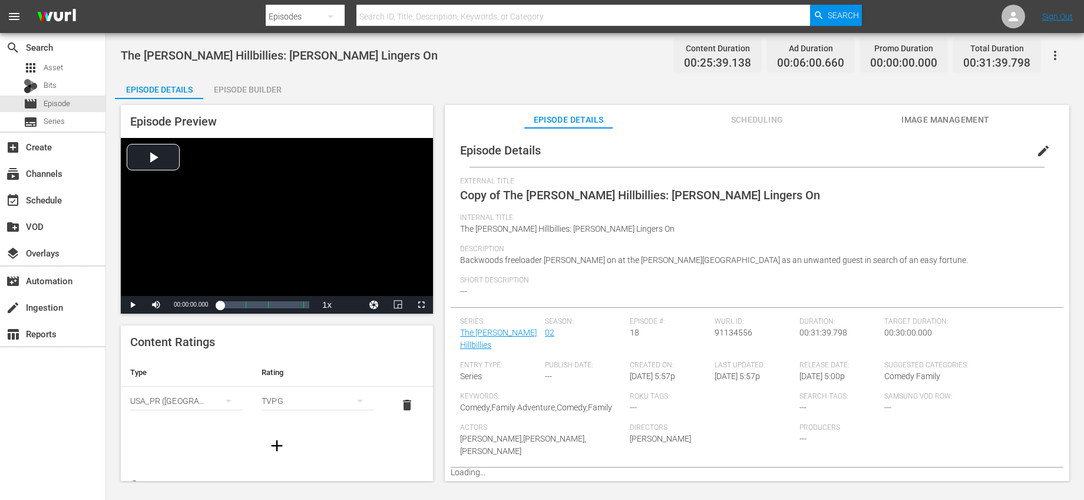
click at [1038, 147] on span "edit" at bounding box center [1043, 151] width 14 height 14
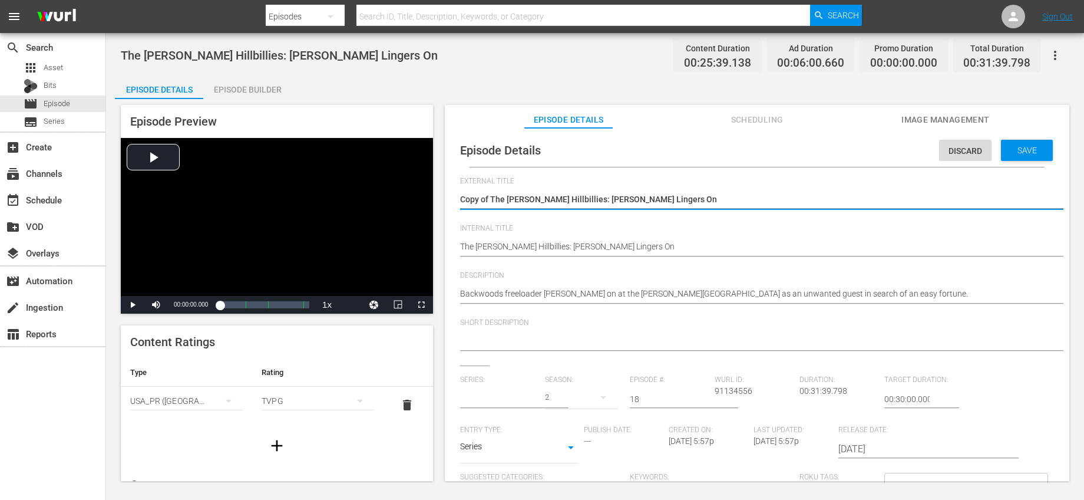
click at [498, 406] on div at bounding box center [499, 399] width 79 height 28
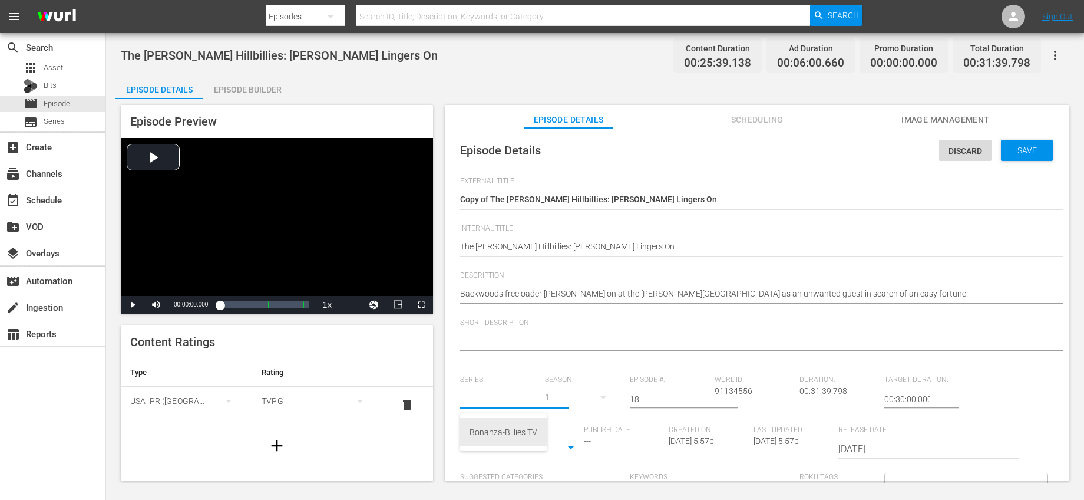
drag, startPoint x: 502, startPoint y: 427, endPoint x: 524, endPoint y: 426, distance: 22.4
click at [502, 427] on div "Bonanza-Billies TV" at bounding box center [503, 432] width 68 height 28
type input "Bonanza-Billies TV"
drag, startPoint x: 663, startPoint y: 396, endPoint x: 600, endPoint y: 390, distance: 63.4
click at [600, 390] on div "Series: Bonanza-Billies TV Season: 1 Episode #: 18 Wurl ID: 91134556 Duration: …" at bounding box center [757, 484] width 594 height 219
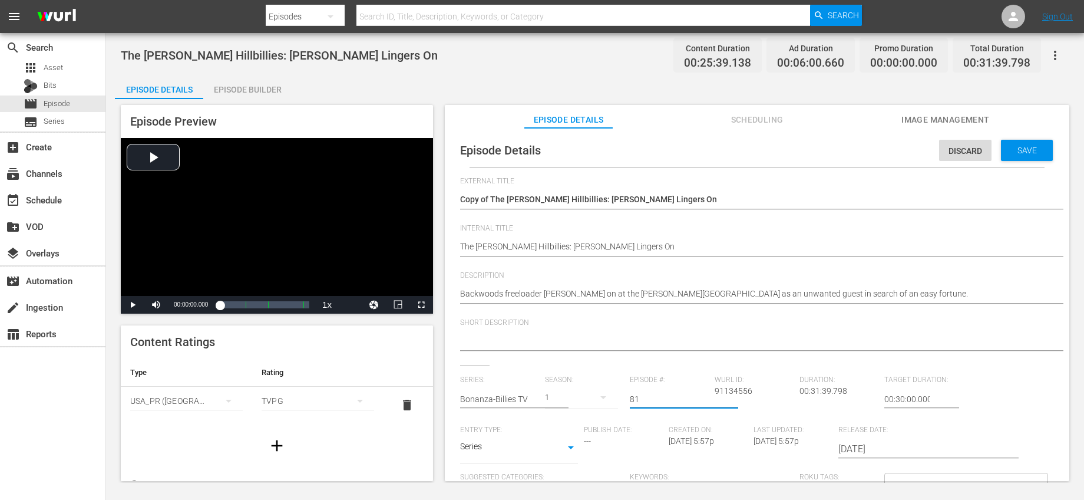
type input "81"
click at [608, 371] on div "External Title Copy of The Beverly Hillbillies: Lafe Lingers On Copy of The Bev…" at bounding box center [757, 406] width 594 height 458
click at [1004, 156] on div "Save" at bounding box center [1027, 150] width 52 height 21
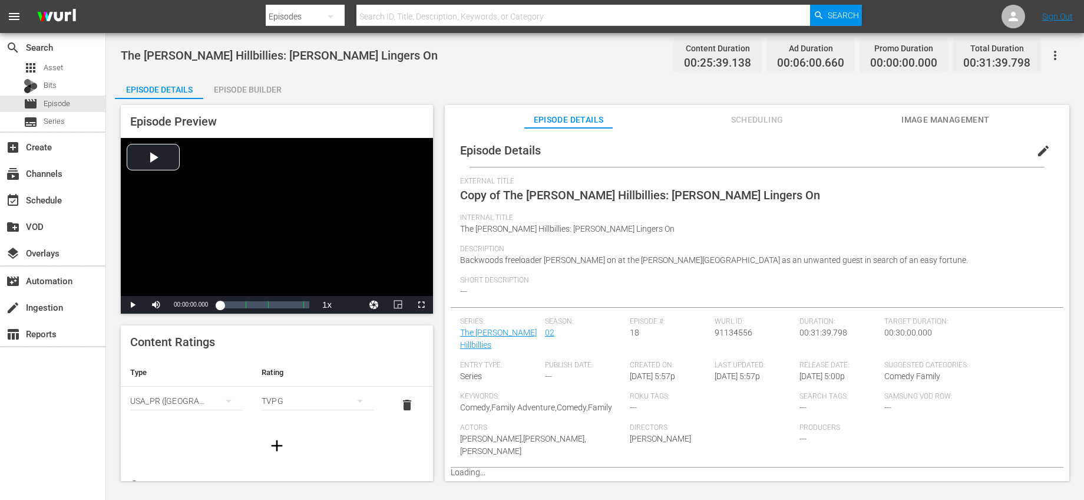
click at [1036, 153] on span "edit" at bounding box center [1043, 151] width 14 height 14
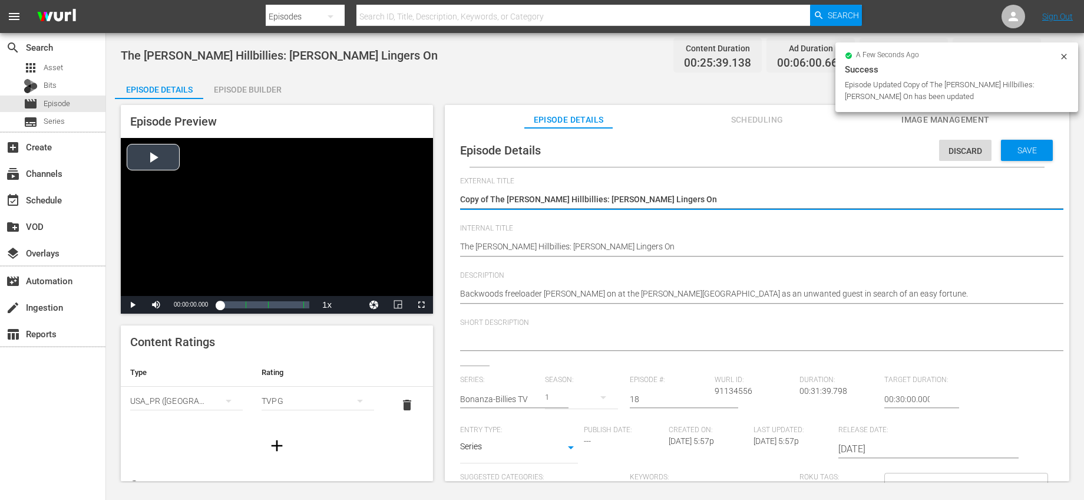
drag, startPoint x: 491, startPoint y: 197, endPoint x: 266, endPoint y: 186, distance: 224.7
click at [289, 188] on div "Episode Preview Video Player is loading. Play Video Play Mute Current Time 00:0…" at bounding box center [595, 294] width 960 height 391
type textarea "The Beverly Hillbillies: Lafe Lingers On"
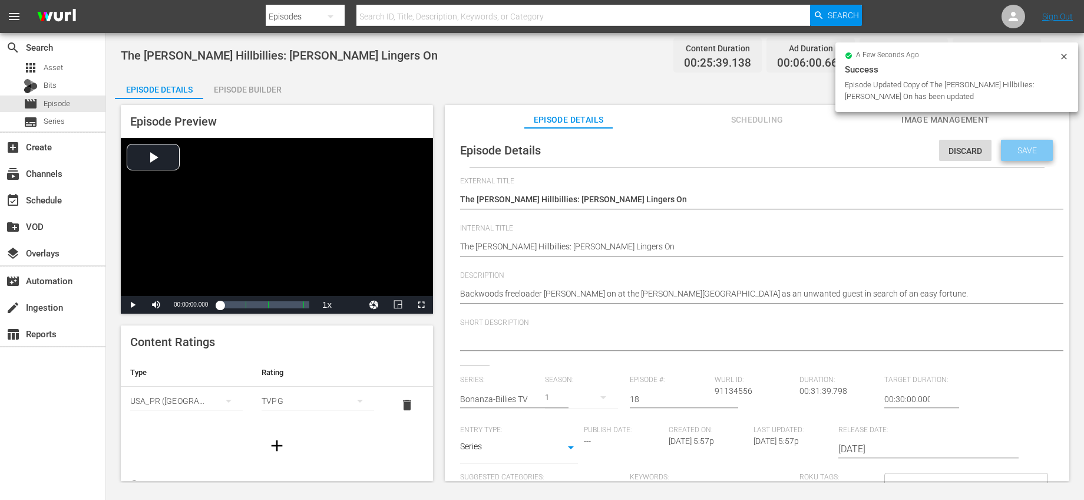
click at [1015, 150] on span "Save" at bounding box center [1027, 149] width 38 height 9
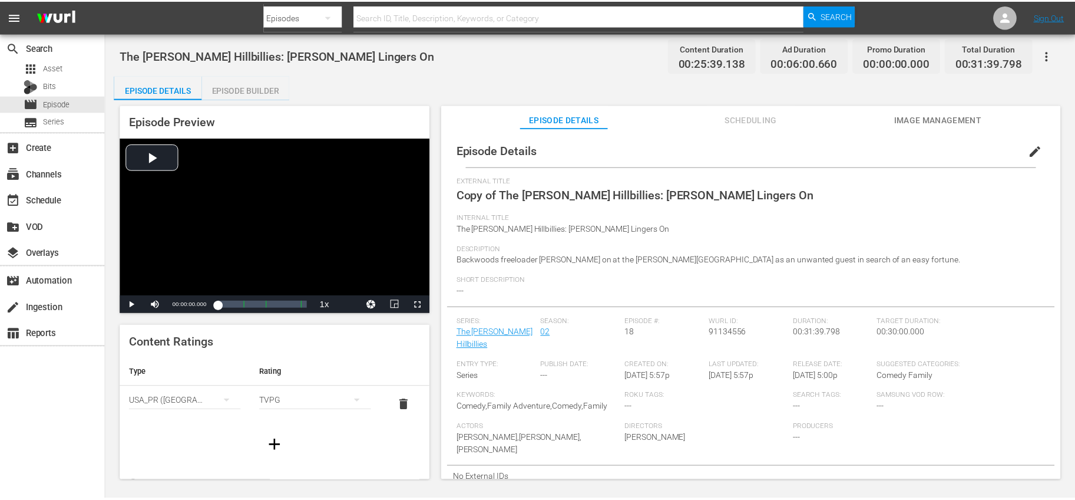
scroll to position [1, 0]
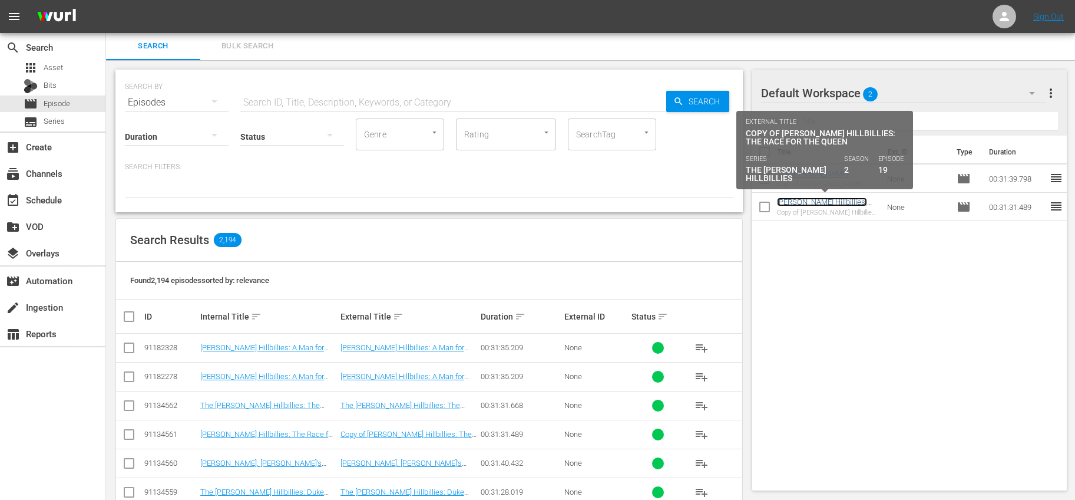
click at [842, 203] on link "Beverly Hillbillies: The Race for the Queen" at bounding box center [822, 206] width 90 height 18
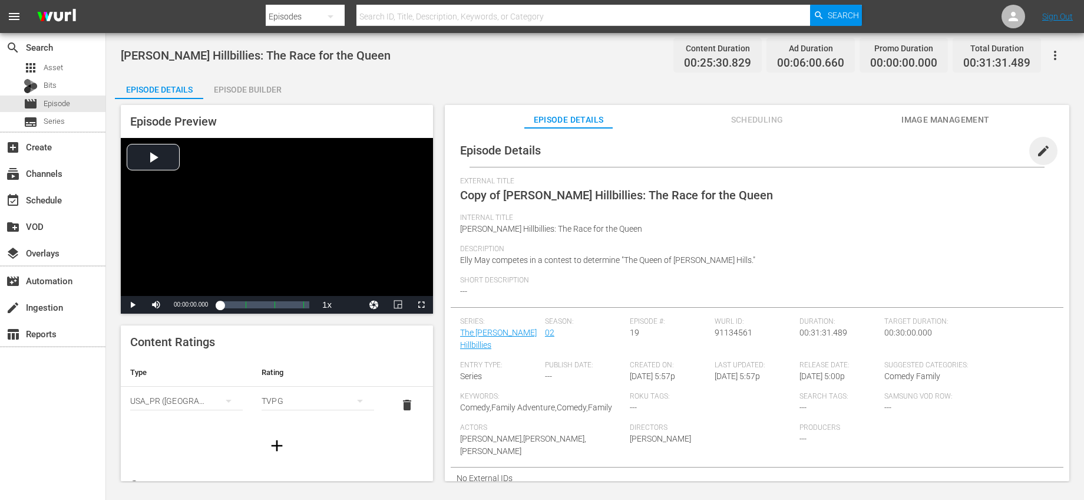
drag, startPoint x: 1031, startPoint y: 151, endPoint x: 864, endPoint y: 171, distance: 168.5
click at [1036, 151] on span "edit" at bounding box center [1043, 151] width 14 height 14
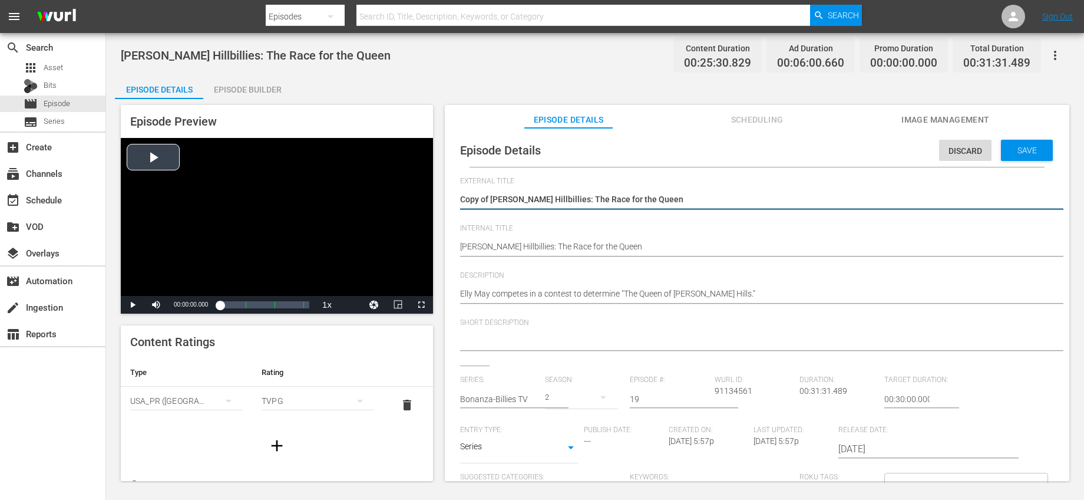
drag, startPoint x: 490, startPoint y: 199, endPoint x: 391, endPoint y: 199, distance: 99.5
click at [395, 199] on div "Episode Preview Video Player is loading. Play Video Play Mute Current Time 00:0…" at bounding box center [595, 294] width 960 height 391
type textarea "Beverly Hillbillies: The Race for the Queen"
click at [520, 401] on input "text" at bounding box center [499, 399] width 79 height 28
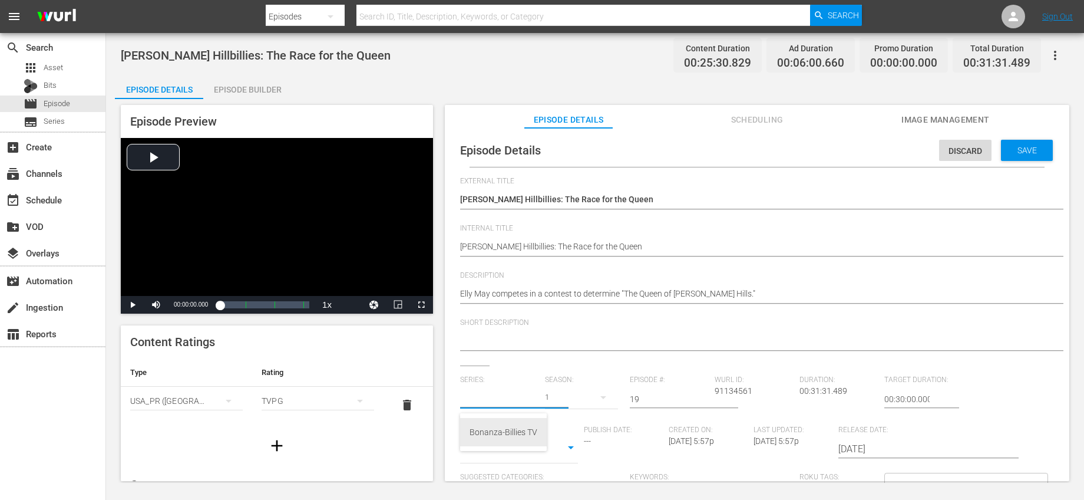
drag, startPoint x: 507, startPoint y: 428, endPoint x: 517, endPoint y: 425, distance: 10.6
click at [507, 428] on div "Bonanza-Billies TV" at bounding box center [503, 432] width 68 height 28
type input "Bonanza-Billies TV"
drag, startPoint x: 649, startPoint y: 401, endPoint x: 570, endPoint y: 387, distance: 80.2
click at [572, 387] on div "Series: Bonanza-Billies TV Season: 1 Episode #: 19 Wurl ID: 91134561 Duration: …" at bounding box center [757, 484] width 594 height 219
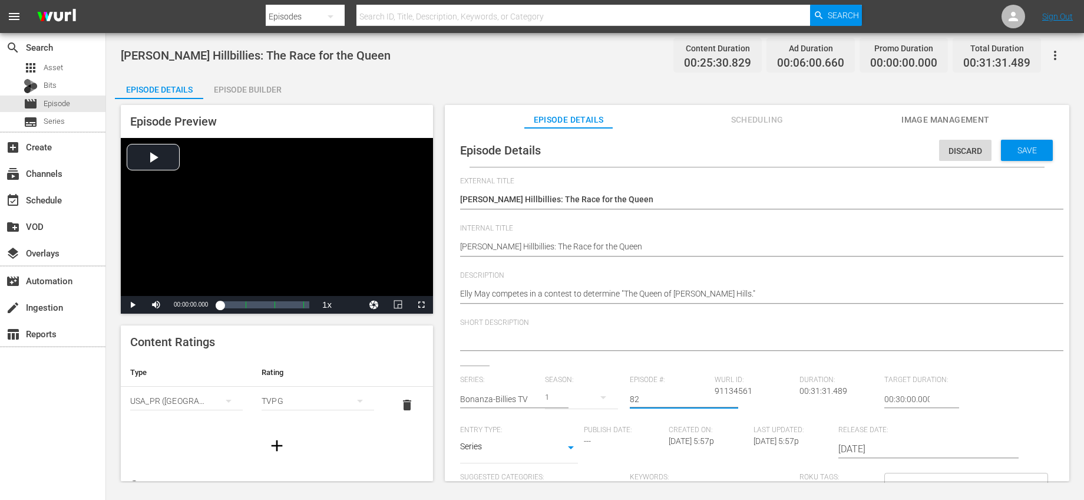
type input "82"
click at [662, 359] on div "Short Description" at bounding box center [757, 341] width 594 height 47
click at [1024, 157] on div "Save" at bounding box center [1027, 150] width 52 height 21
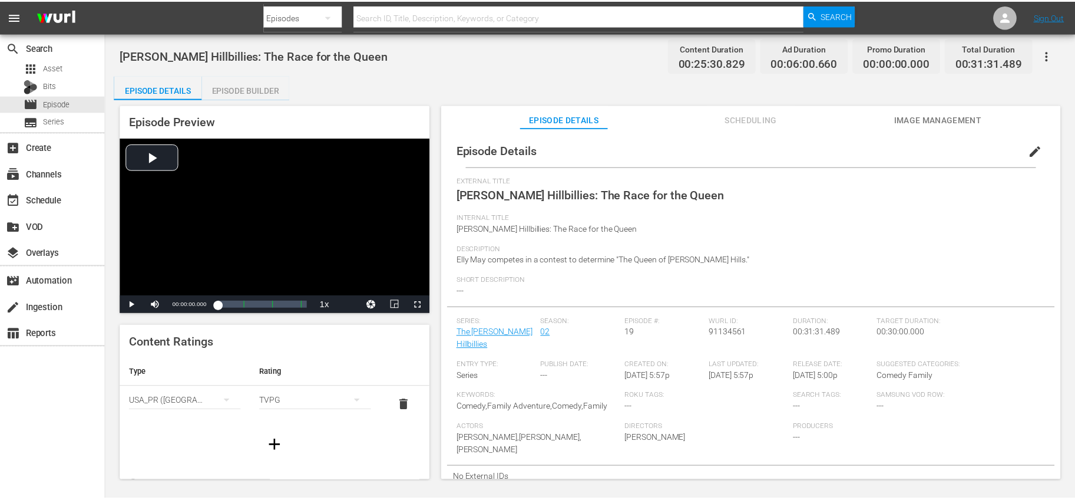
scroll to position [1, 0]
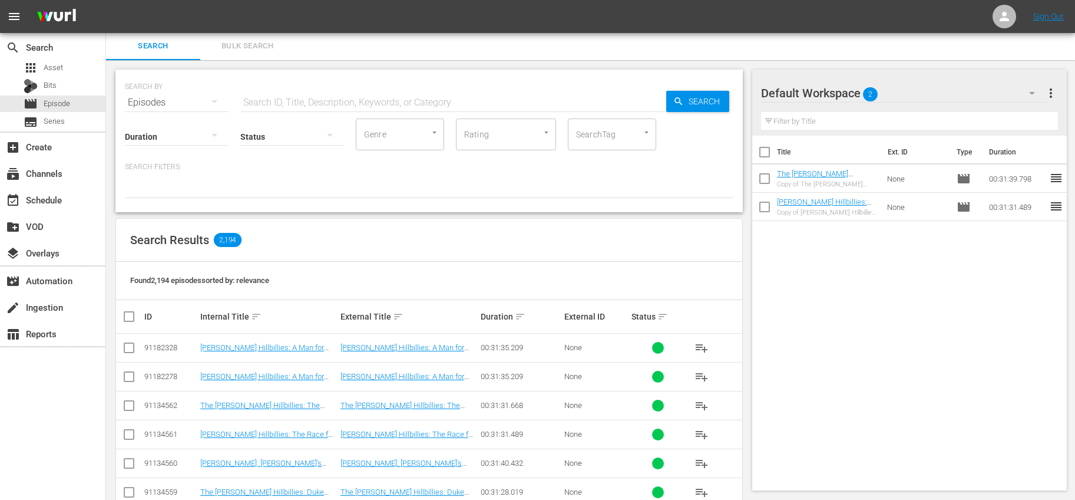
click at [768, 151] on input "checkbox" at bounding box center [764, 154] width 25 height 25
checkbox input "true"
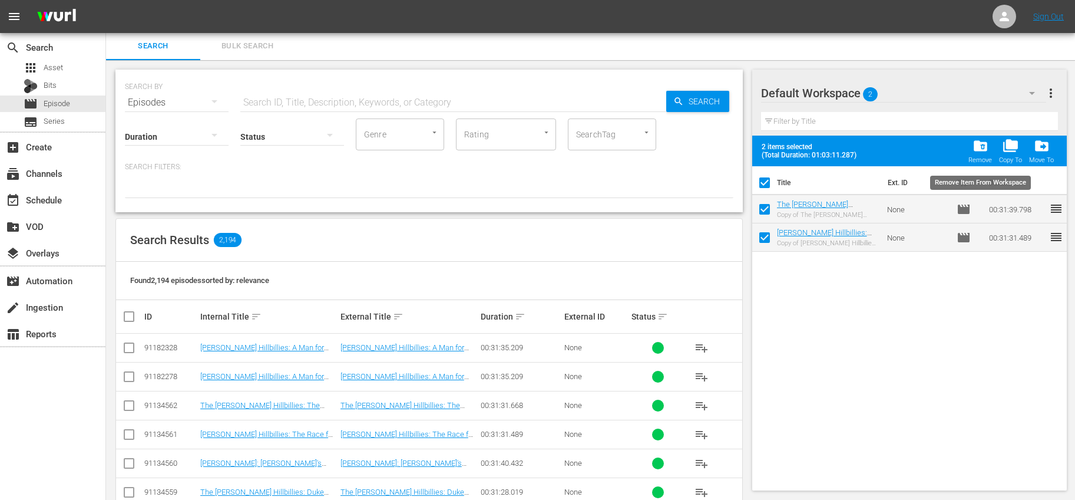
click at [989, 150] on div "folder_delete Remove" at bounding box center [980, 151] width 24 height 26
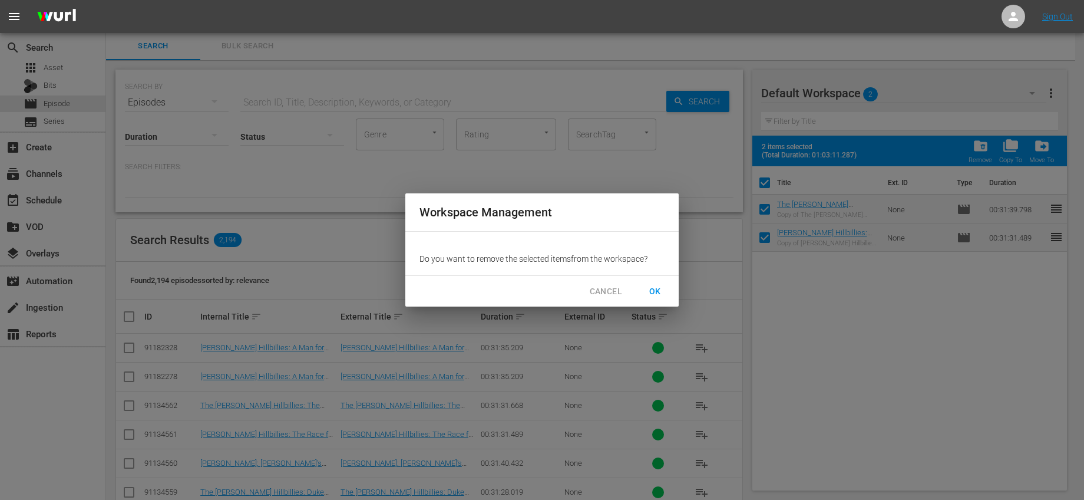
click at [658, 293] on span "OK" at bounding box center [655, 291] width 19 height 15
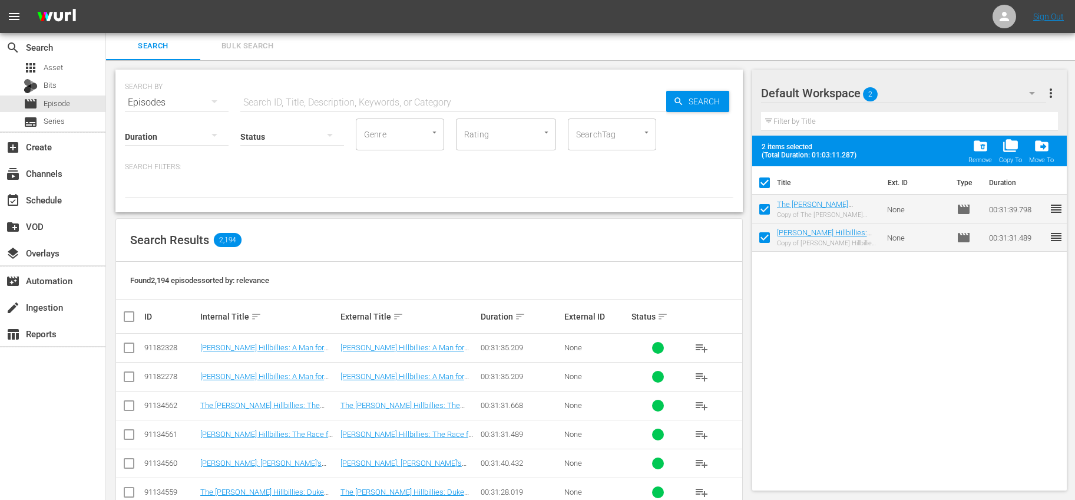
checkbox input "false"
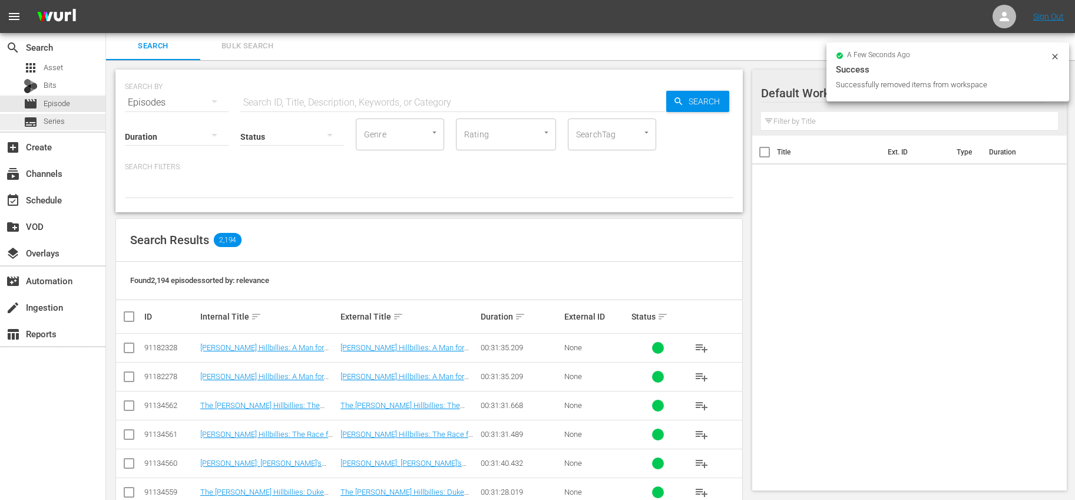
click at [48, 123] on span "Series" at bounding box center [54, 121] width 21 height 12
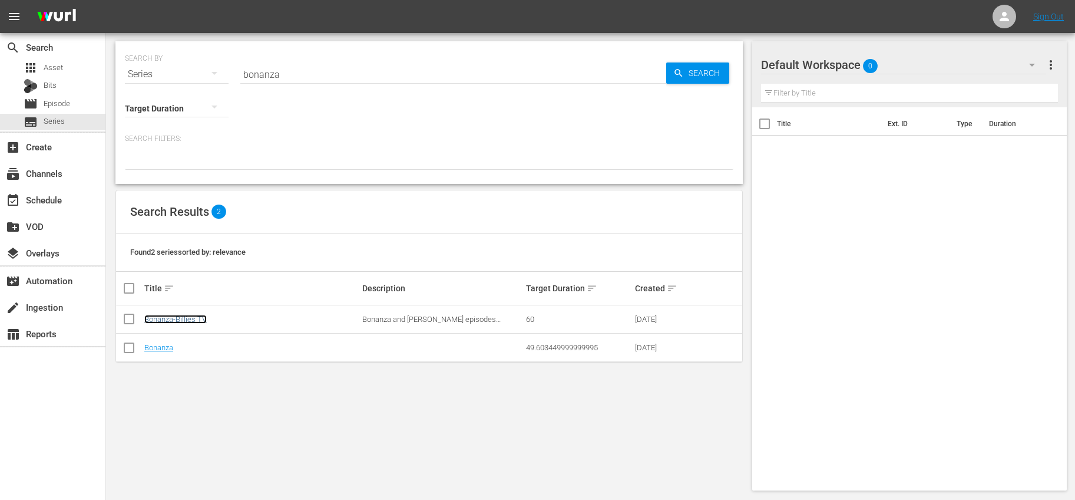
click at [174, 318] on link "Bonanza-Billies TV" at bounding box center [175, 319] width 62 height 9
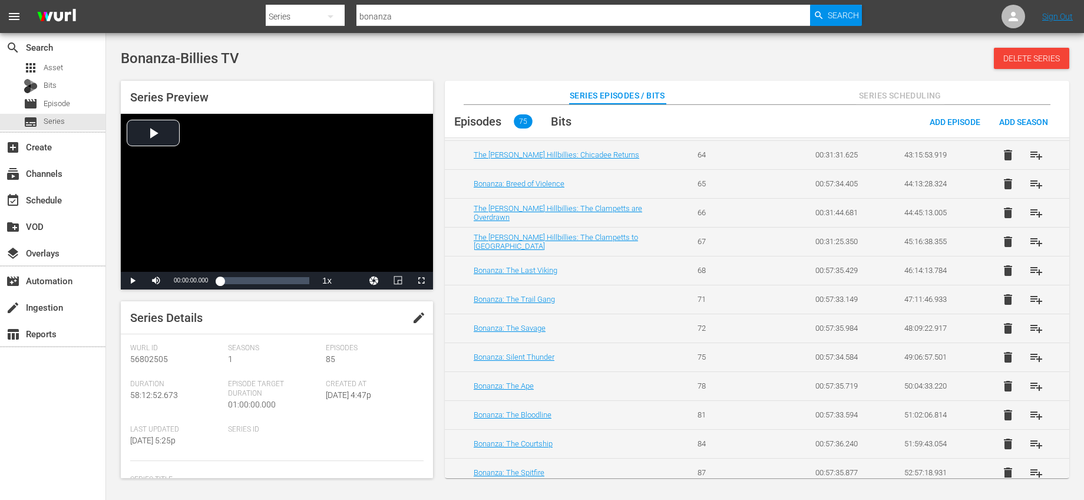
scroll to position [1887, 0]
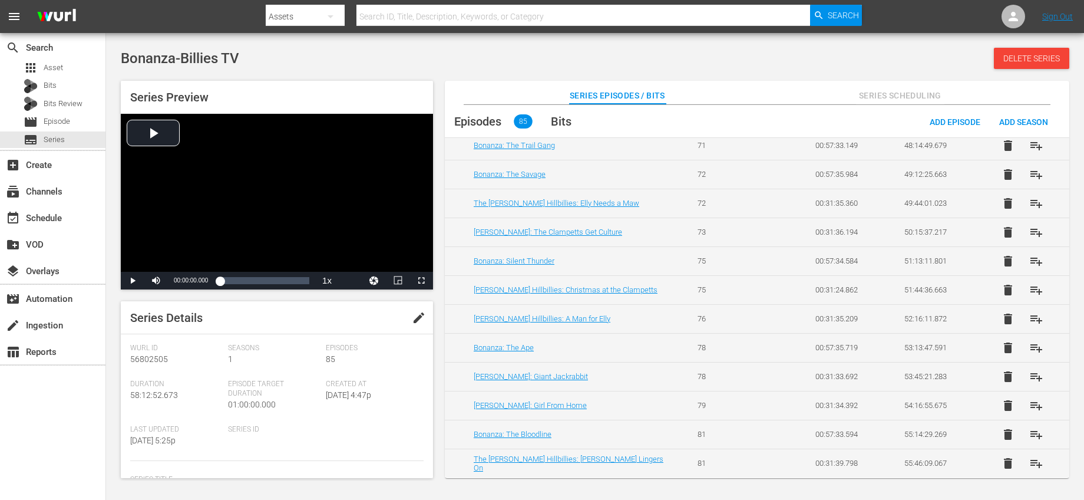
scroll to position [2078, 0]
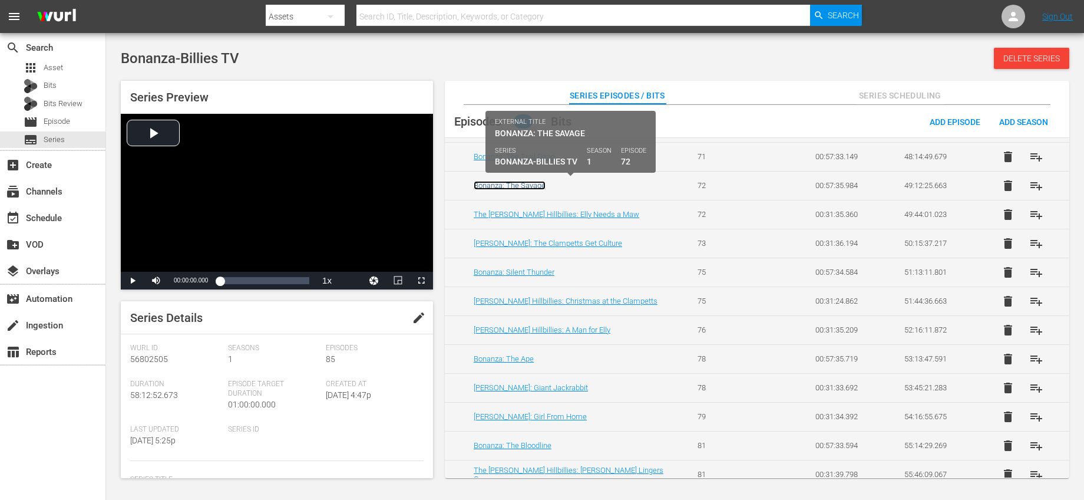
click at [535, 184] on link "Bonanza: The Savage" at bounding box center [510, 185] width 72 height 9
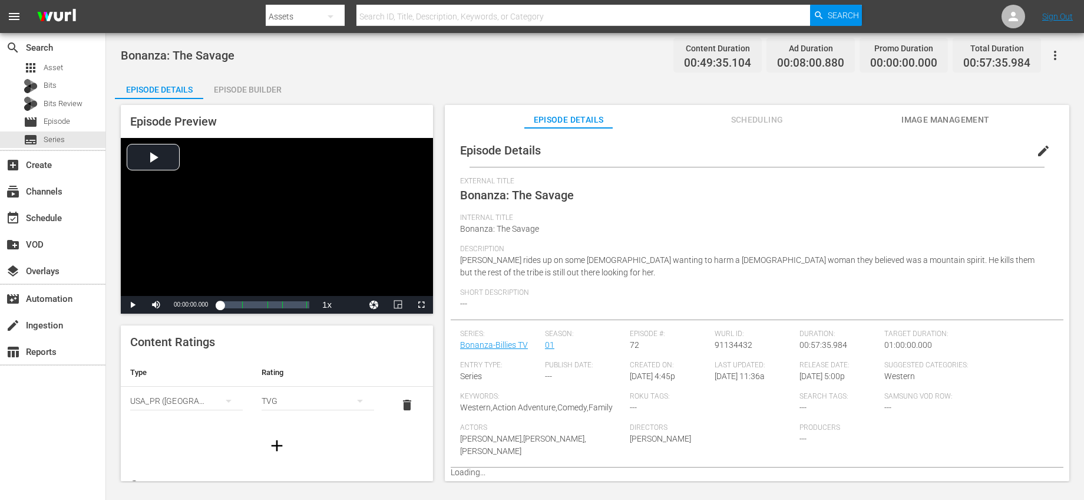
click at [1037, 150] on span "edit" at bounding box center [1043, 151] width 14 height 14
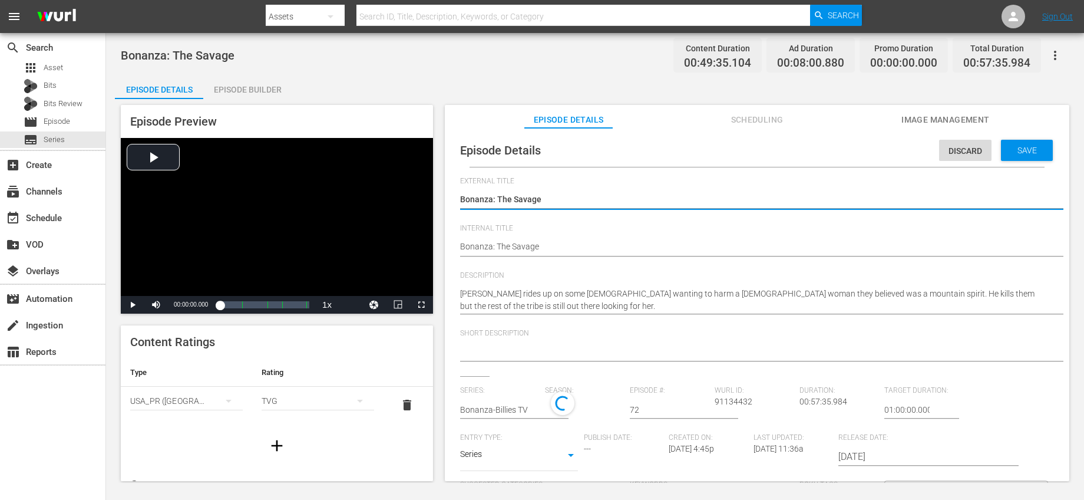
click at [653, 415] on input "72" at bounding box center [669, 409] width 79 height 28
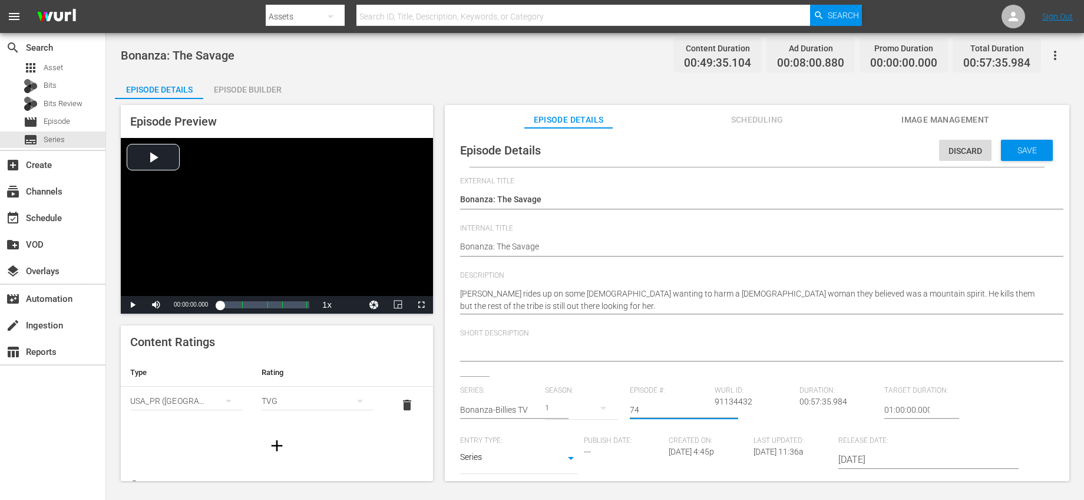
type input "74"
click at [1010, 143] on div "Save" at bounding box center [1027, 150] width 52 height 21
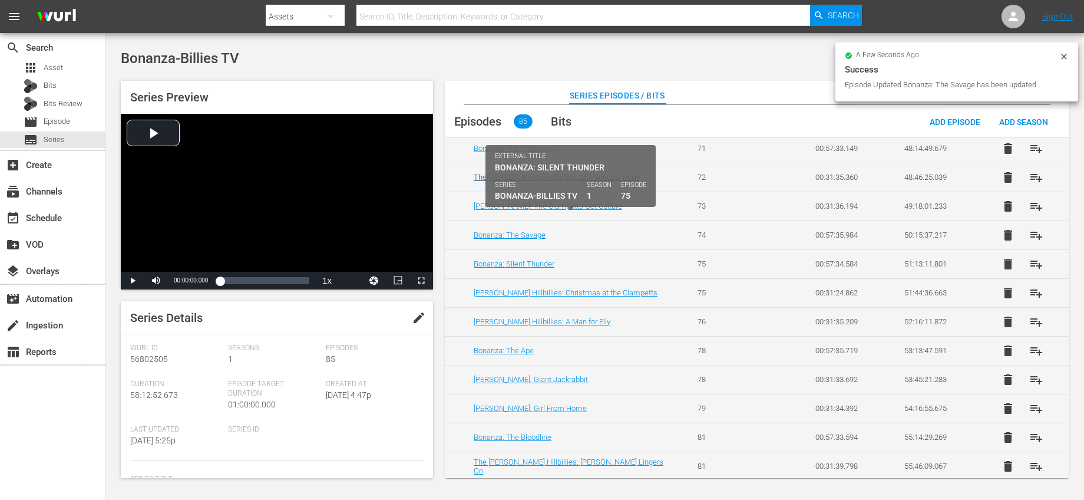
scroll to position [2053, 0]
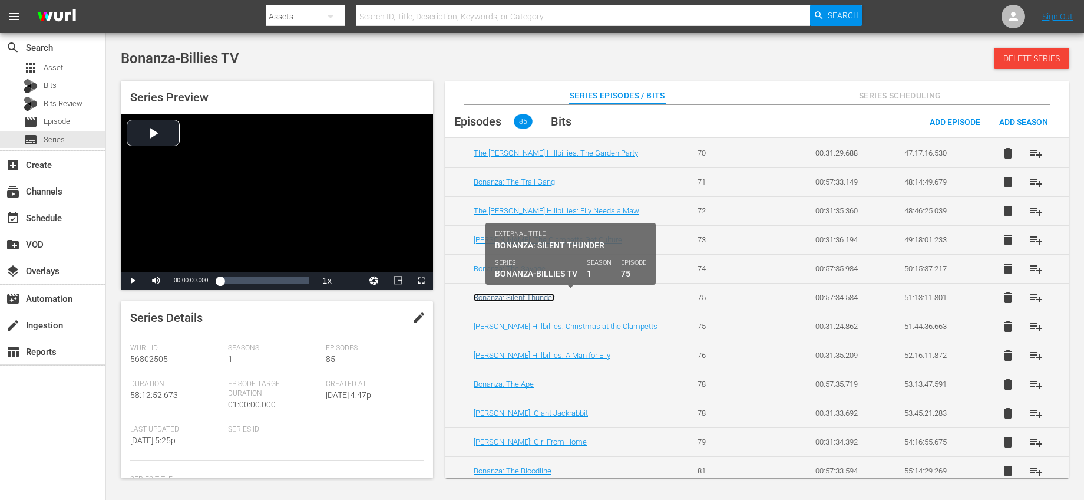
click at [534, 295] on link "Bonanza: Silent Thunder" at bounding box center [514, 297] width 81 height 9
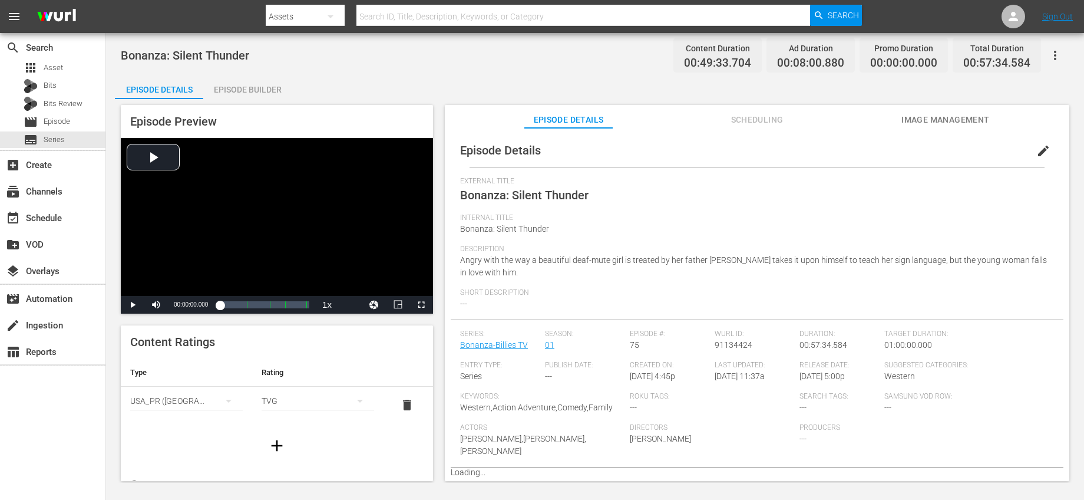
click at [1040, 154] on span "edit" at bounding box center [1043, 151] width 14 height 14
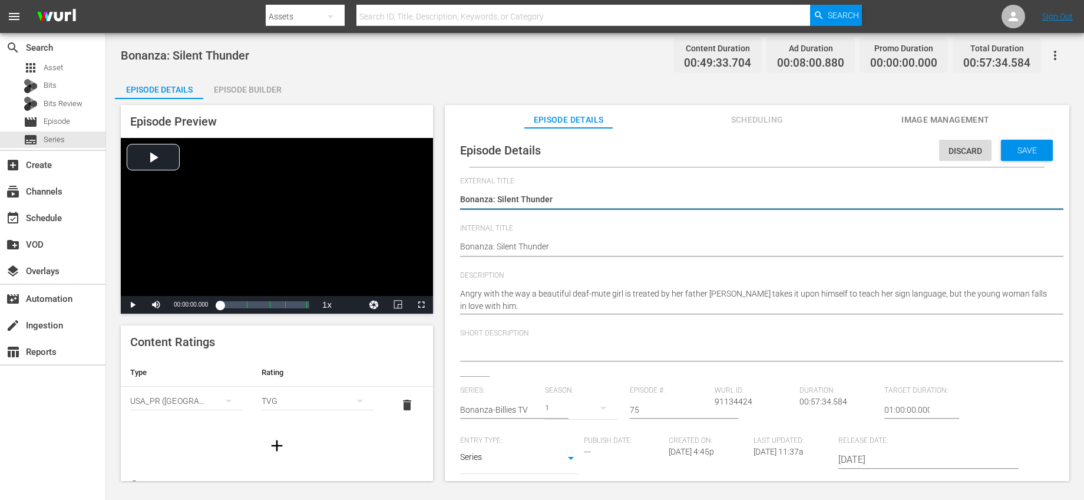
click at [668, 408] on input "75" at bounding box center [669, 409] width 79 height 28
type input "77"
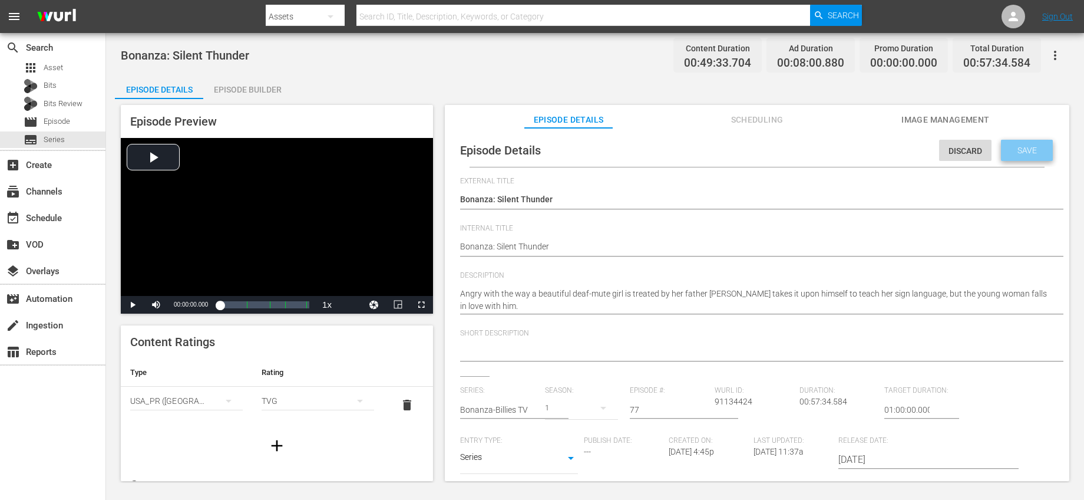
click at [1008, 151] on span "Save" at bounding box center [1027, 149] width 38 height 9
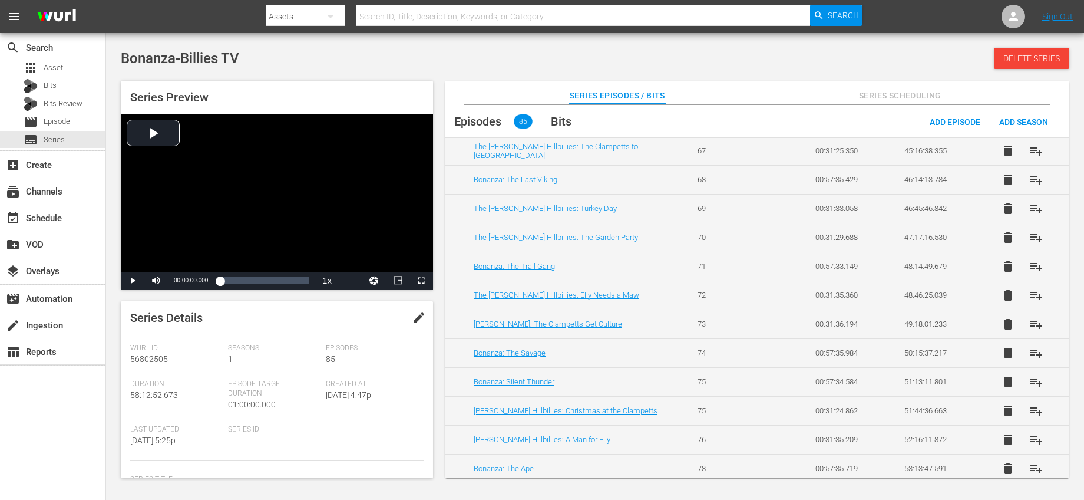
scroll to position [2176, 0]
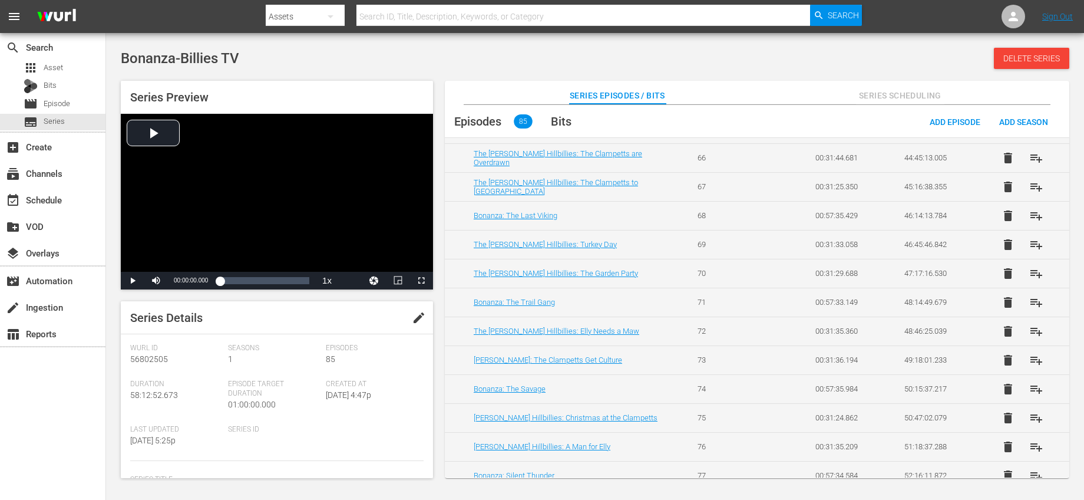
scroll to position [2176, 0]
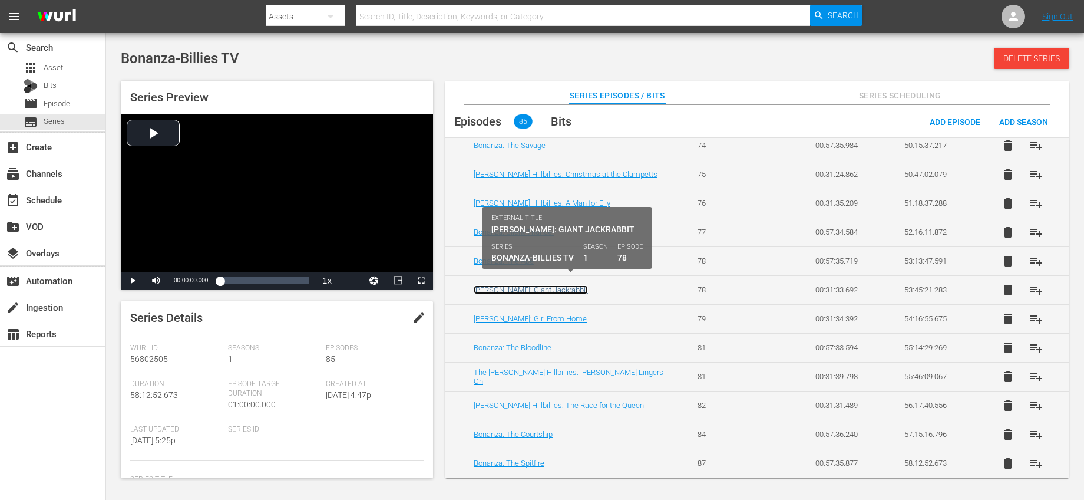
click at [561, 286] on link "[PERSON_NAME]: Giant Jackrabbit" at bounding box center [531, 289] width 114 height 9
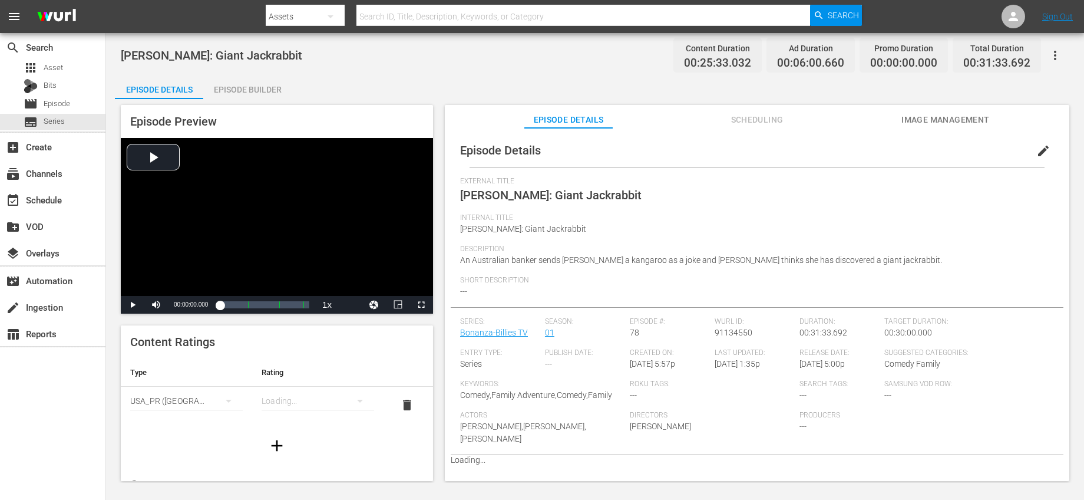
click at [1044, 157] on button "edit" at bounding box center [1043, 151] width 28 height 28
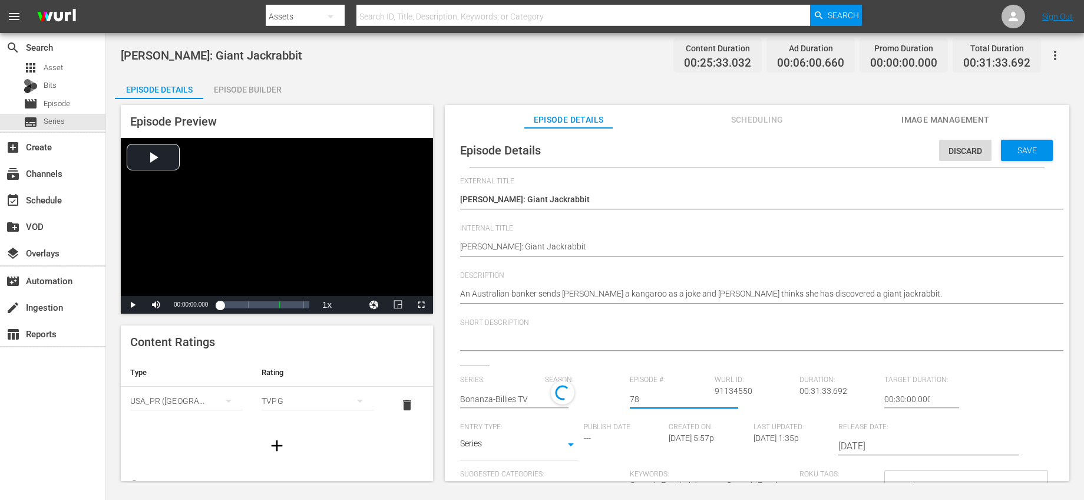
click at [655, 400] on input "78" at bounding box center [669, 399] width 79 height 28
type input "79"
click at [1018, 148] on span "Save" at bounding box center [1027, 149] width 38 height 9
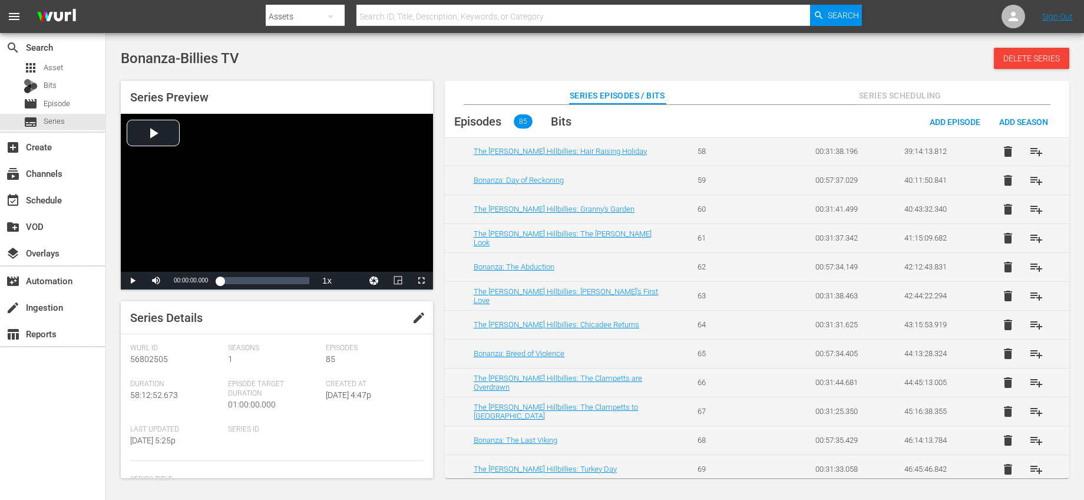
scroll to position [2176, 0]
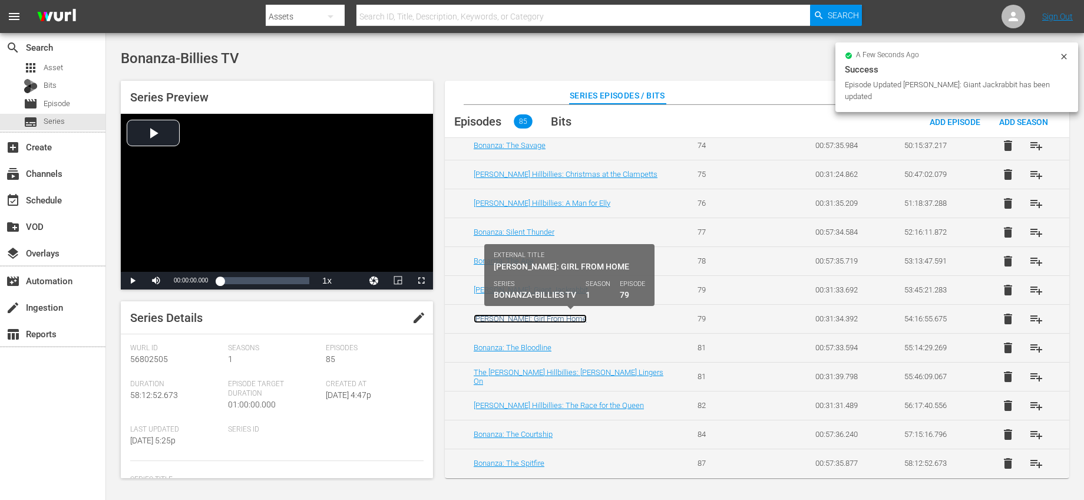
click at [578, 317] on link "Beverly Hillbillies: Girl From Home" at bounding box center [530, 318] width 113 height 9
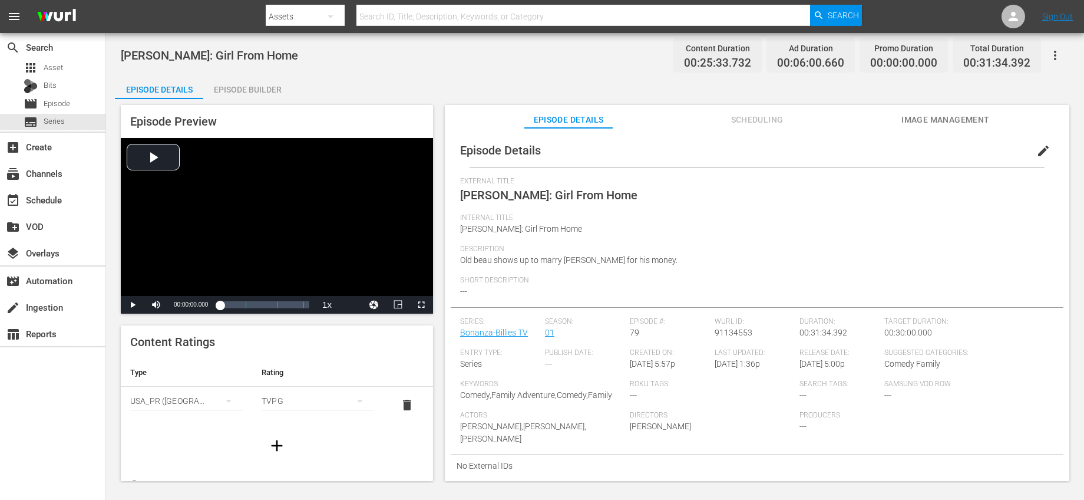
click at [1043, 144] on button "edit" at bounding box center [1043, 151] width 28 height 28
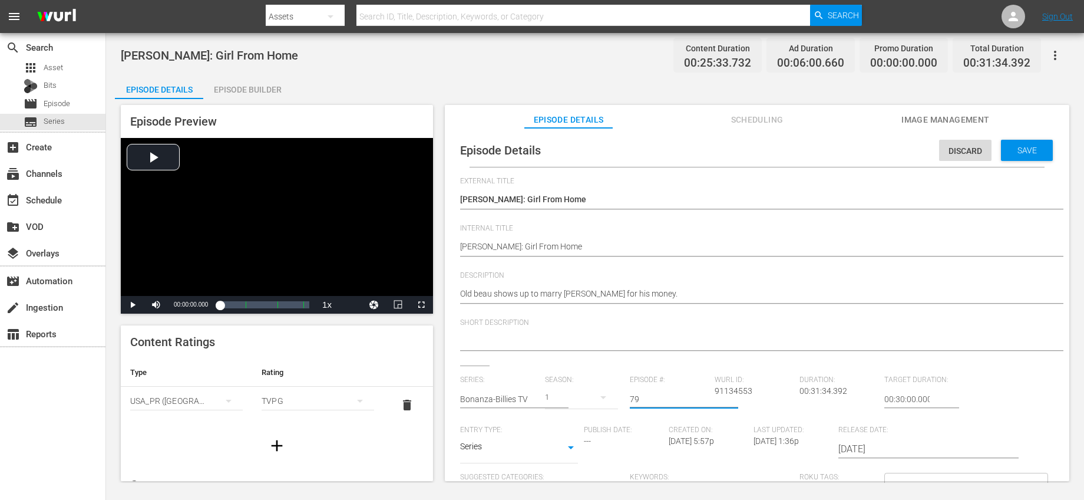
click at [643, 397] on input "79" at bounding box center [669, 399] width 79 height 28
type input "7"
type input "80"
click at [1008, 148] on span "Save" at bounding box center [1027, 149] width 38 height 9
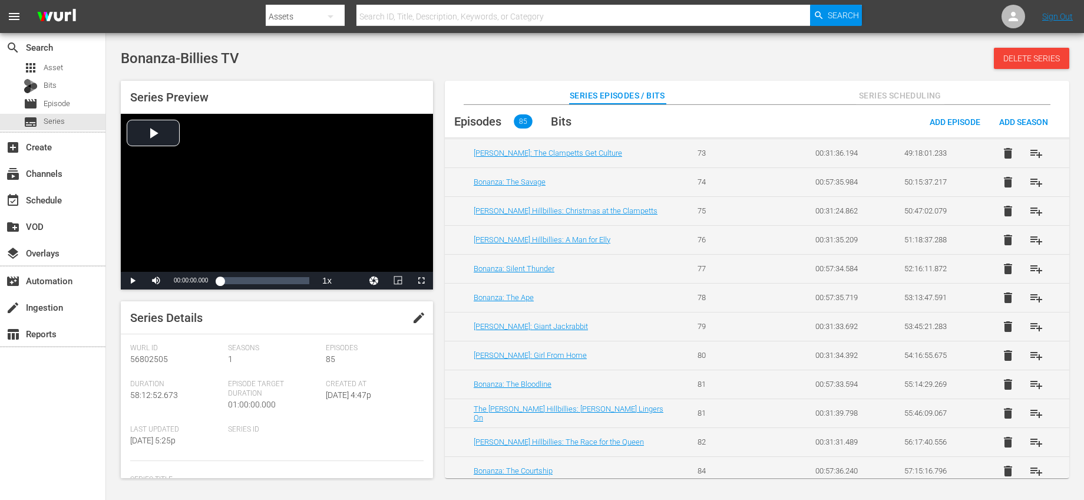
scroll to position [2176, 0]
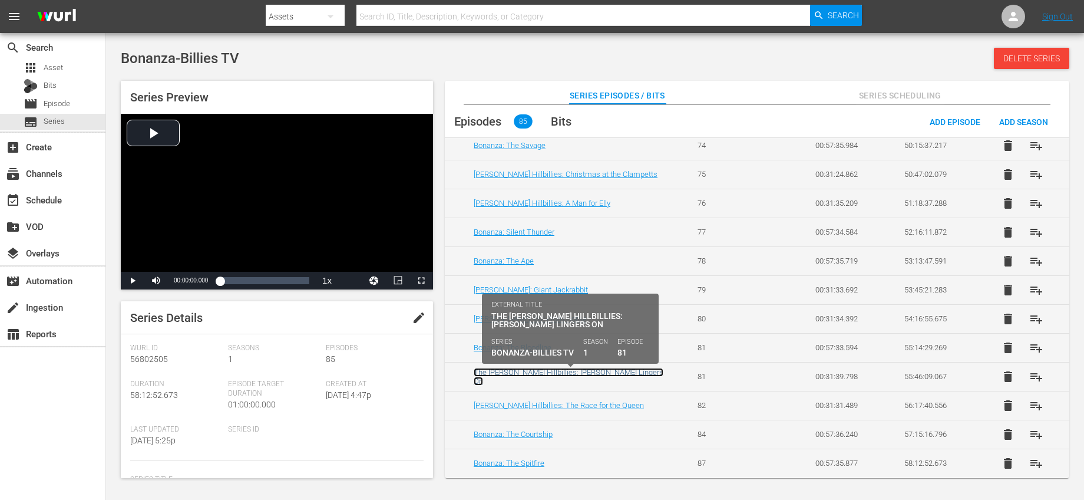
click at [585, 374] on link "The Beverly Hillbillies: Lafe Lingers On" at bounding box center [569, 377] width 190 height 18
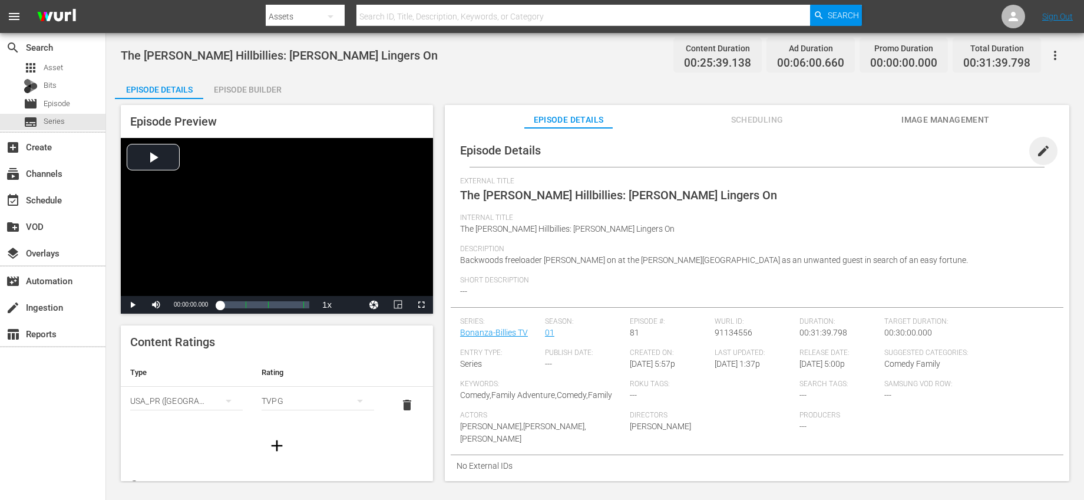
click at [1036, 150] on span "edit" at bounding box center [1043, 151] width 14 height 14
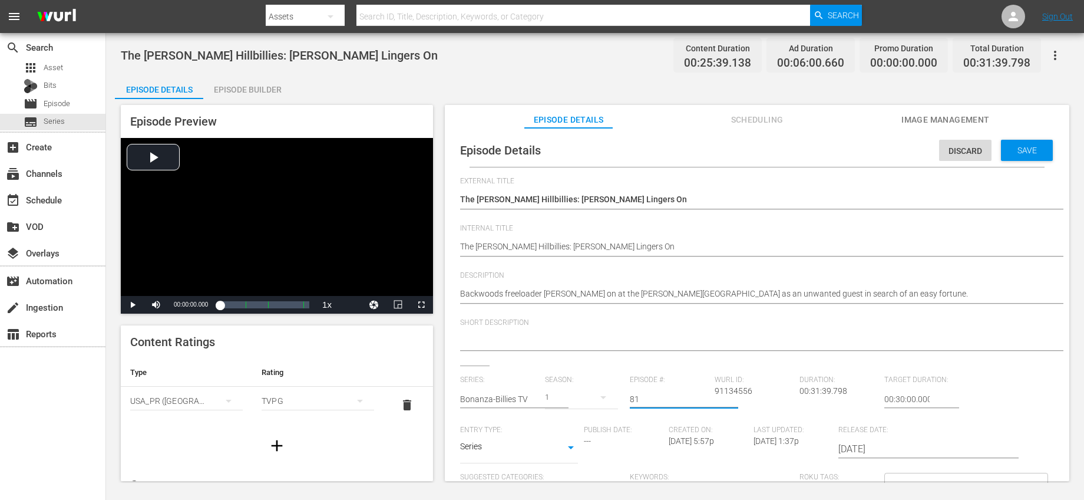
click at [649, 396] on input "81" at bounding box center [669, 399] width 79 height 28
type input "82"
click at [1011, 157] on div "Save" at bounding box center [1027, 150] width 52 height 21
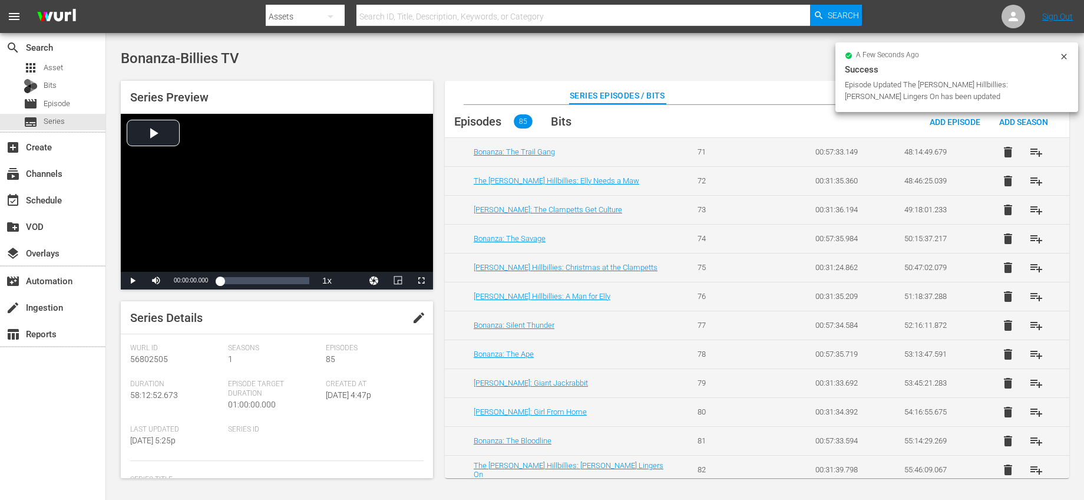
scroll to position [2176, 0]
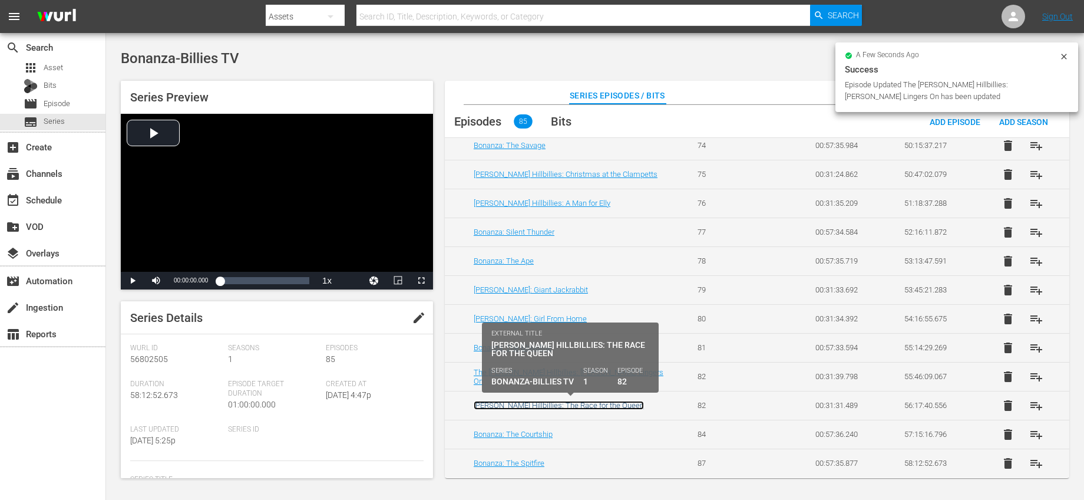
click at [580, 404] on link "Beverly Hillbillies: The Race for the Queen" at bounding box center [559, 405] width 170 height 9
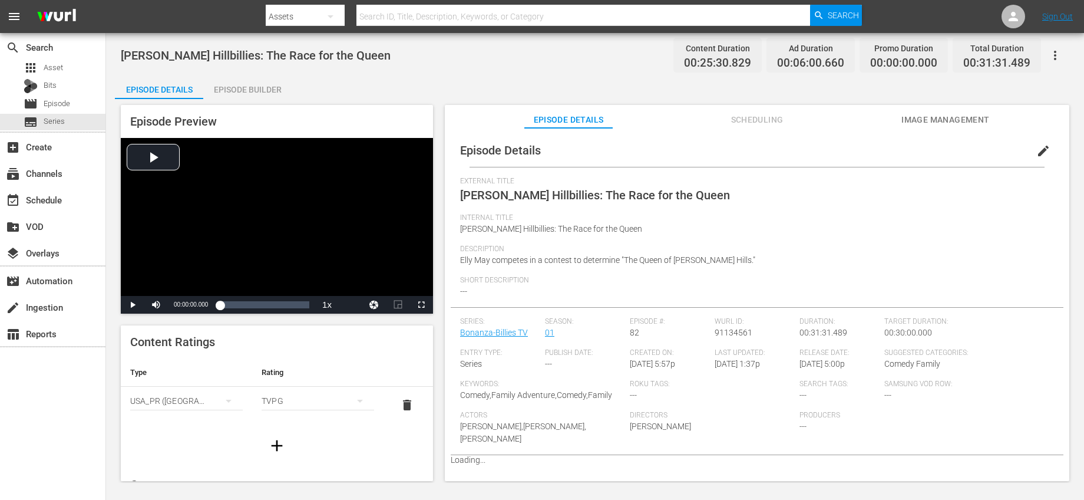
click at [1036, 155] on span "edit" at bounding box center [1043, 151] width 14 height 14
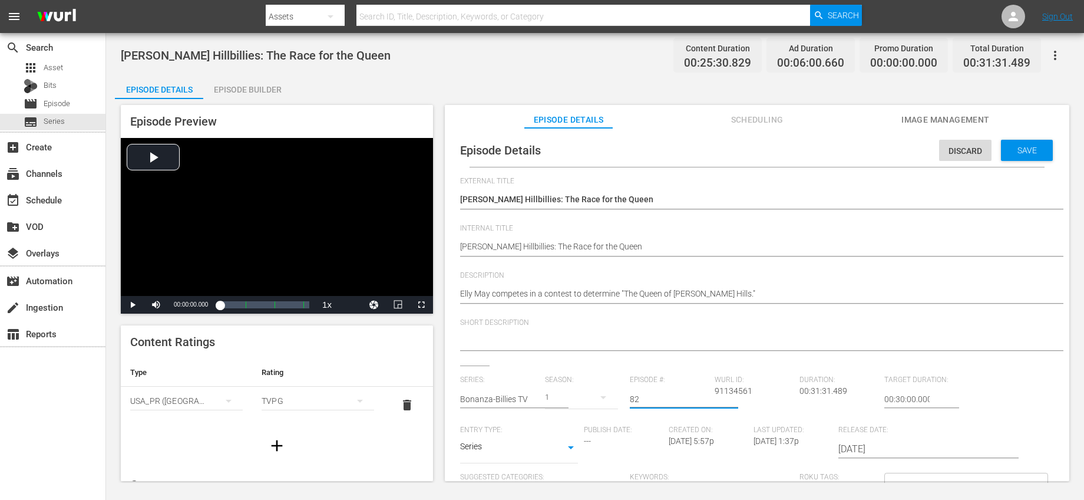
click at [649, 395] on input "82" at bounding box center [669, 399] width 79 height 28
type input "83"
click at [1038, 146] on div "Save" at bounding box center [1027, 150] width 52 height 21
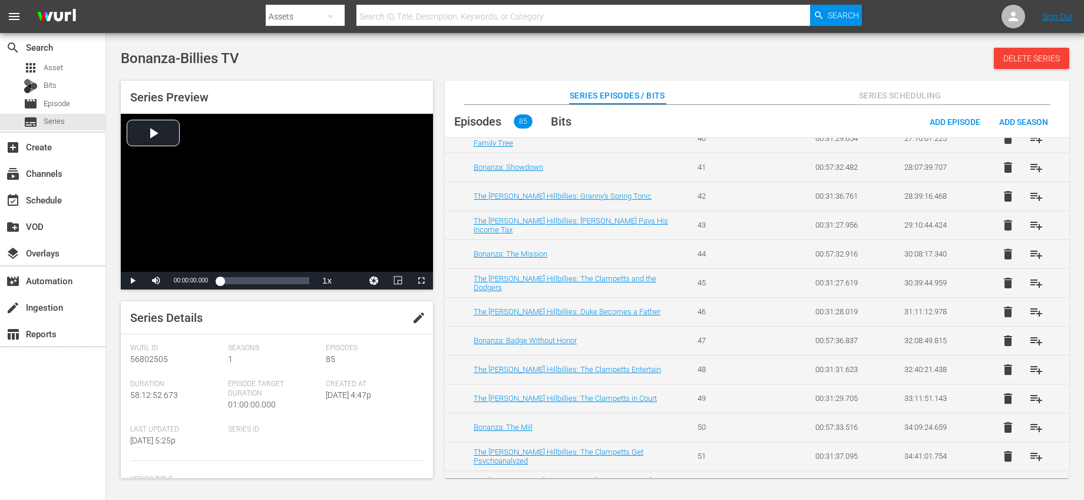
scroll to position [2176, 0]
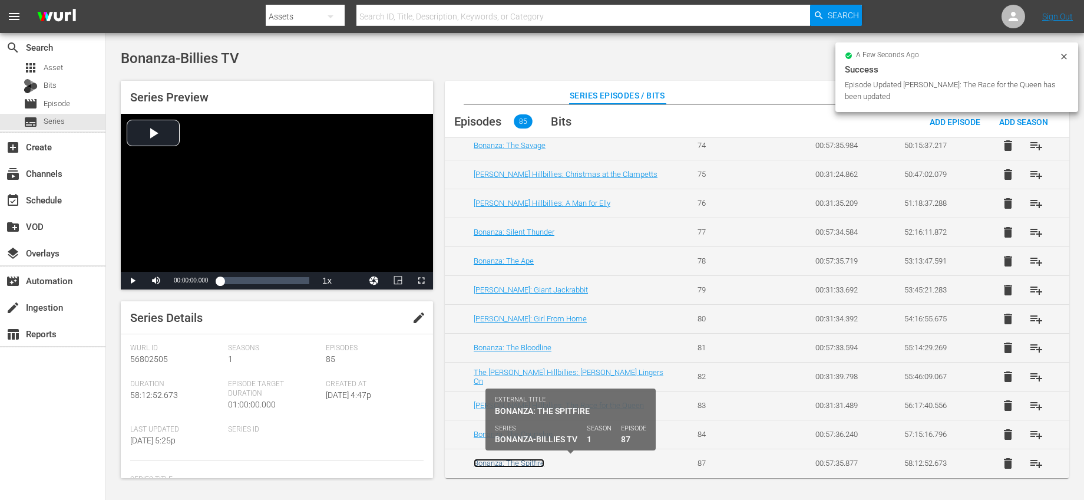
click at [531, 464] on link "Bonanza: The Spitfire" at bounding box center [509, 462] width 71 height 9
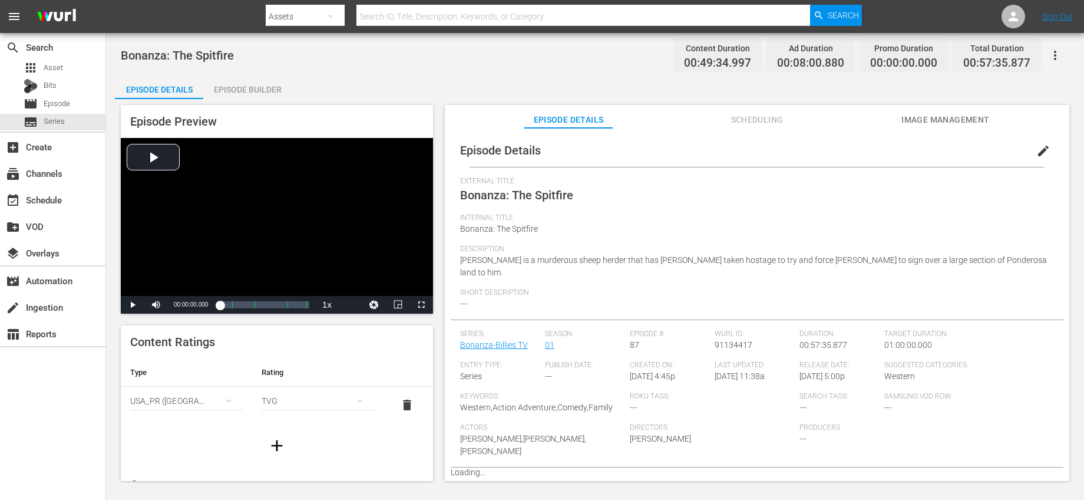
click at [1036, 152] on span "edit" at bounding box center [1043, 151] width 14 height 14
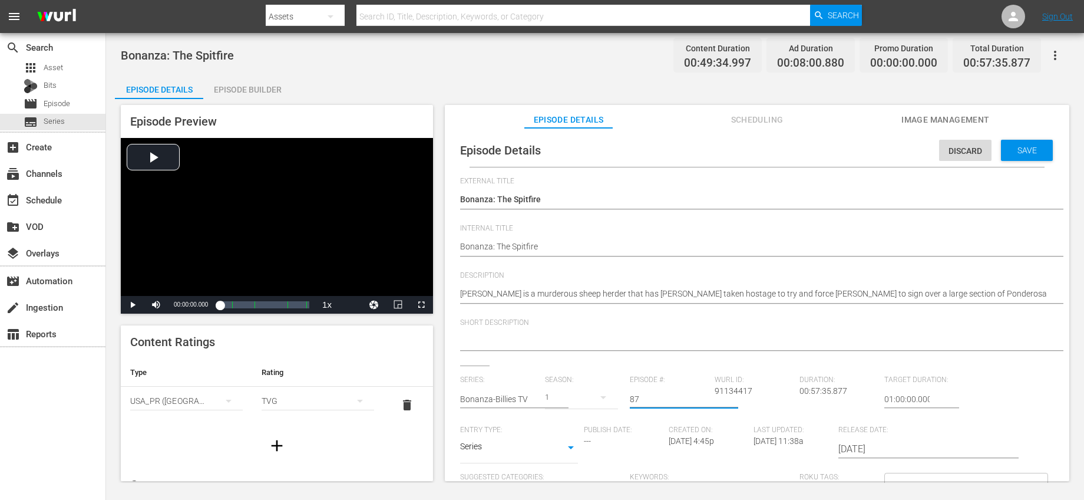
click at [668, 405] on input "87" at bounding box center [669, 399] width 79 height 28
type input "85"
click at [1031, 139] on div "Discard Save" at bounding box center [998, 147] width 118 height 27
click at [1028, 142] on div "Save" at bounding box center [1027, 150] width 52 height 21
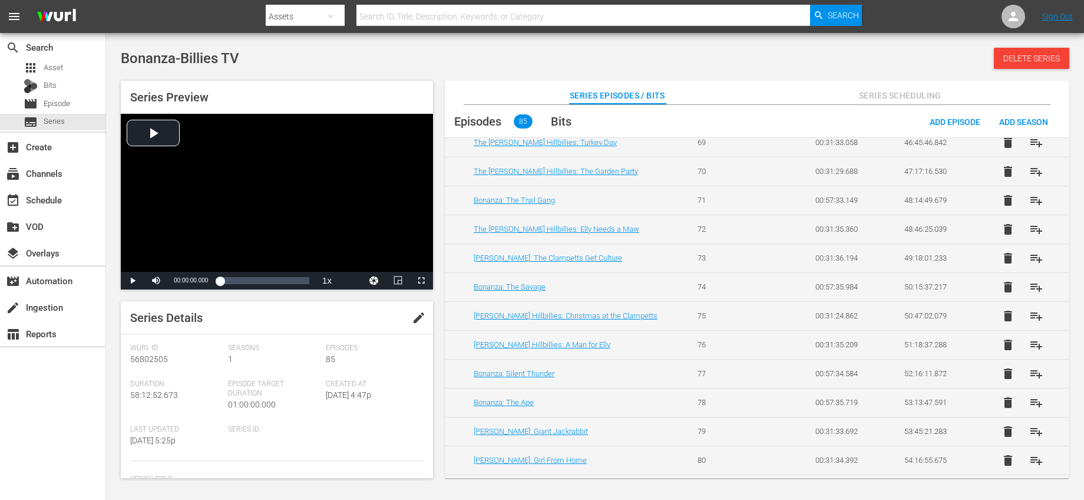
scroll to position [2176, 0]
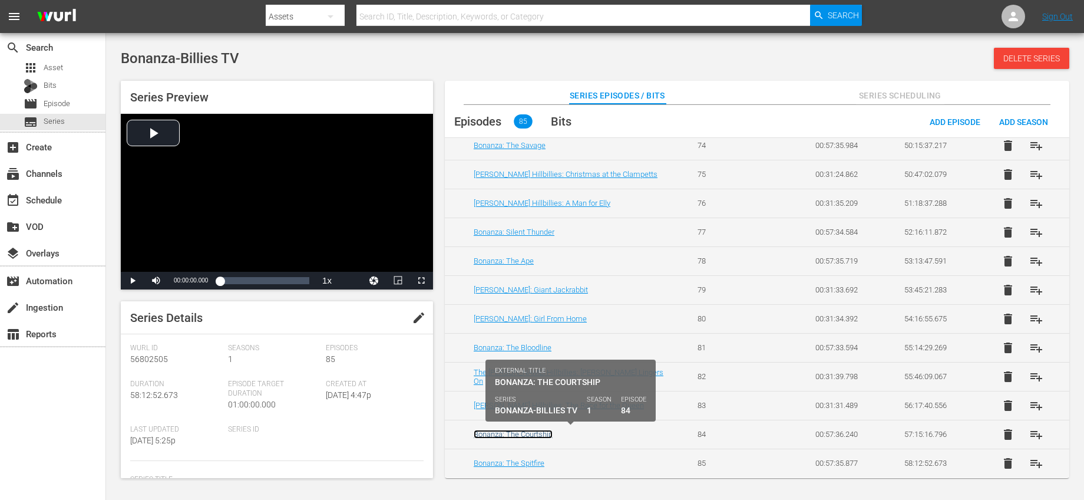
click at [524, 431] on link "Bonanza: The Courtship" at bounding box center [513, 433] width 79 height 9
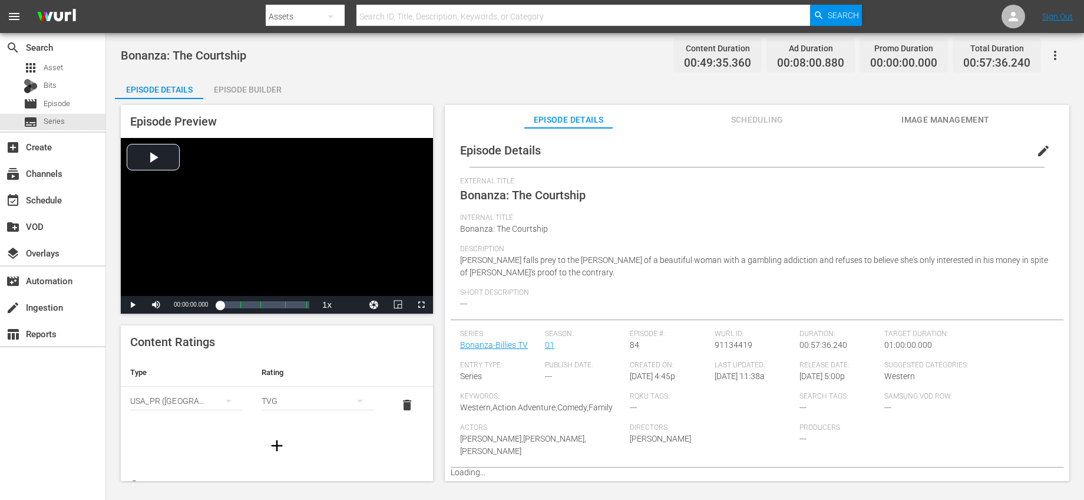
click at [1036, 149] on span "edit" at bounding box center [1043, 151] width 14 height 14
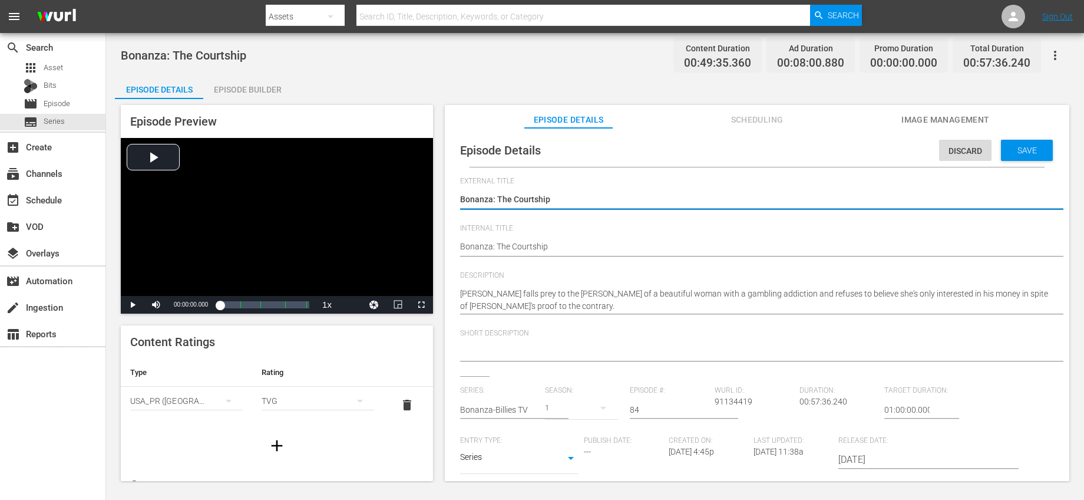
click at [646, 412] on input "84" at bounding box center [669, 409] width 79 height 28
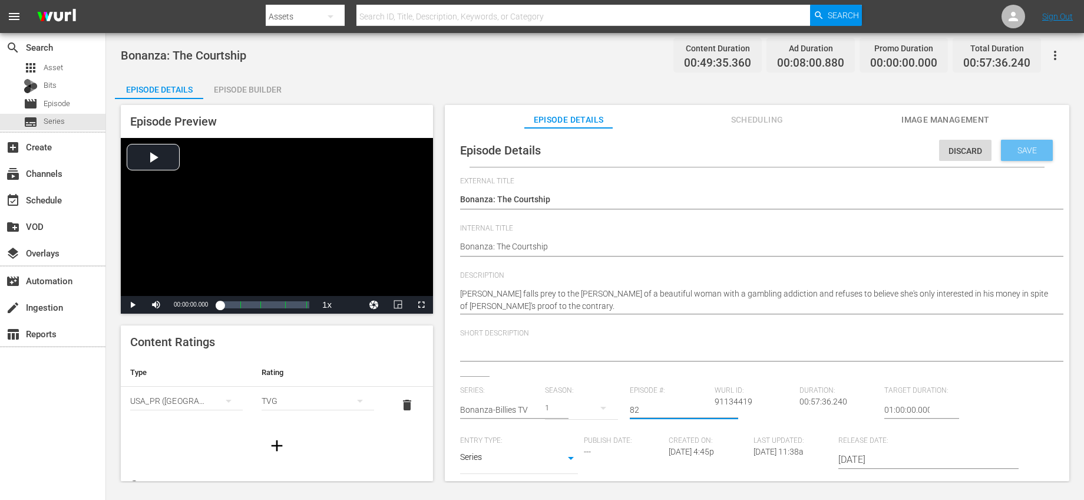
type input "82"
click at [1008, 154] on span "Save" at bounding box center [1027, 149] width 38 height 9
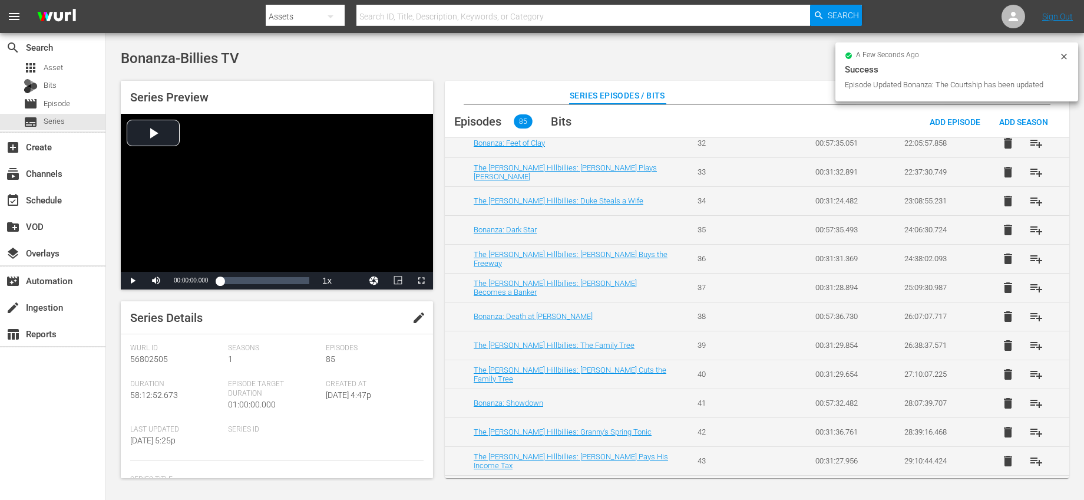
scroll to position [2176, 0]
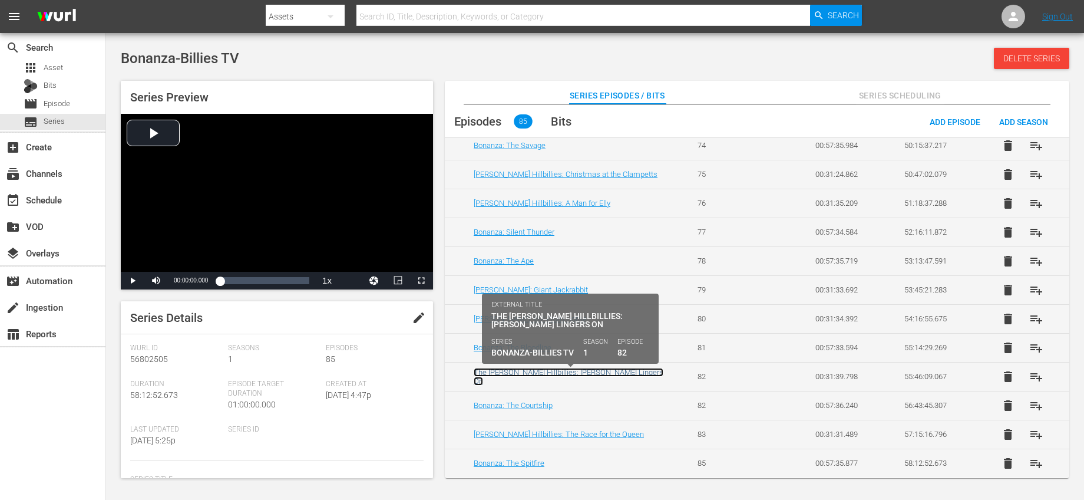
click at [593, 378] on link "The Beverly Hillbillies: Lafe Lingers On" at bounding box center [569, 377] width 190 height 18
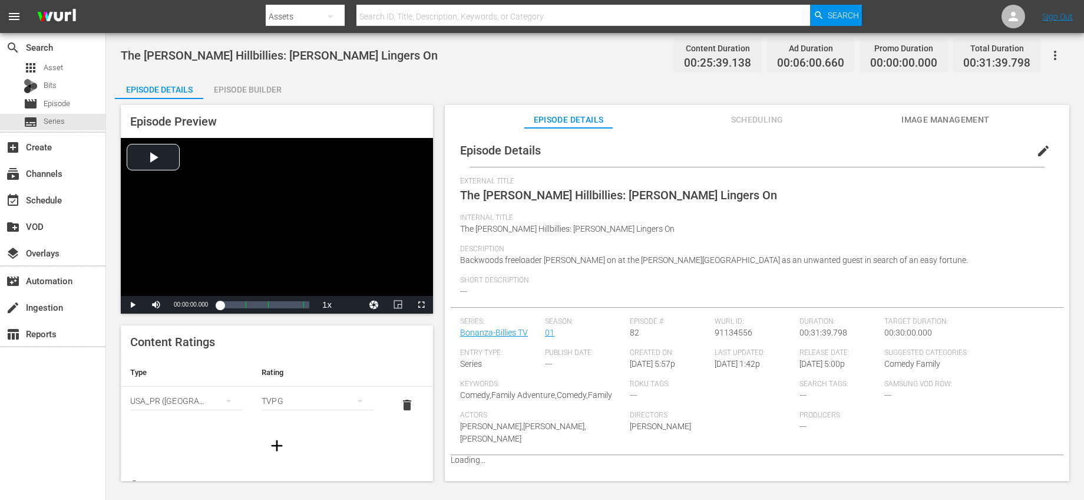
click at [1037, 156] on span "edit" at bounding box center [1043, 151] width 14 height 14
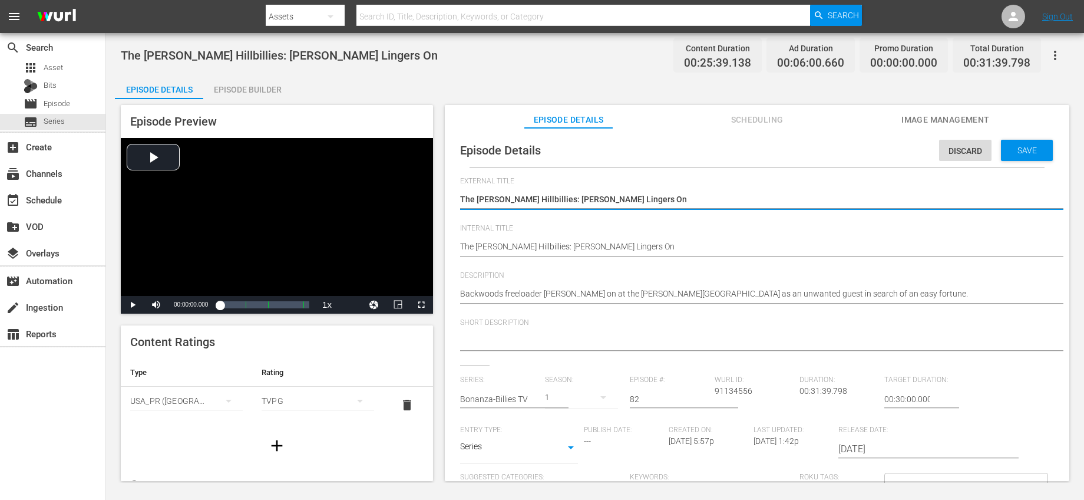
click at [634, 398] on input "82" at bounding box center [669, 399] width 79 height 28
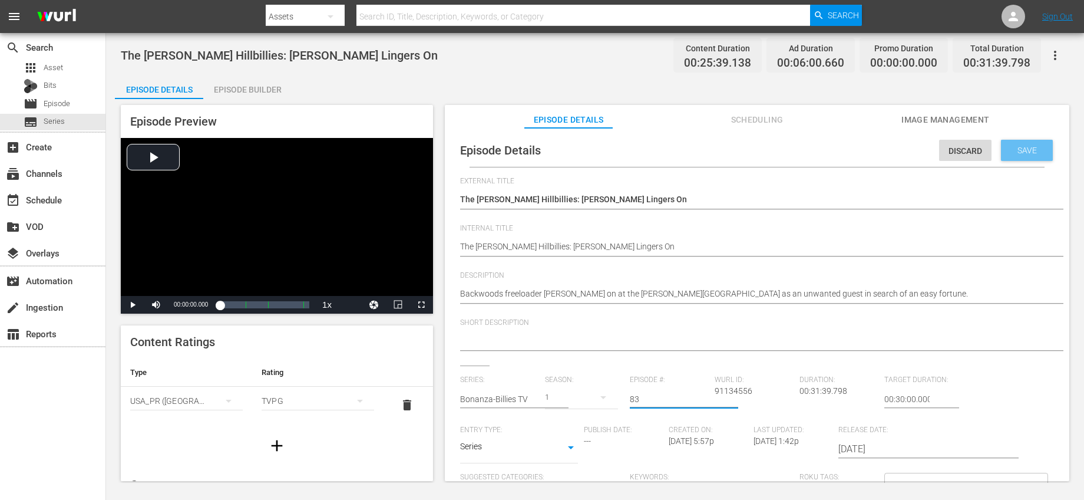
type input "83"
click at [1031, 149] on span "Save" at bounding box center [1027, 149] width 38 height 9
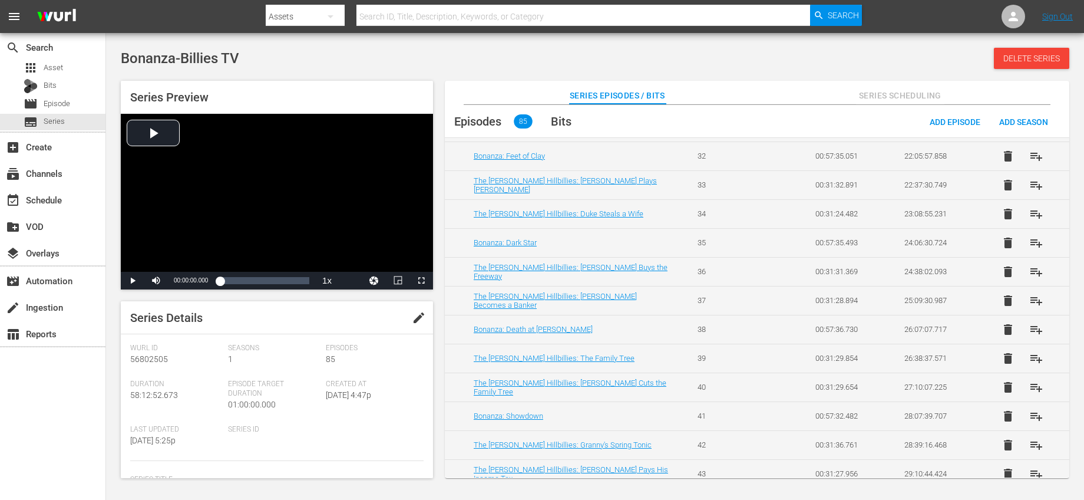
scroll to position [2176, 0]
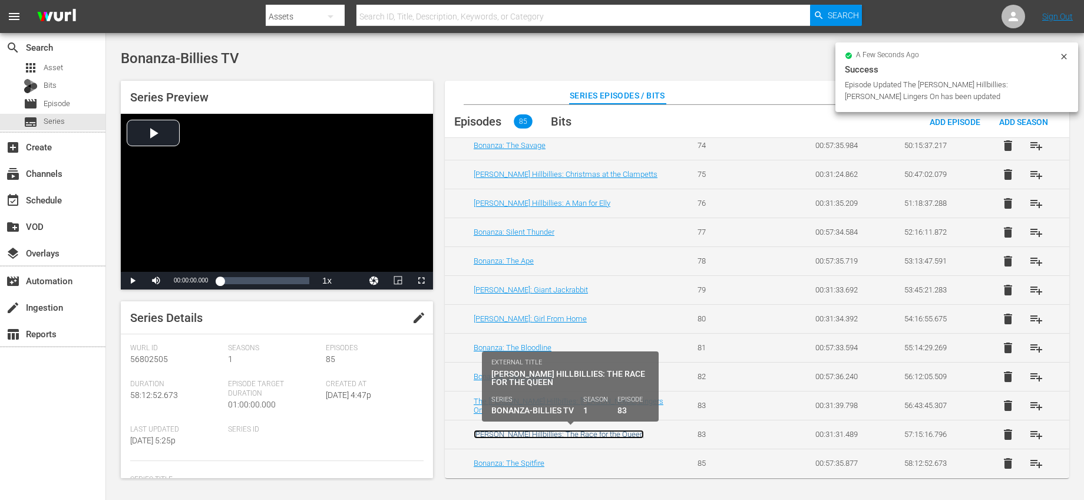
click at [590, 434] on link "Beverly Hillbillies: The Race for the Queen" at bounding box center [559, 433] width 170 height 9
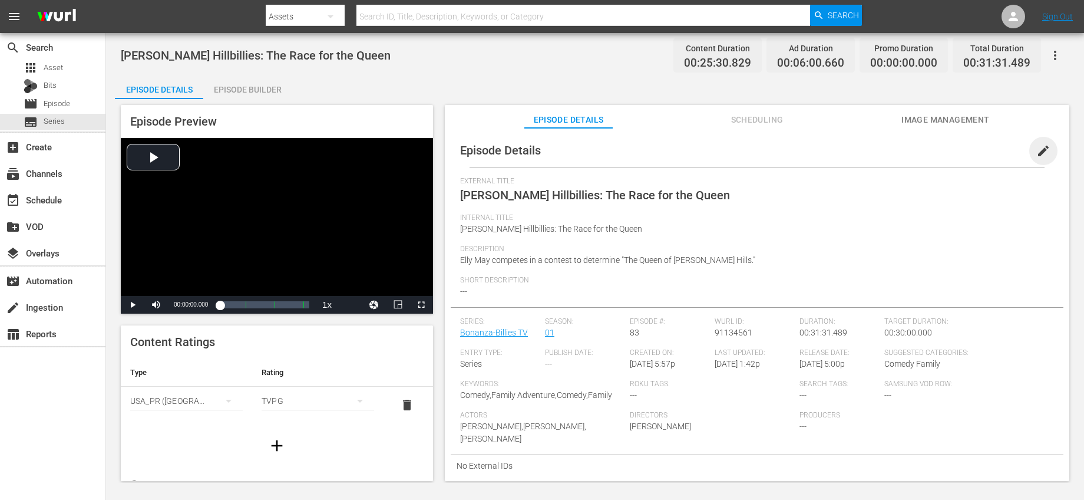
click at [1036, 157] on span "edit" at bounding box center [1043, 151] width 14 height 14
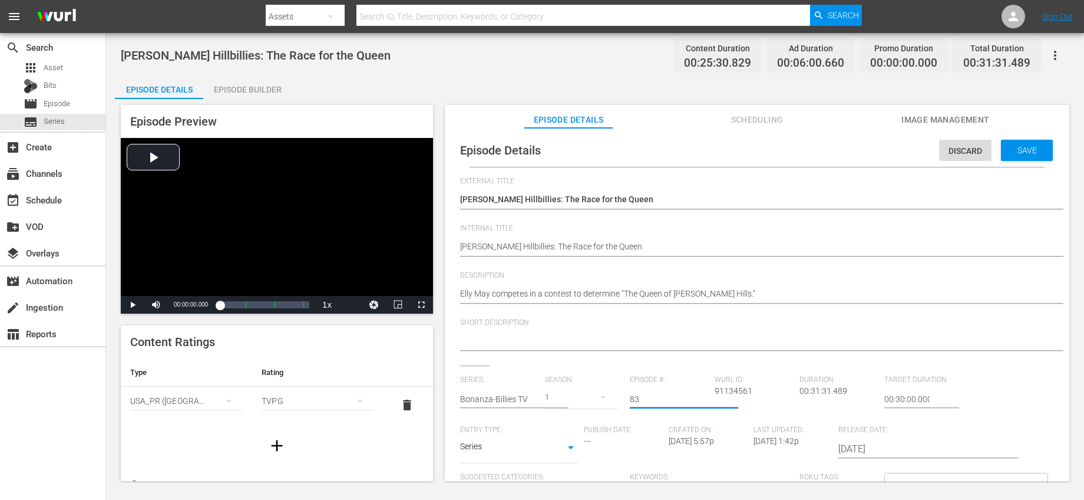
click at [665, 400] on input "83" at bounding box center [669, 399] width 79 height 28
type input "84"
click at [1021, 151] on span "Save" at bounding box center [1027, 149] width 38 height 9
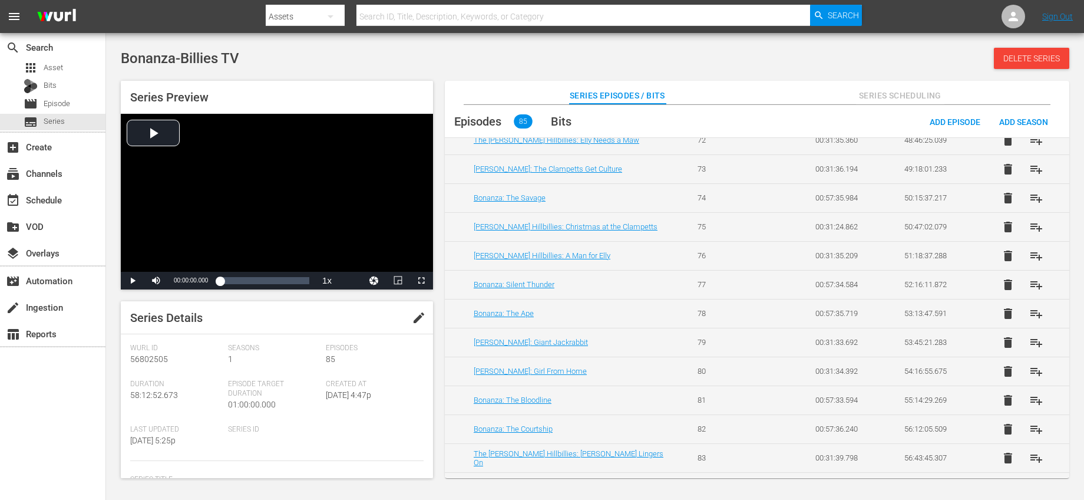
scroll to position [2115, 0]
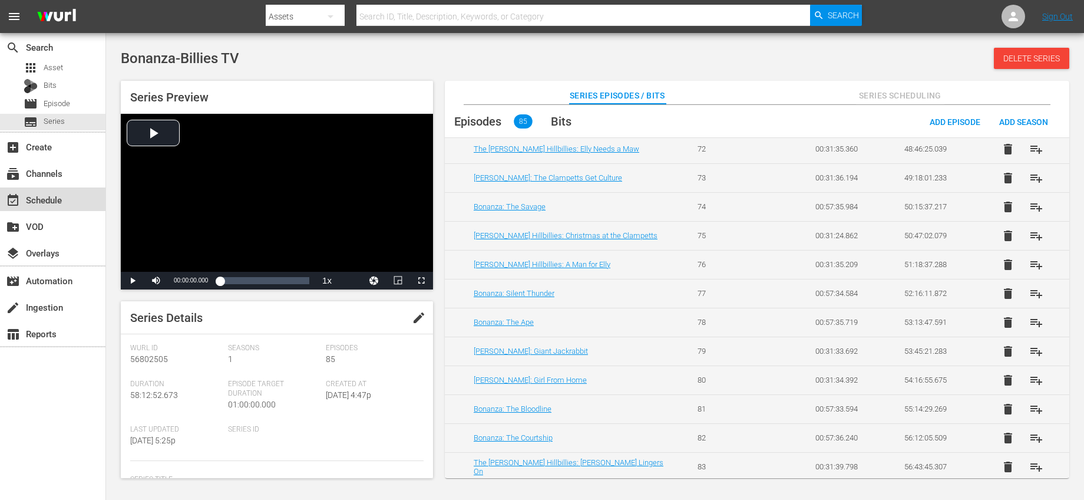
click at [80, 199] on div "event_available Schedule" at bounding box center [52, 199] width 105 height 24
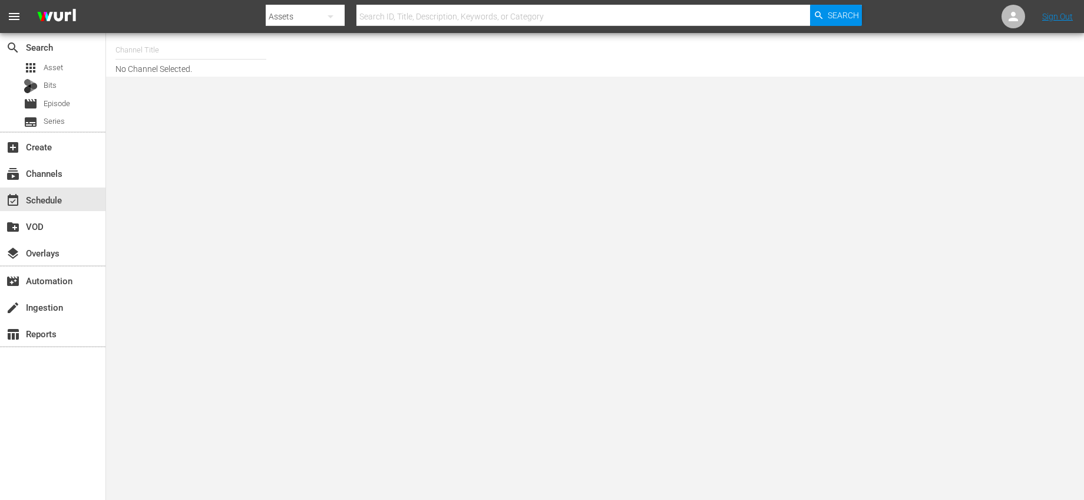
click at [227, 67] on div "Channel Title No Channel Selected." at bounding box center [376, 55] width 523 height 38
click at [226, 59] on input "text" at bounding box center [190, 50] width 151 height 28
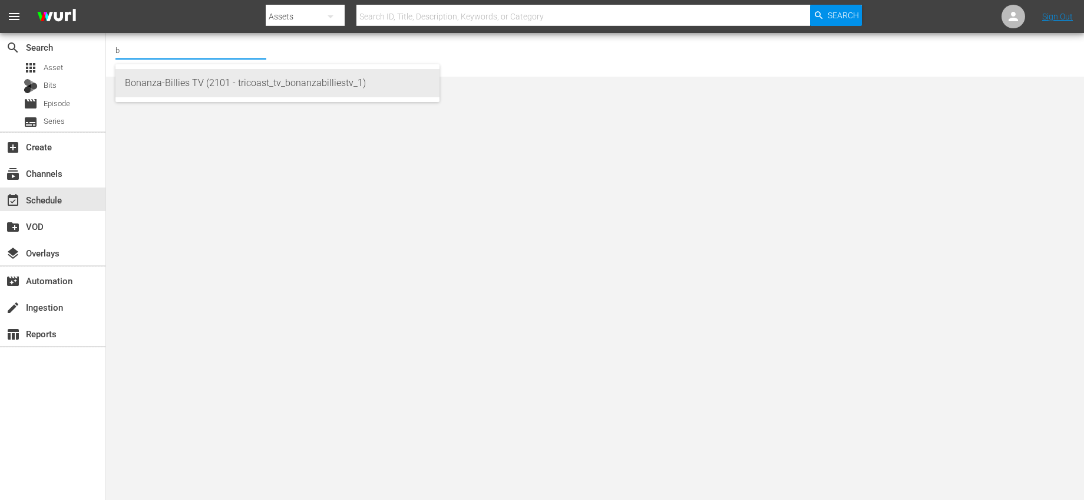
click at [231, 72] on div "Bonanza-Billies TV (2101 - tricoast_tv_bonanzabilliestv_1)" at bounding box center [277, 83] width 305 height 28
type input "Bonanza-Billies TV (2101 - tricoast_tv_bonanzabilliestv_1)"
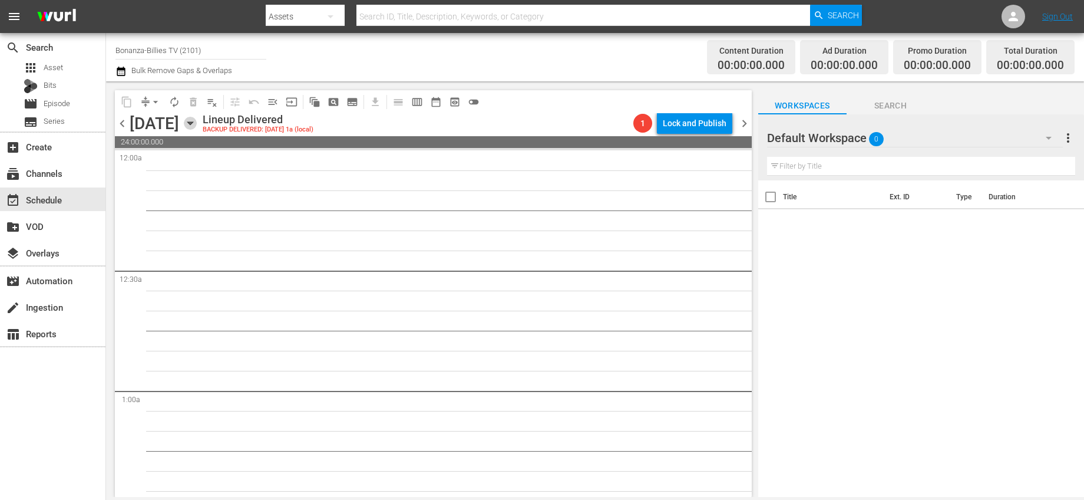
click at [193, 123] on icon "button" at bounding box center [189, 123] width 5 height 3
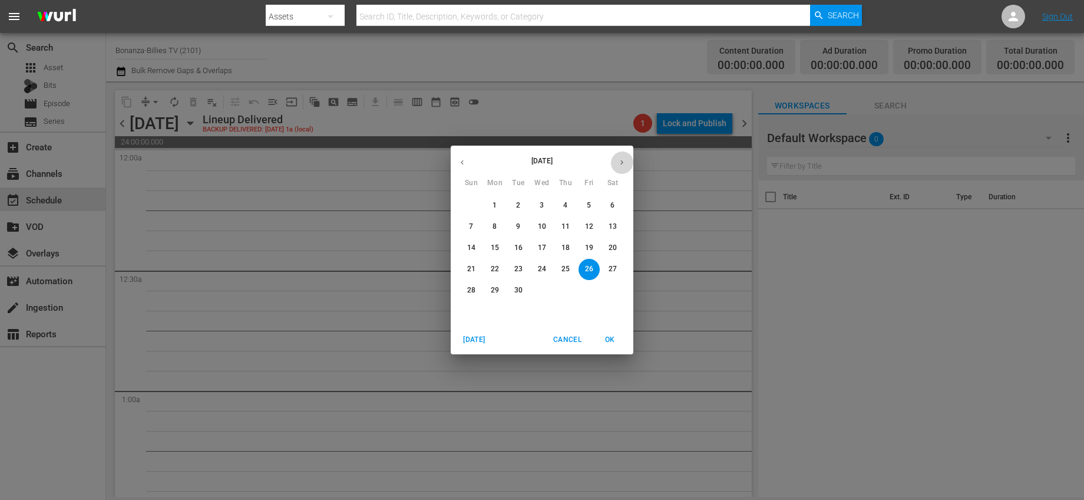
click at [620, 168] on button "button" at bounding box center [621, 162] width 23 height 23
click at [538, 201] on span "1" at bounding box center [541, 205] width 21 height 10
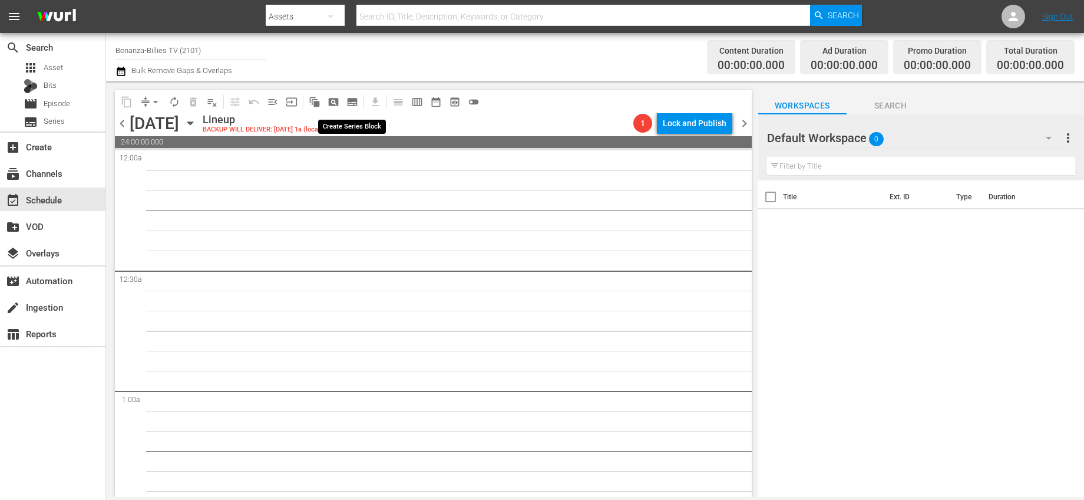
click at [352, 105] on span "subtitles_outlined" at bounding box center [352, 102] width 12 height 12
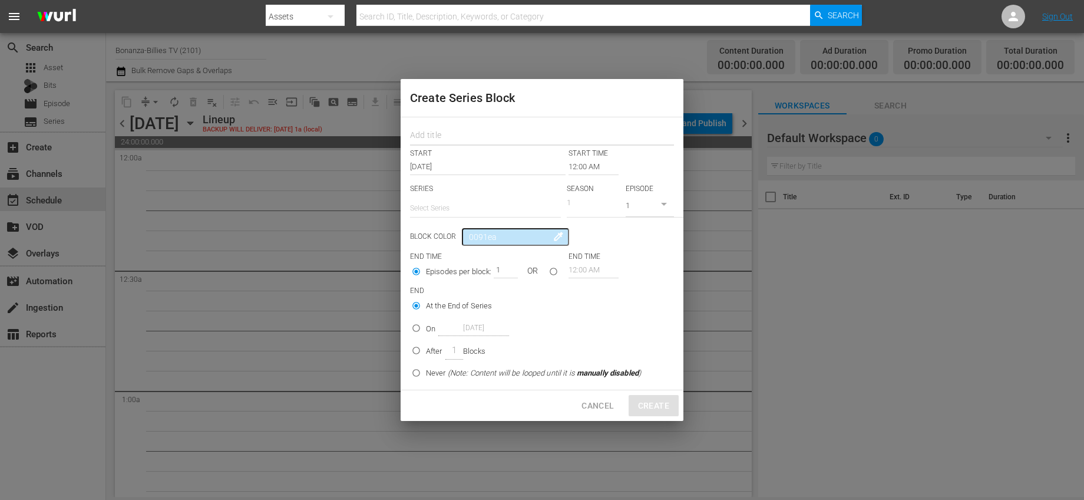
click at [471, 138] on input "text" at bounding box center [542, 136] width 264 height 18
type input "Bonanza Billies"
click at [506, 203] on input "text" at bounding box center [485, 208] width 151 height 28
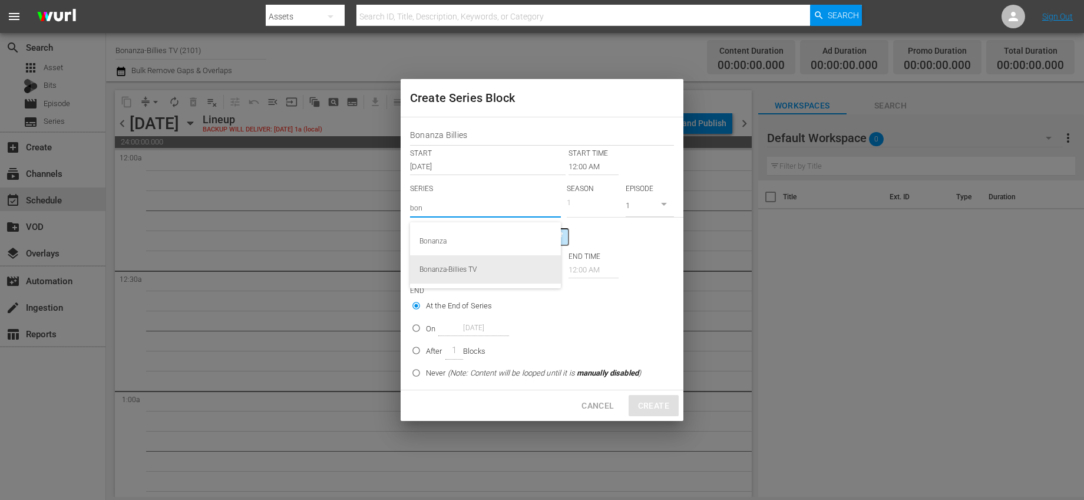
click at [489, 272] on div "Bonanza-Billies TV" at bounding box center [485, 269] width 132 height 28
type input "Bonanza-Billies TV"
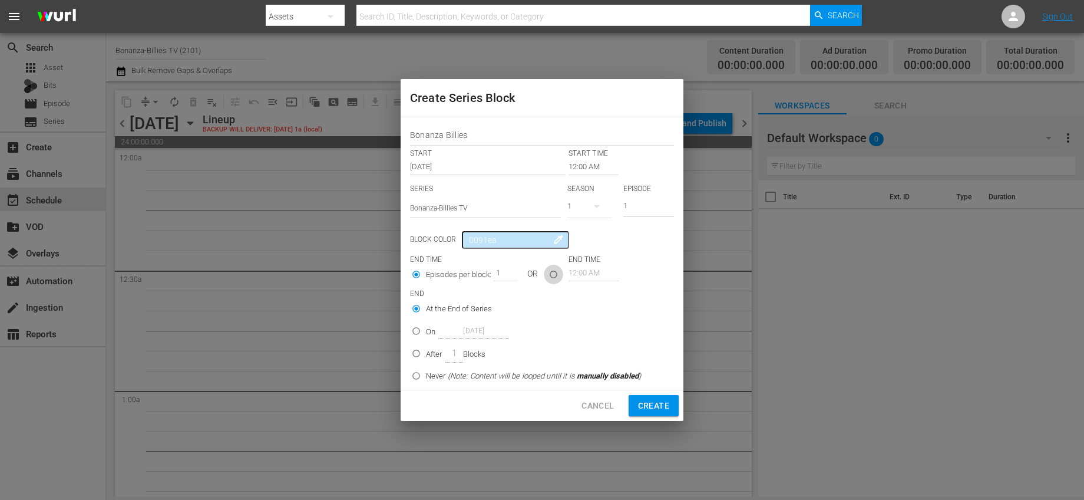
click at [558, 272] on input "seriesBlockEndTime" at bounding box center [553, 276] width 19 height 19
radio input "true"
click at [424, 338] on input "On Oct 1st 2025" at bounding box center [415, 332] width 19 height 19
radio input "true"
click at [597, 270] on input "12:00 AM" at bounding box center [593, 272] width 50 height 16
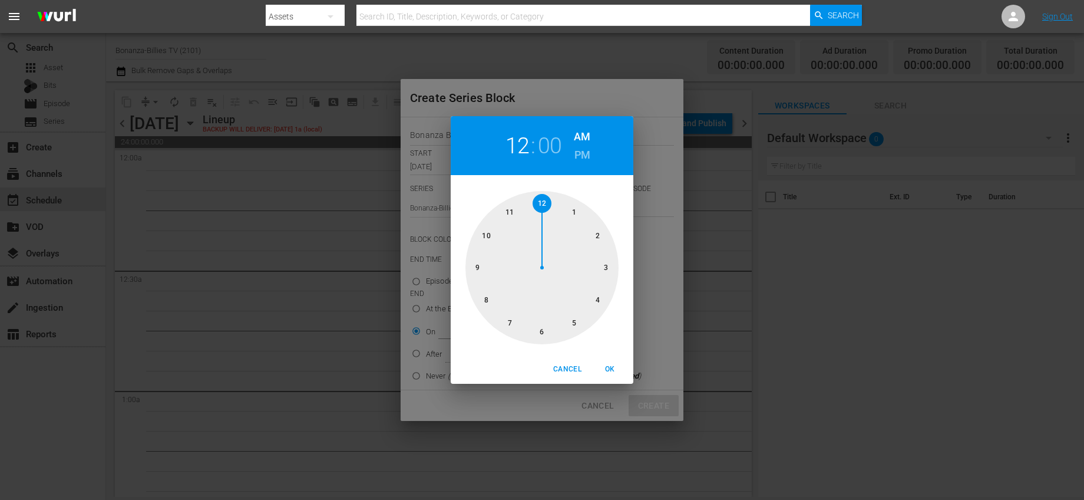
click at [581, 154] on h6 "PM" at bounding box center [582, 154] width 16 height 19
click at [581, 133] on h6 "AM" at bounding box center [582, 136] width 16 height 19
click at [520, 147] on h2 "12" at bounding box center [517, 146] width 24 height 27
click at [507, 212] on div at bounding box center [541, 267] width 153 height 153
click at [530, 203] on div at bounding box center [541, 267] width 153 height 153
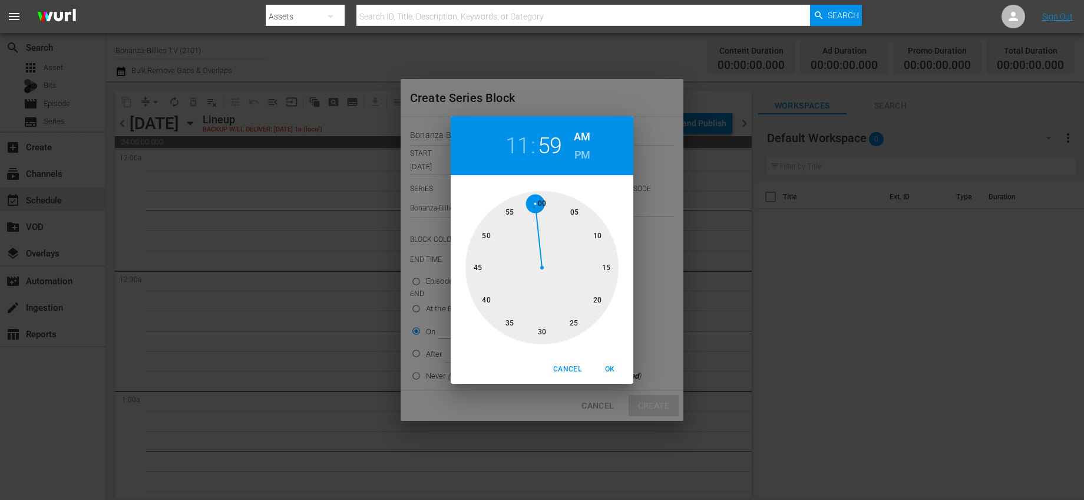
click at [532, 202] on div at bounding box center [541, 267] width 153 height 153
click at [586, 154] on h6 "PM" at bounding box center [582, 154] width 16 height 19
click at [616, 363] on span "OK" at bounding box center [610, 369] width 28 height 12
type input "11:59 PM"
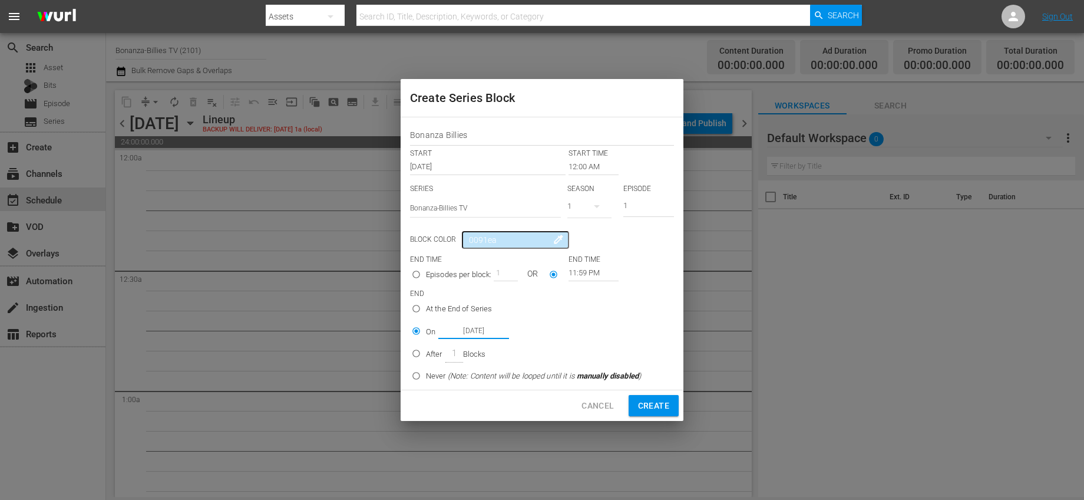
click at [464, 336] on input "Oct 1st 2025" at bounding box center [473, 331] width 71 height 16
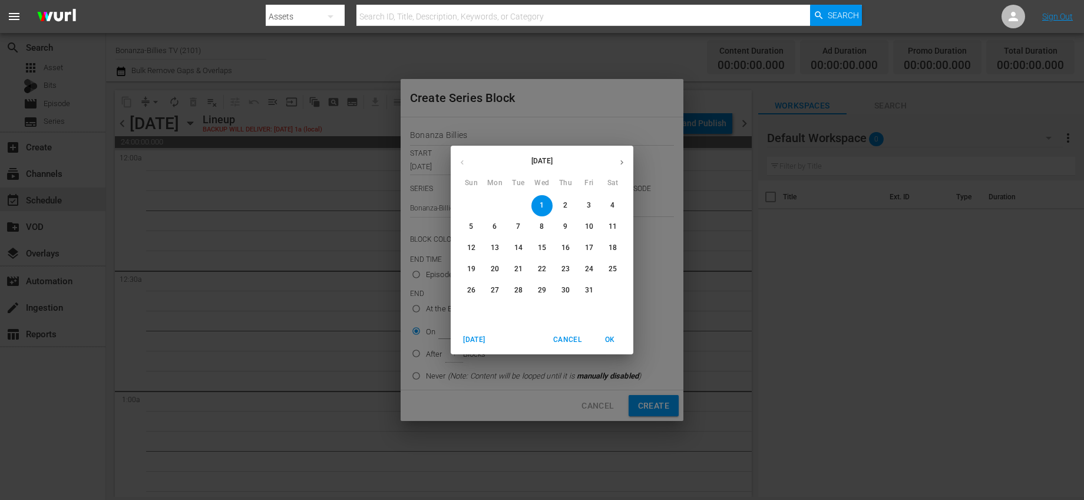
click at [564, 336] on span "Cancel" at bounding box center [567, 339] width 28 height 12
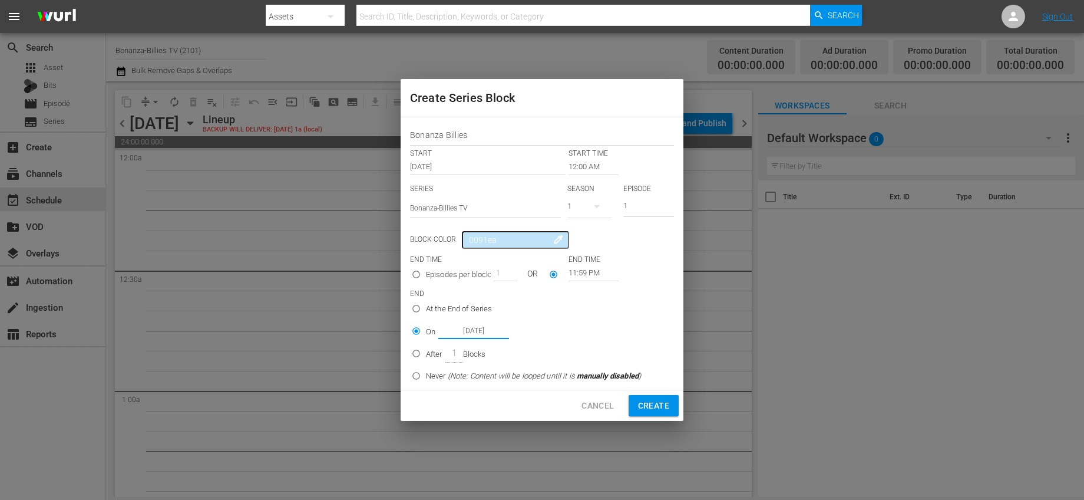
click at [472, 335] on input "Oct 1st 2025" at bounding box center [473, 331] width 71 height 16
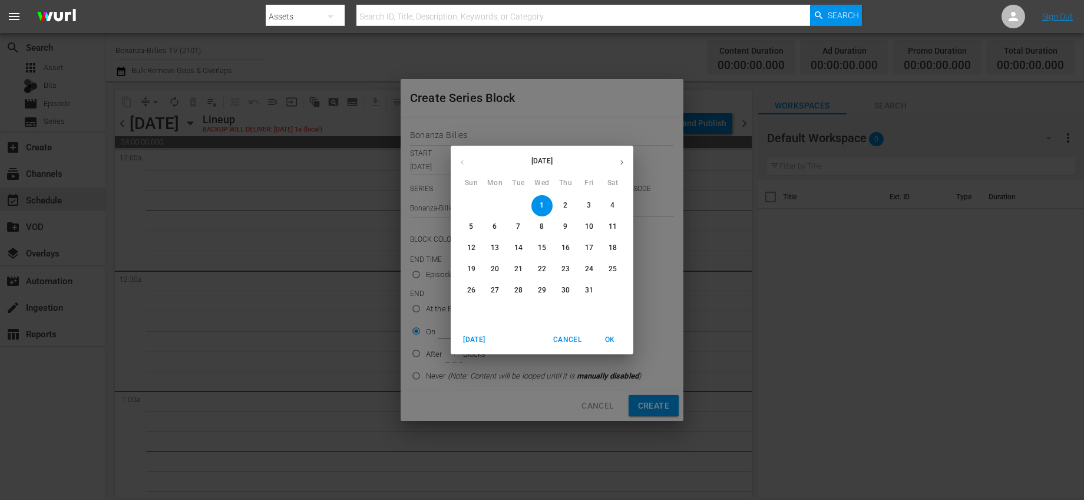
click at [623, 161] on icon "button" at bounding box center [621, 162] width 9 height 9
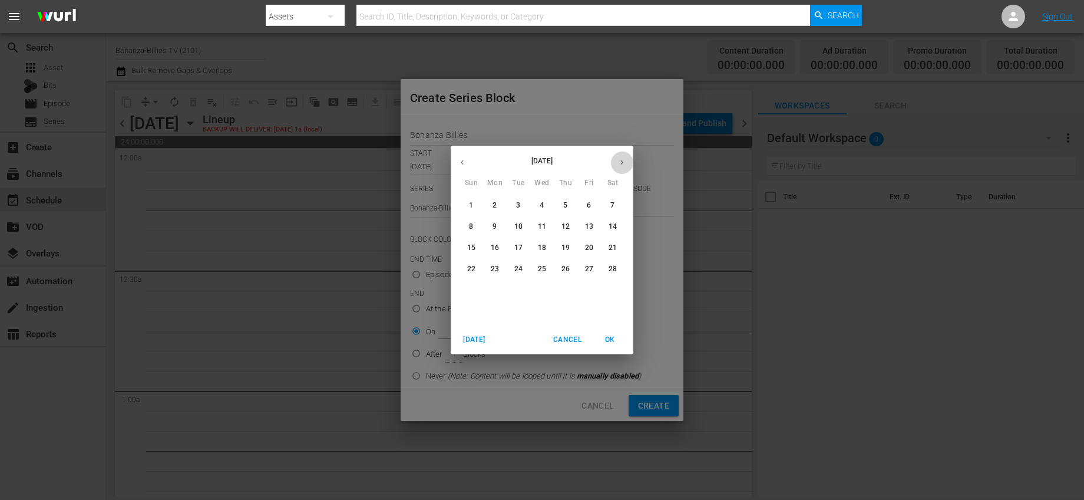
click at [623, 161] on icon "button" at bounding box center [621, 162] width 9 height 9
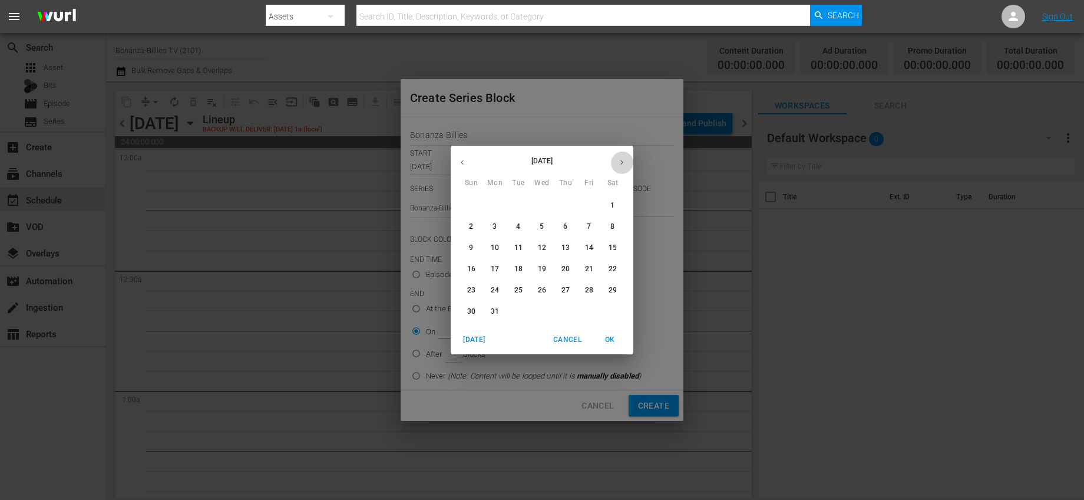
click at [623, 161] on icon "button" at bounding box center [621, 162] width 9 height 9
click at [468, 163] on button "button" at bounding box center [462, 162] width 23 height 23
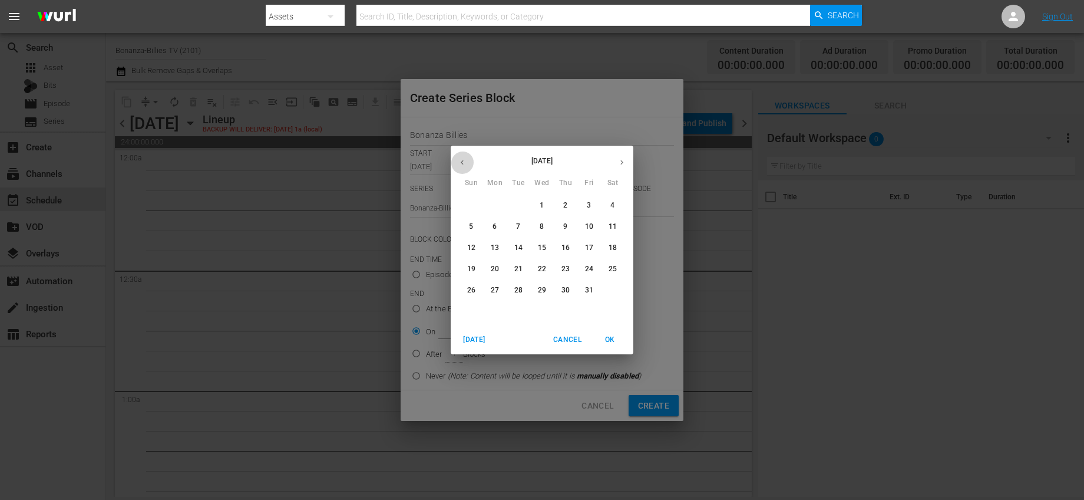
click at [468, 163] on button "button" at bounding box center [462, 162] width 23 height 23
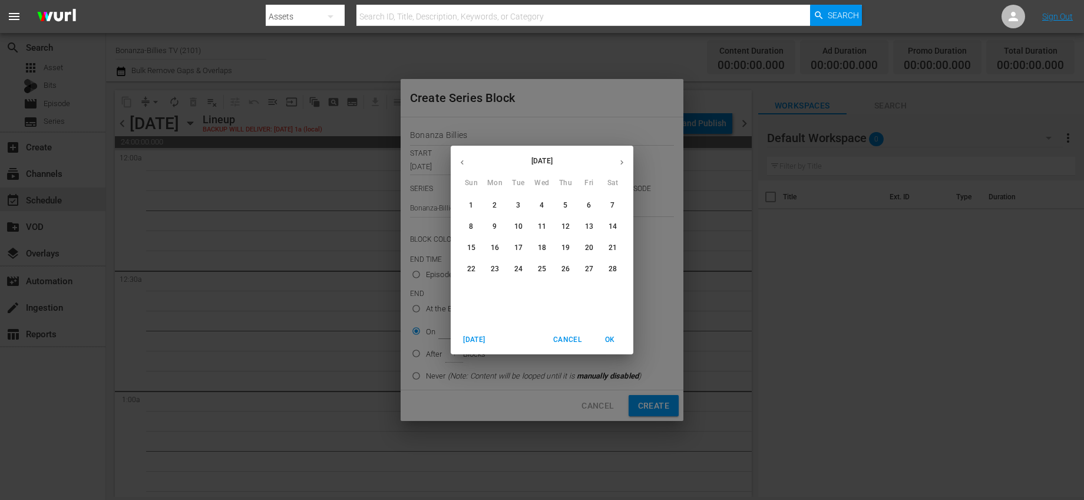
click at [468, 163] on button "button" at bounding box center [462, 162] width 23 height 23
click at [546, 294] on span "31" at bounding box center [541, 290] width 21 height 10
type input "[DATE]"
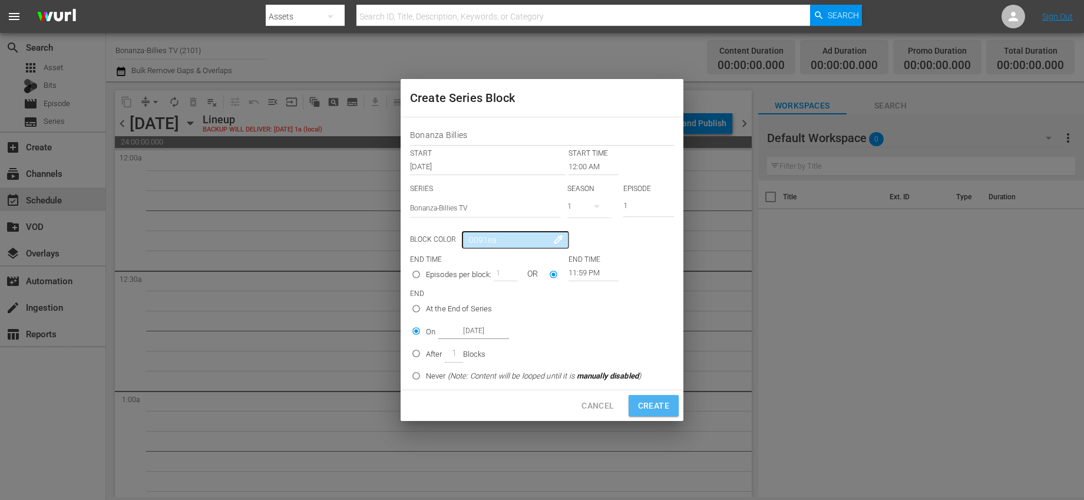
click at [658, 403] on span "Create" at bounding box center [653, 405] width 31 height 15
radio input "true"
type input "12:00 AM"
radio input "true"
type input "Oct 1st 2025"
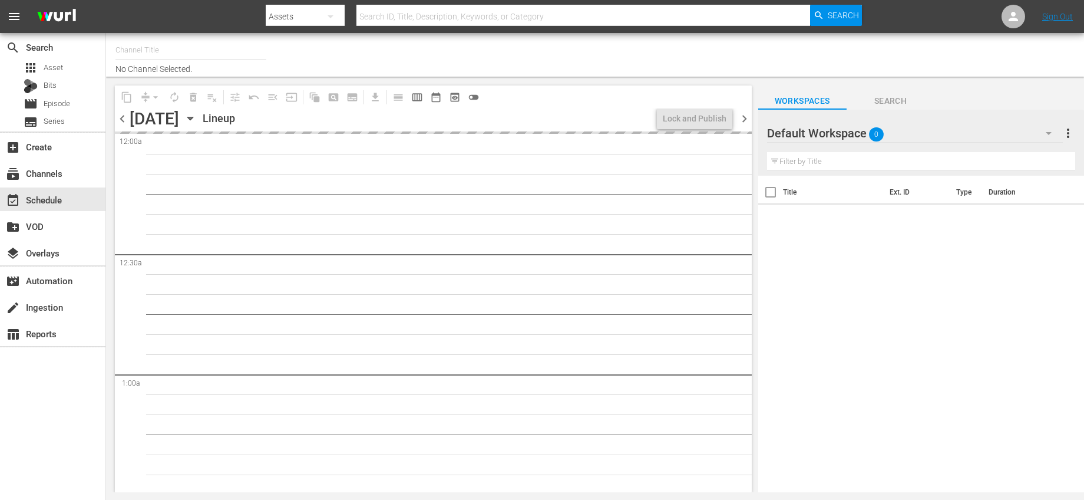
type input "Bonanza-Billies TV (2101)"
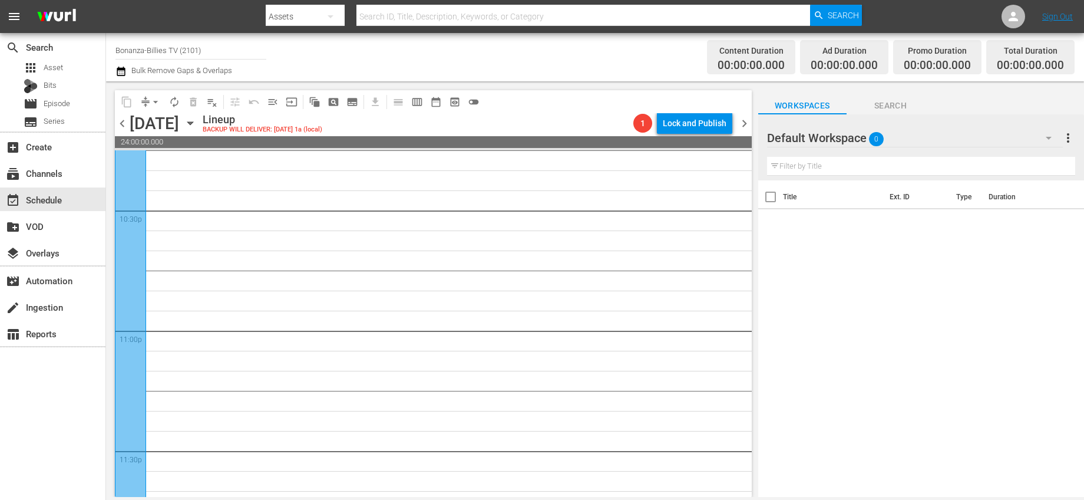
scroll to position [5421, 0]
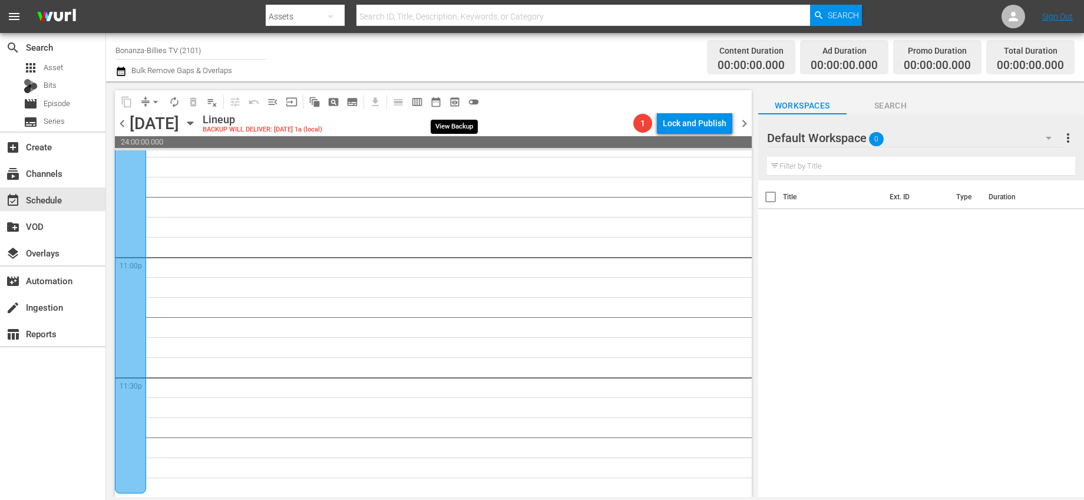
click at [456, 99] on span "preview_outlined" at bounding box center [455, 102] width 12 height 12
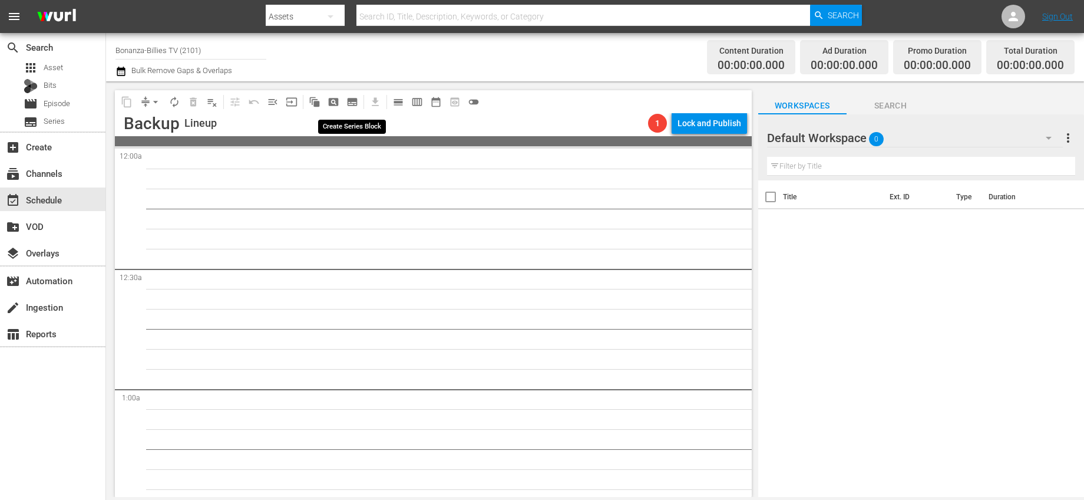
click at [358, 100] on button "subtitles_outlined" at bounding box center [352, 101] width 19 height 19
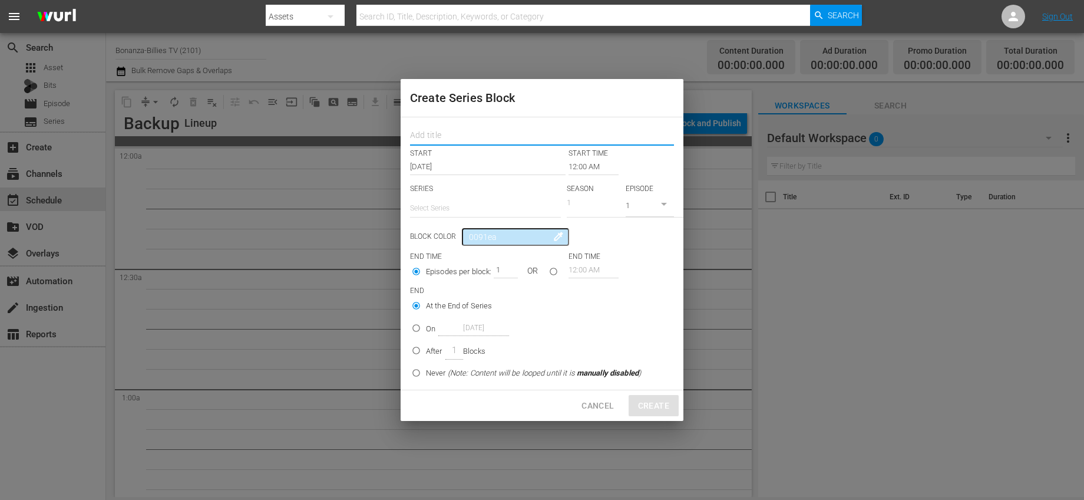
click at [459, 134] on input "text" at bounding box center [542, 136] width 264 height 18
type input "Bonanza Billies"
click at [481, 207] on input "text" at bounding box center [485, 208] width 151 height 28
click at [530, 211] on input "bonan" at bounding box center [485, 208] width 151 height 28
type input "bonan"
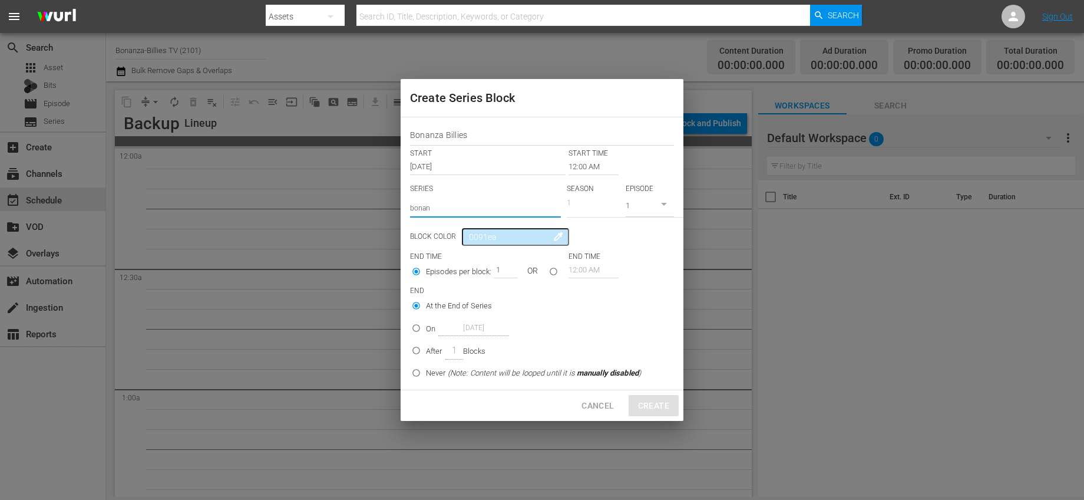
click at [630, 243] on div "Block Color 0091ea colorize" at bounding box center [542, 237] width 264 height 18
click at [549, 269] on input "seriesBlockEndTime" at bounding box center [553, 273] width 19 height 19
radio input "true"
click at [571, 270] on input "12:00 AM" at bounding box center [593, 270] width 50 height 16
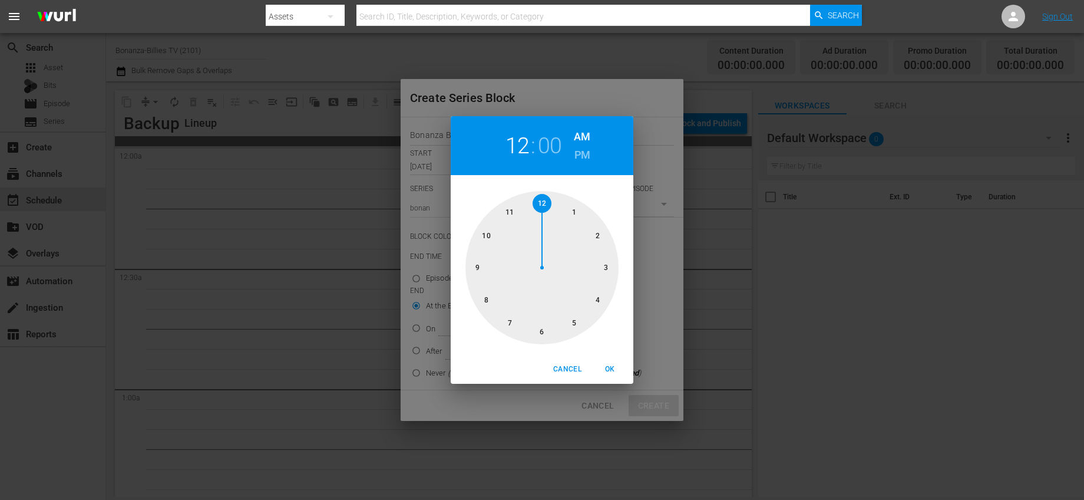
click at [514, 205] on div at bounding box center [541, 267] width 153 height 153
click at [532, 201] on div at bounding box center [541, 267] width 153 height 153
click at [580, 150] on h6 "PM" at bounding box center [582, 154] width 16 height 19
click at [617, 361] on button "OK" at bounding box center [610, 368] width 38 height 19
type input "11:59 PM"
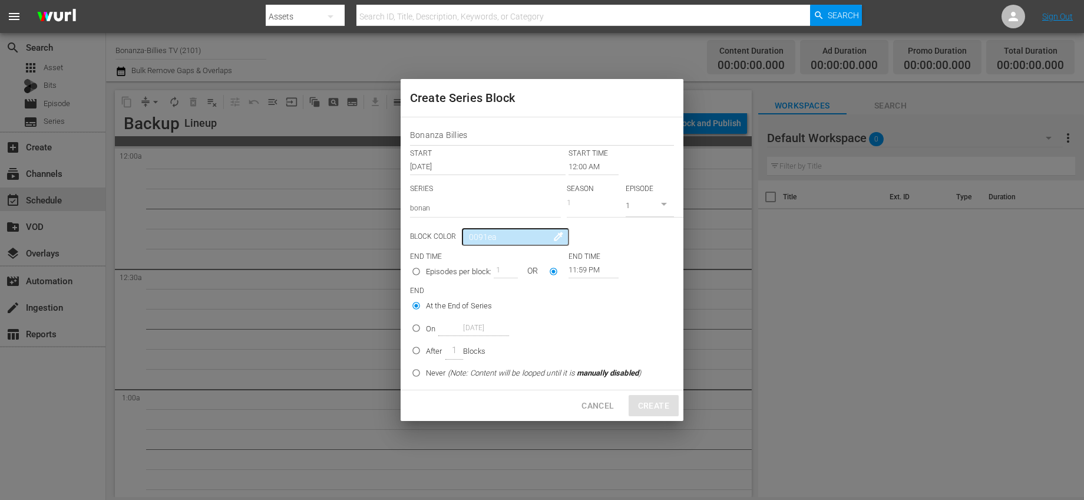
click at [438, 351] on p "After" at bounding box center [434, 351] width 16 height 12
click at [426, 351] on input "After 1 Blocks" at bounding box center [415, 352] width 19 height 19
radio input "false"
radio input "true"
click at [448, 200] on input "text" at bounding box center [485, 208] width 151 height 28
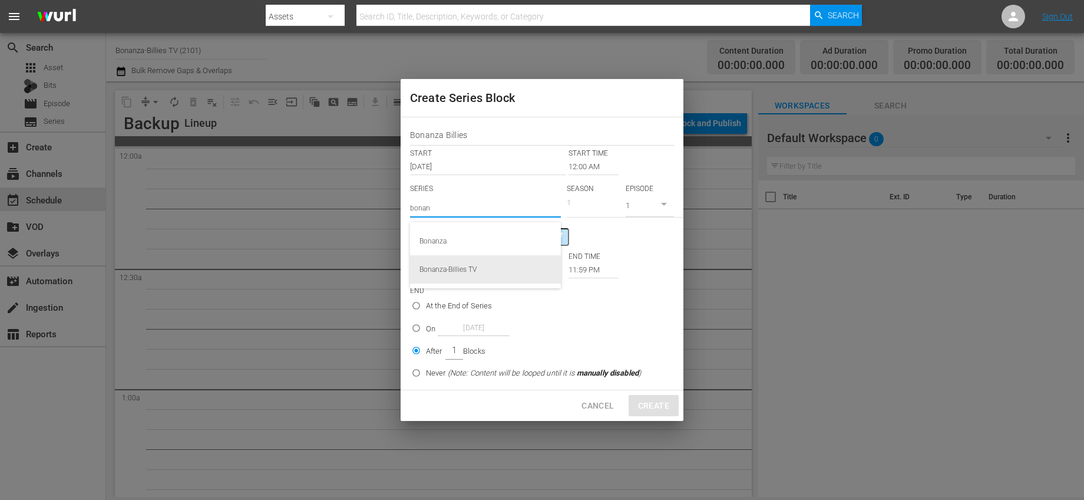
click at [442, 267] on div "Bonanza-Billies TV" at bounding box center [485, 269] width 132 height 28
type input "Bonanza-Billies TV"
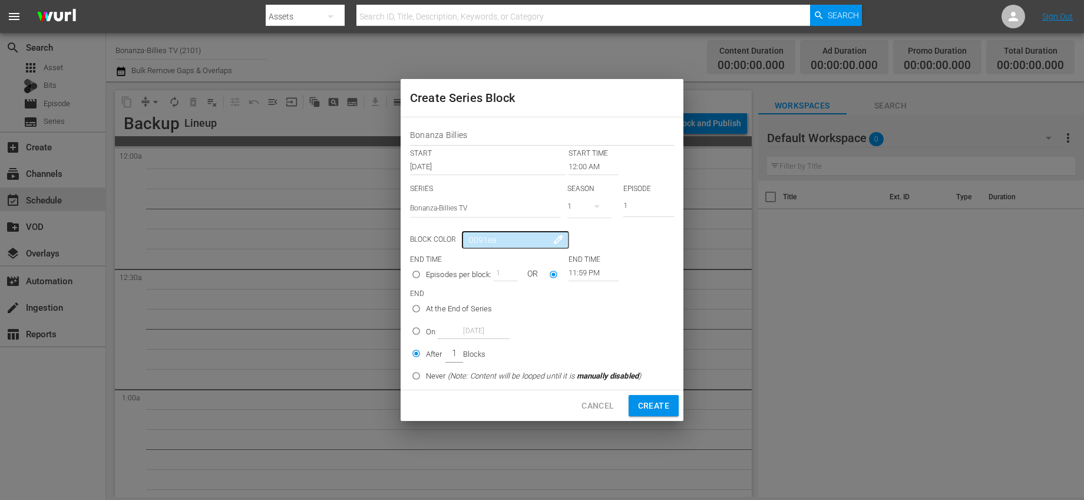
click at [656, 402] on span "Create" at bounding box center [653, 405] width 31 height 15
radio input "true"
type input "12:00 AM"
radio input "true"
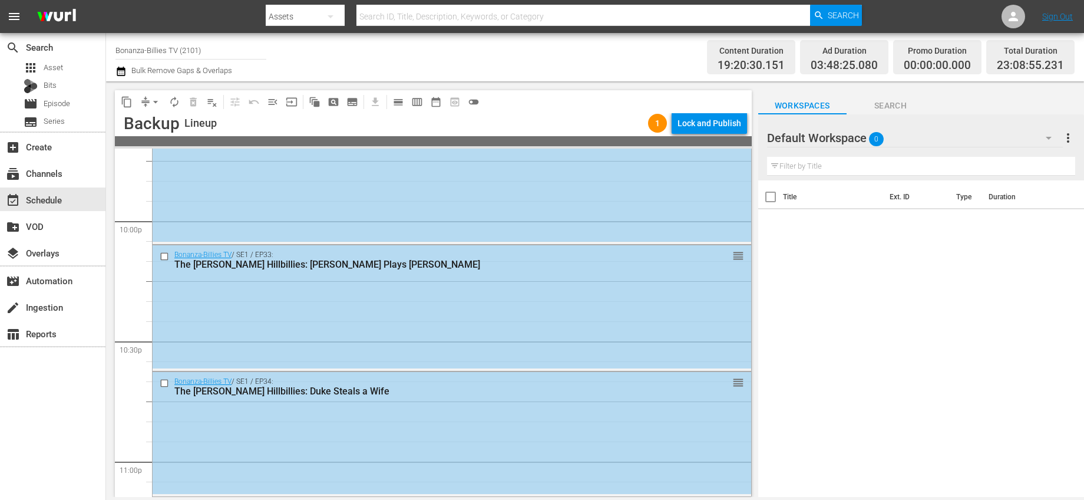
scroll to position [5420, 0]
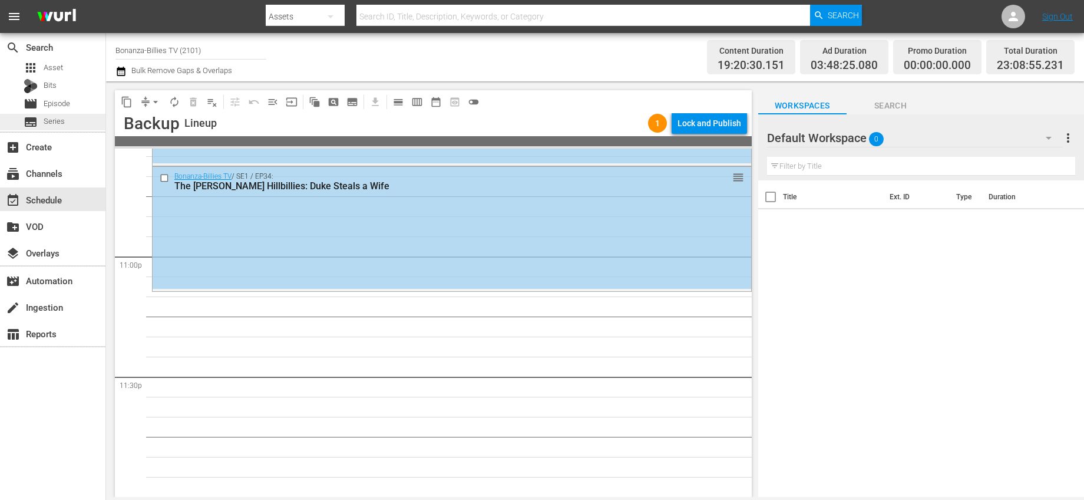
click at [70, 118] on div "subtitles Series" at bounding box center [52, 122] width 105 height 16
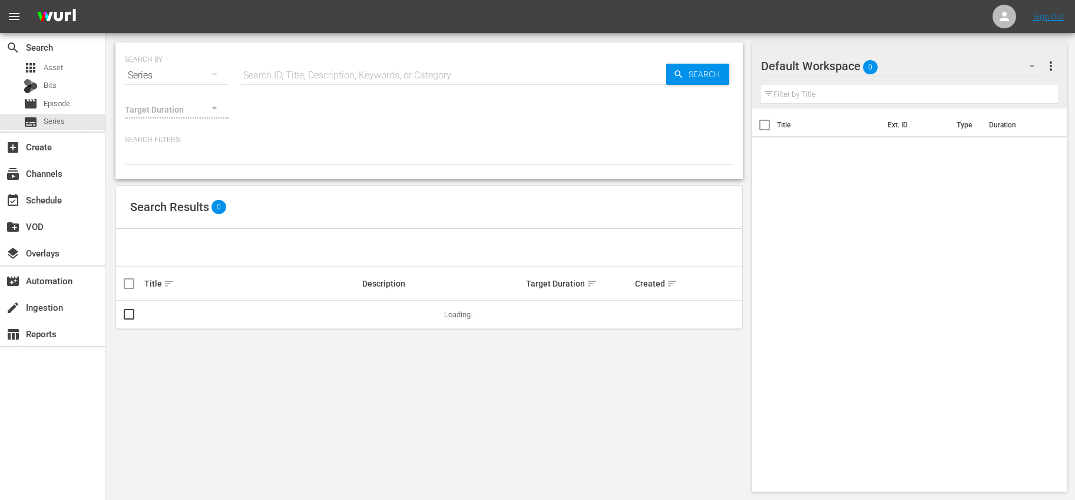
click at [365, 72] on input "text" at bounding box center [453, 75] width 426 height 28
type input "bonanza"
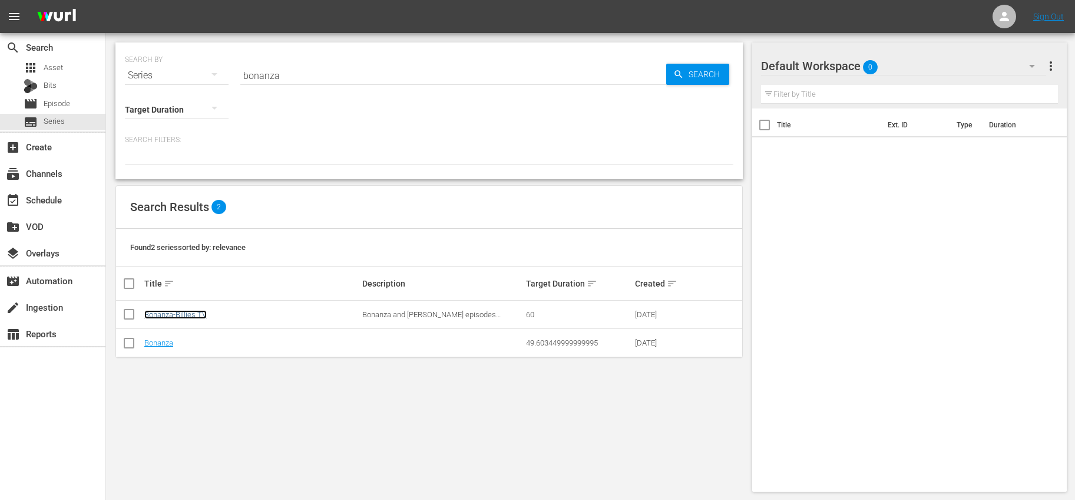
click at [192, 317] on link "Bonanza-Billies TV" at bounding box center [175, 314] width 62 height 9
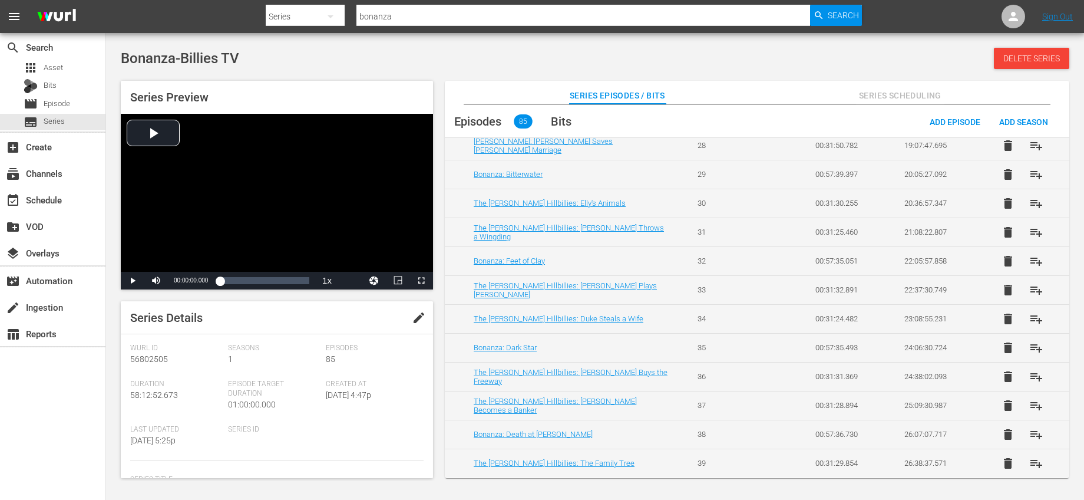
scroll to position [878, 0]
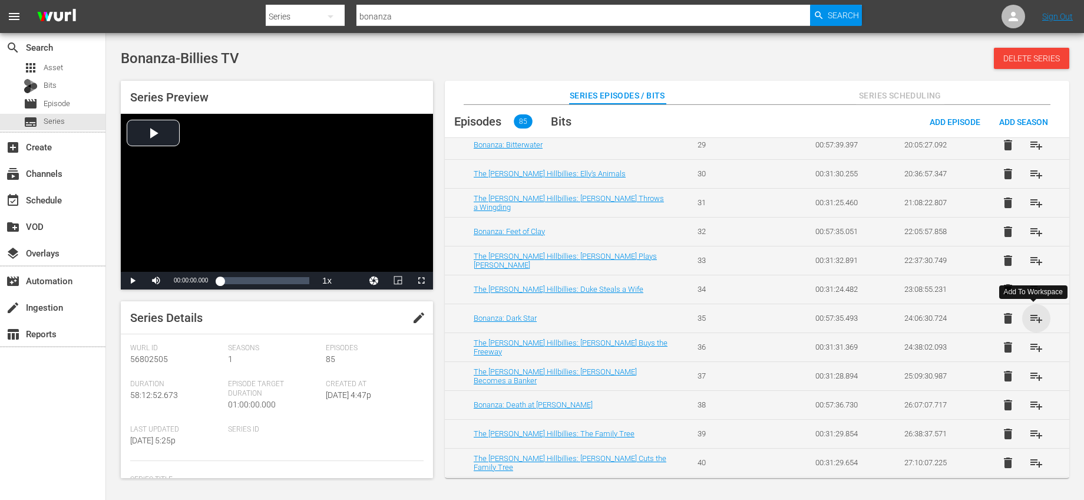
click at [1037, 317] on span "playlist_add" at bounding box center [1036, 318] width 14 height 14
click at [58, 208] on div "event_available Schedule" at bounding box center [52, 199] width 105 height 24
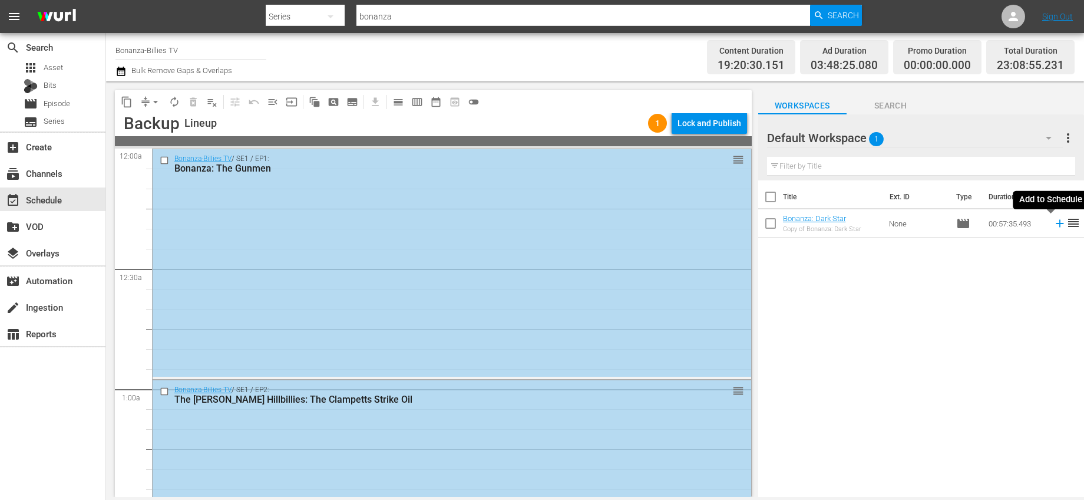
click at [1053, 224] on icon at bounding box center [1059, 223] width 13 height 13
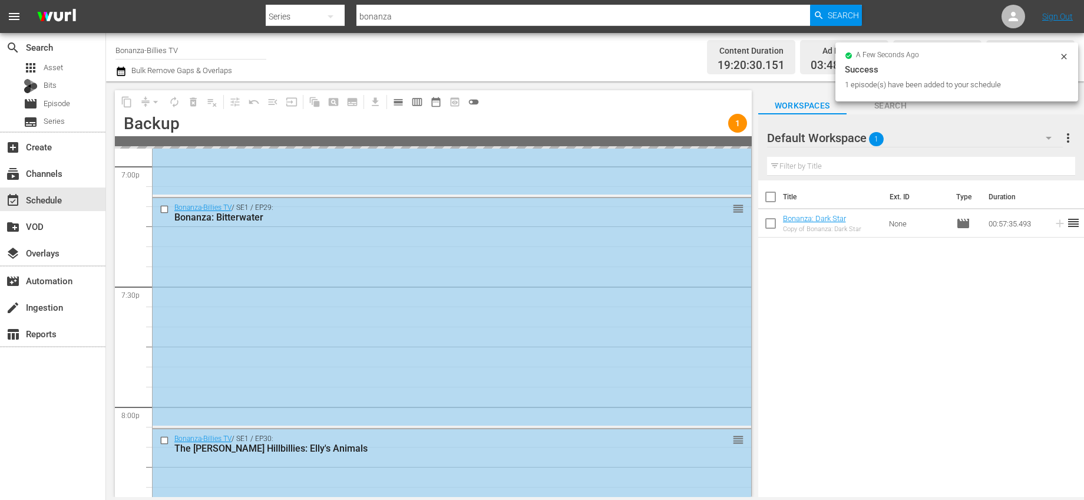
scroll to position [5420, 0]
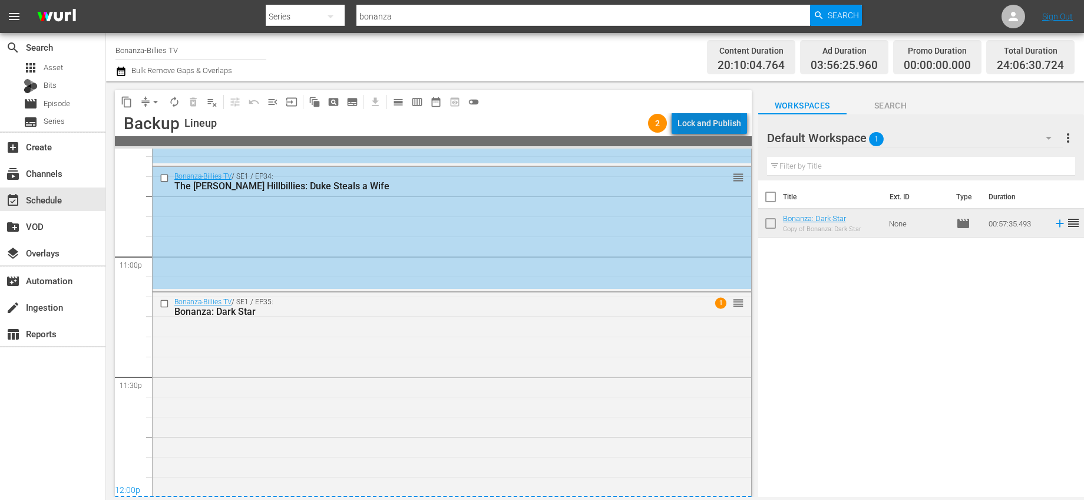
click at [725, 130] on div "Lock and Publish" at bounding box center [709, 123] width 64 height 21
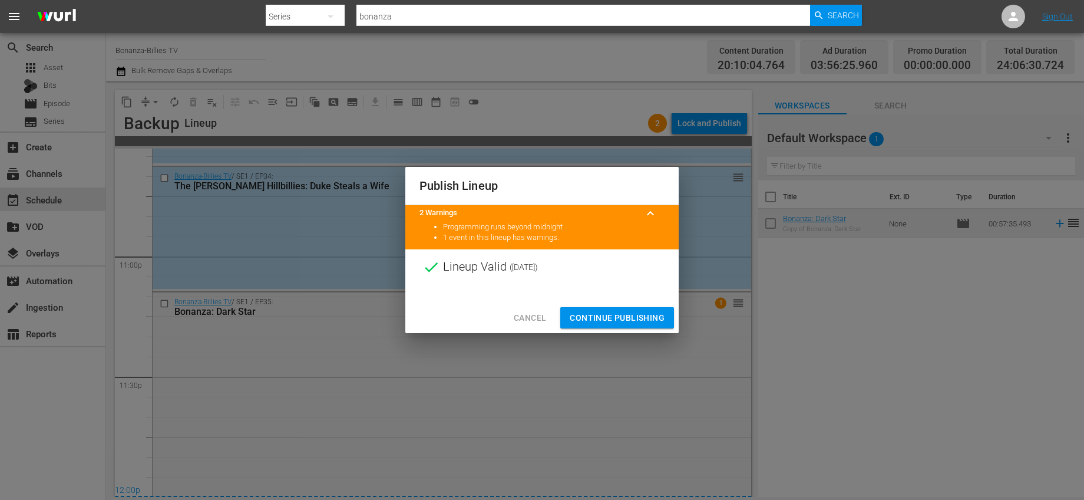
click at [595, 315] on span "Continue Publishing" at bounding box center [617, 317] width 95 height 15
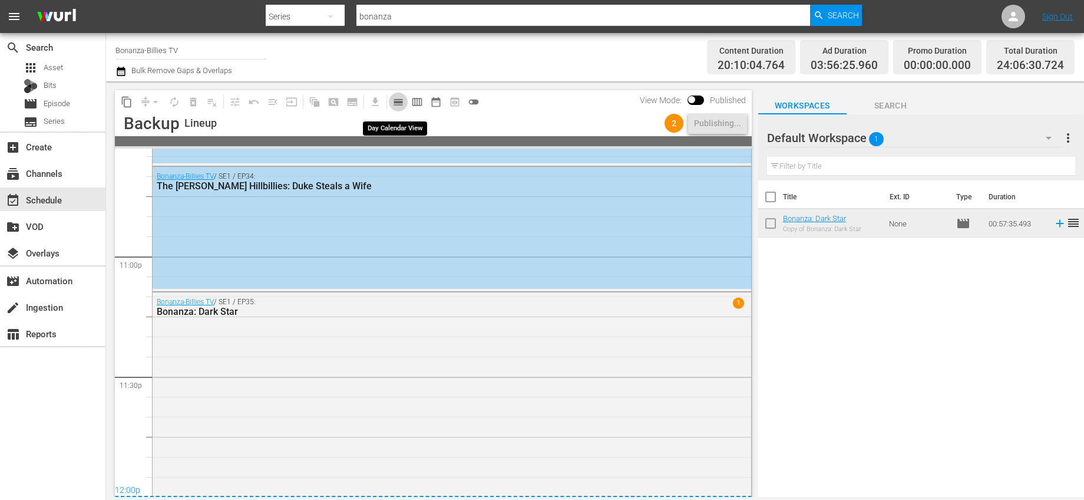
click at [401, 101] on span "calendar_view_day_outlined" at bounding box center [398, 102] width 12 height 12
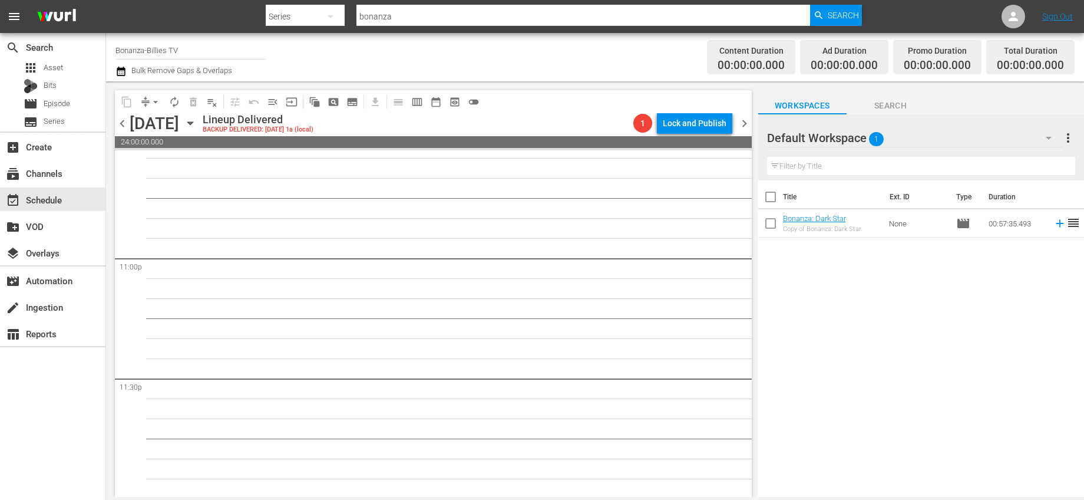
click at [197, 128] on icon "button" at bounding box center [190, 123] width 13 height 13
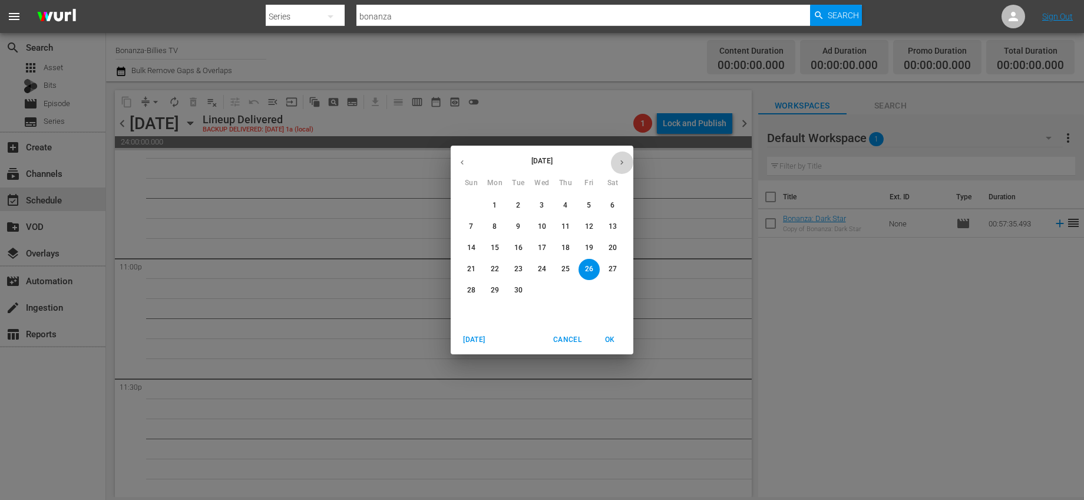
click at [620, 163] on icon "button" at bounding box center [621, 162] width 9 height 9
click at [541, 201] on p "1" at bounding box center [542, 205] width 4 height 10
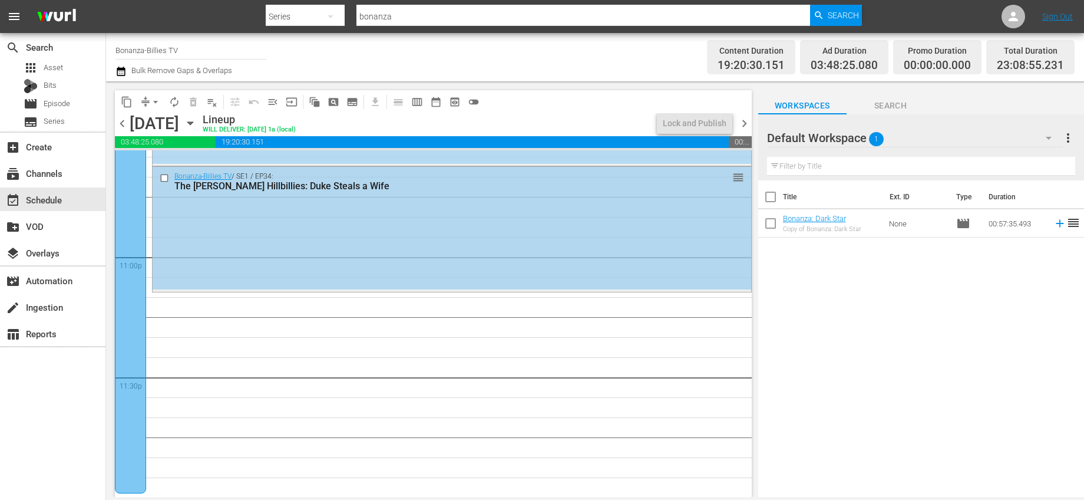
scroll to position [5421, 0]
click at [737, 121] on span "chevron_right" at bounding box center [744, 123] width 15 height 15
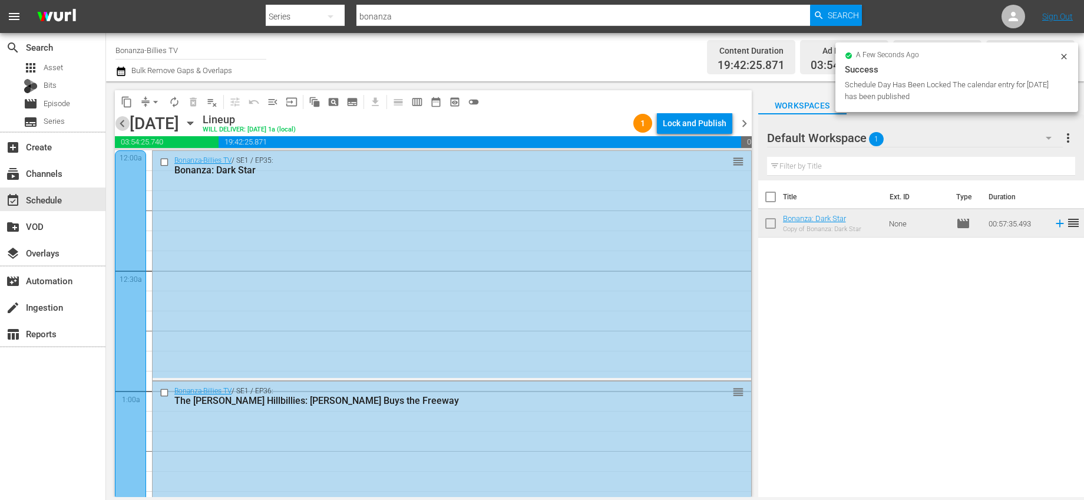
click at [124, 123] on span "chevron_left" at bounding box center [122, 123] width 15 height 15
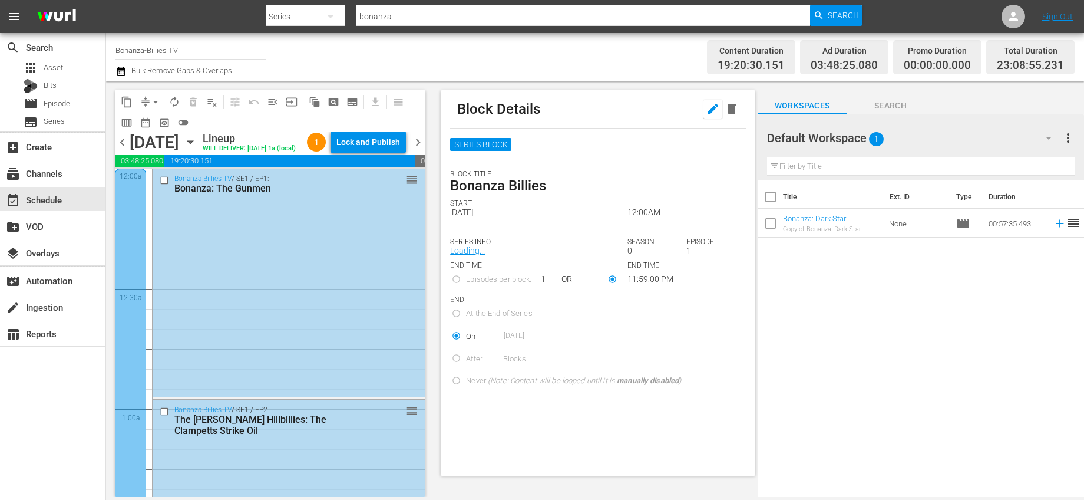
click at [707, 114] on icon "button" at bounding box center [712, 109] width 11 height 11
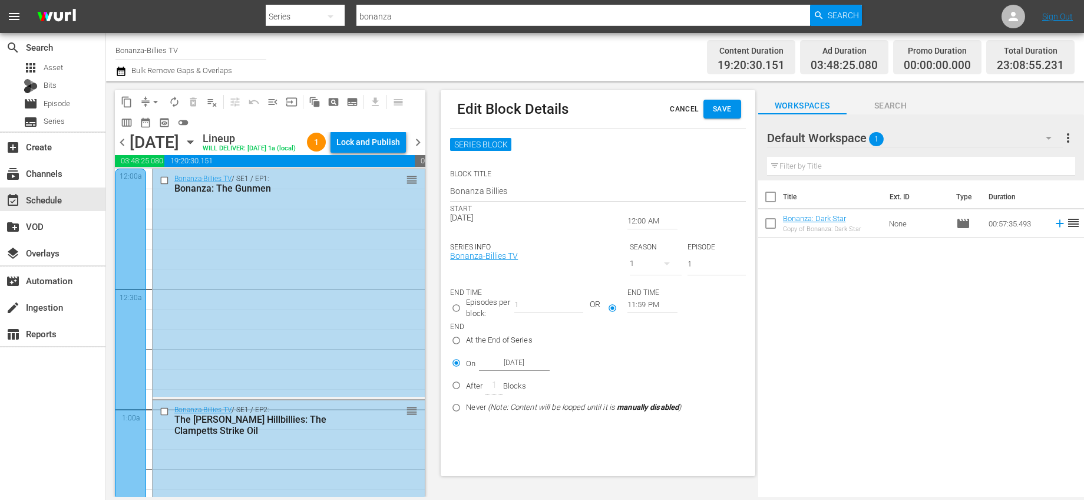
click at [472, 403] on p "Never (Note: Content will be looped until it is manually disabled )" at bounding box center [573, 407] width 215 height 12
click at [466, 403] on input "Never (Note: Content will be looped until it is manually disabled )" at bounding box center [455, 409] width 19 height 19
radio input "false"
radio input "true"
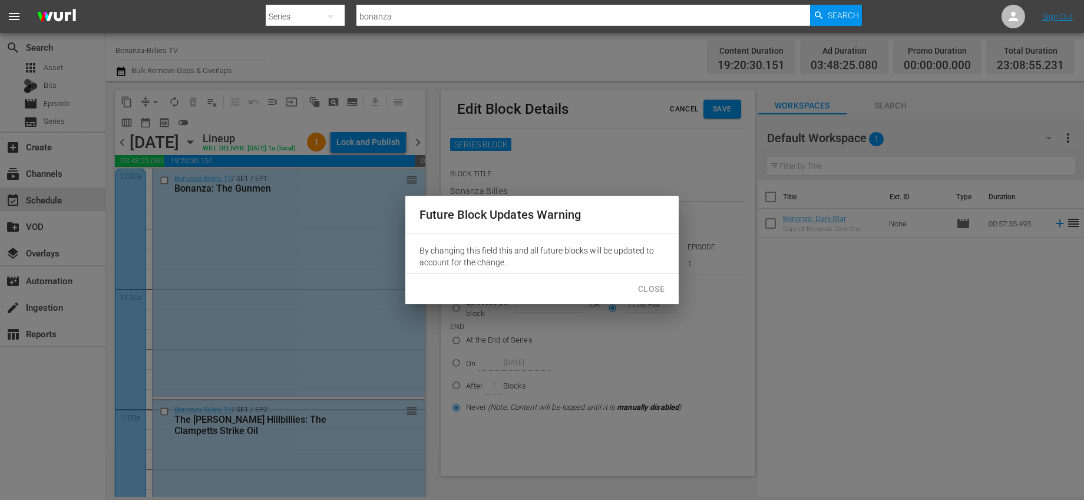
click at [654, 290] on span "Close" at bounding box center [651, 289] width 27 height 15
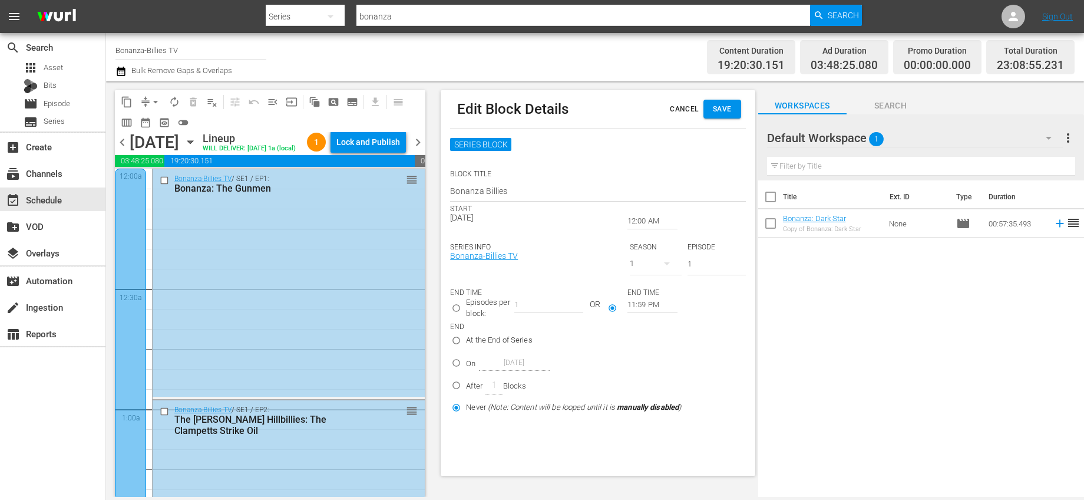
click at [724, 110] on span "Save" at bounding box center [722, 109] width 19 height 12
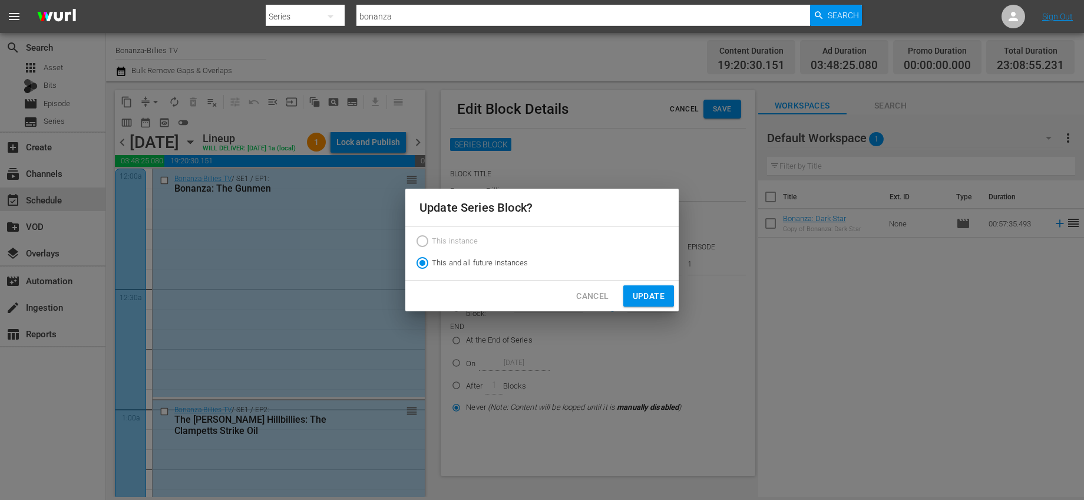
click at [637, 293] on span "Update" at bounding box center [649, 296] width 32 height 15
